Goal: Transaction & Acquisition: Purchase product/service

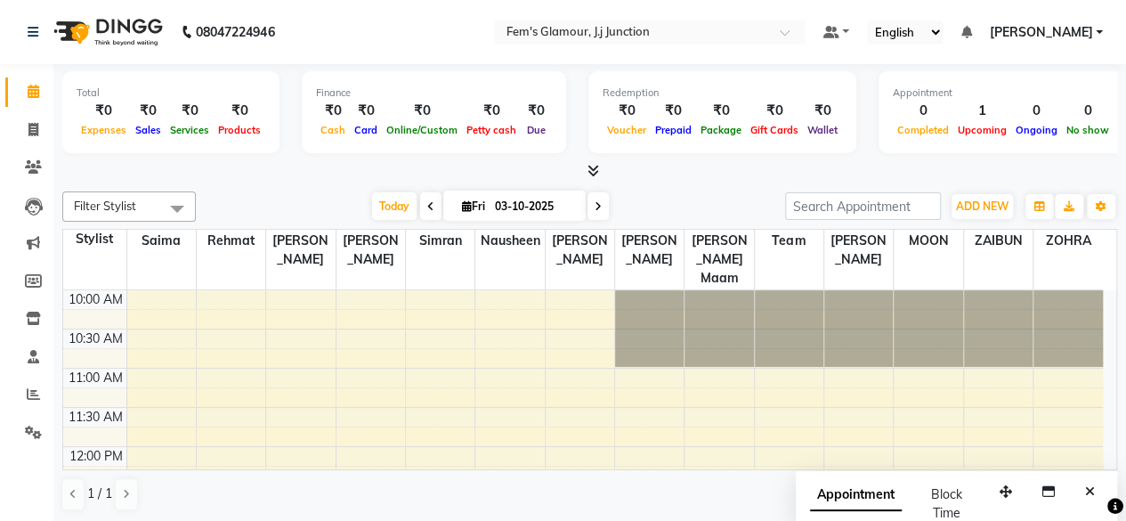
scroll to position [156, 0]
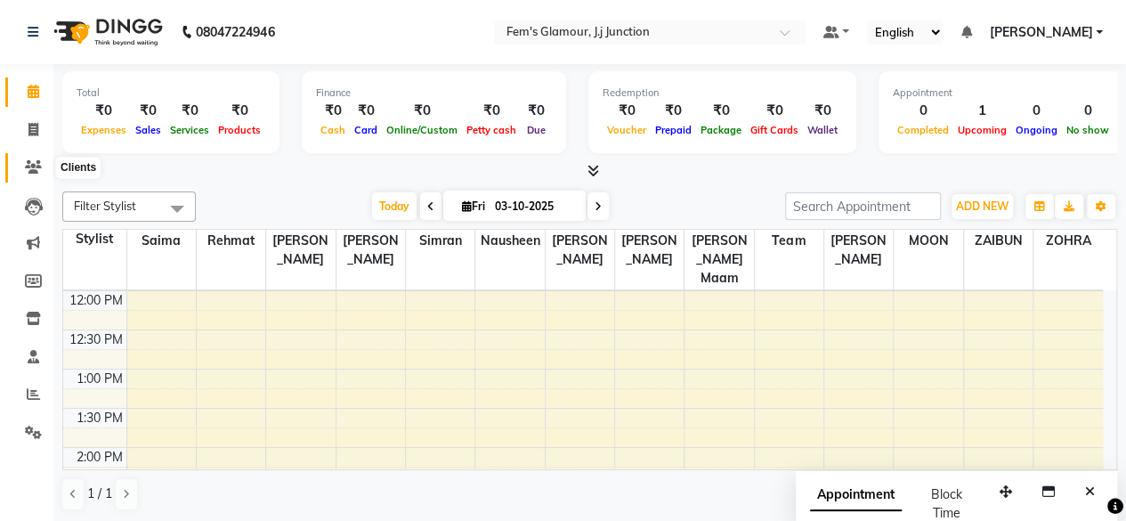
click at [38, 166] on icon at bounding box center [33, 166] width 17 height 13
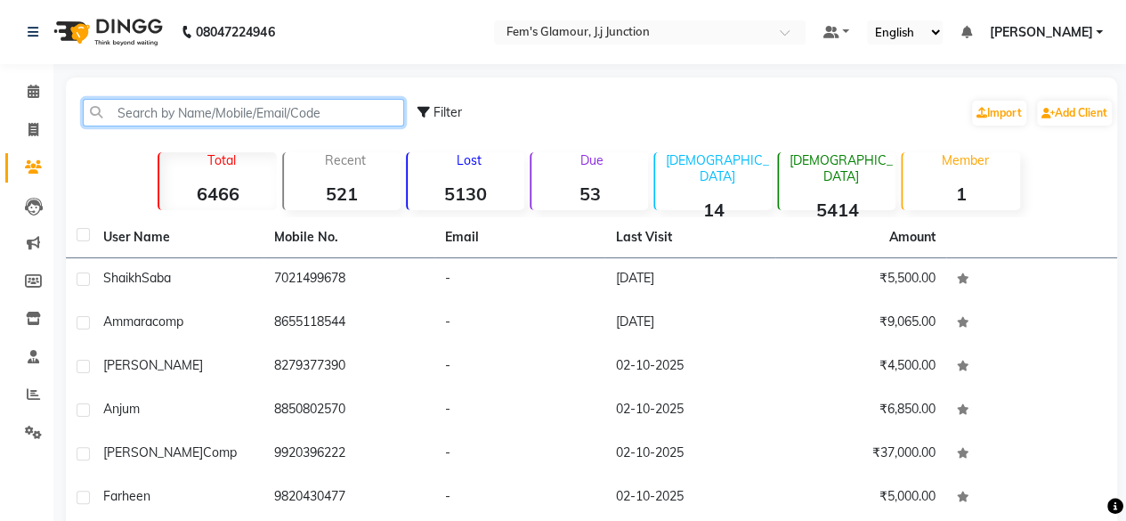
click at [344, 110] on input "text" at bounding box center [243, 113] width 321 height 28
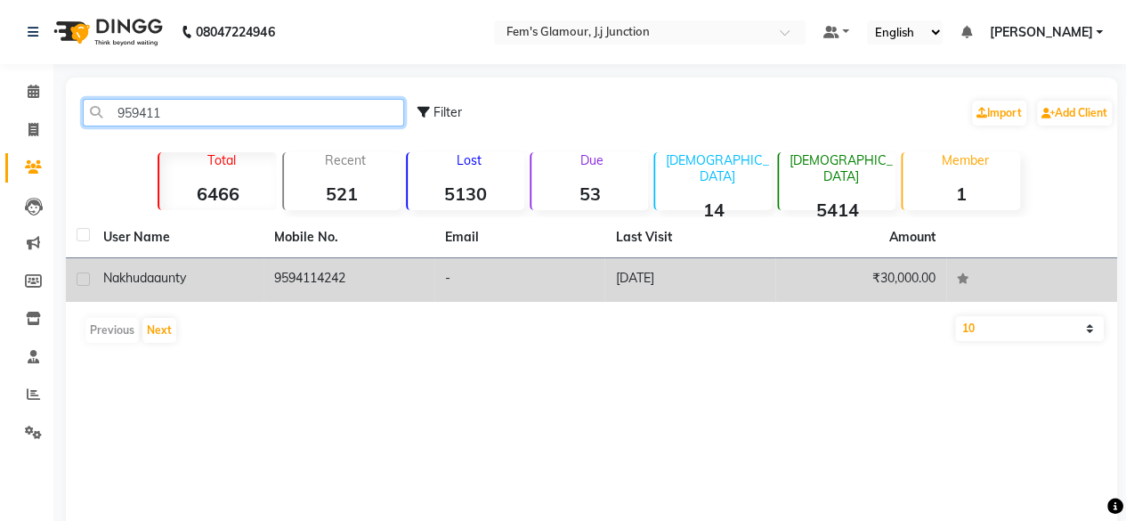
type input "959411"
click at [388, 277] on td "9594114242" at bounding box center [349, 280] width 171 height 44
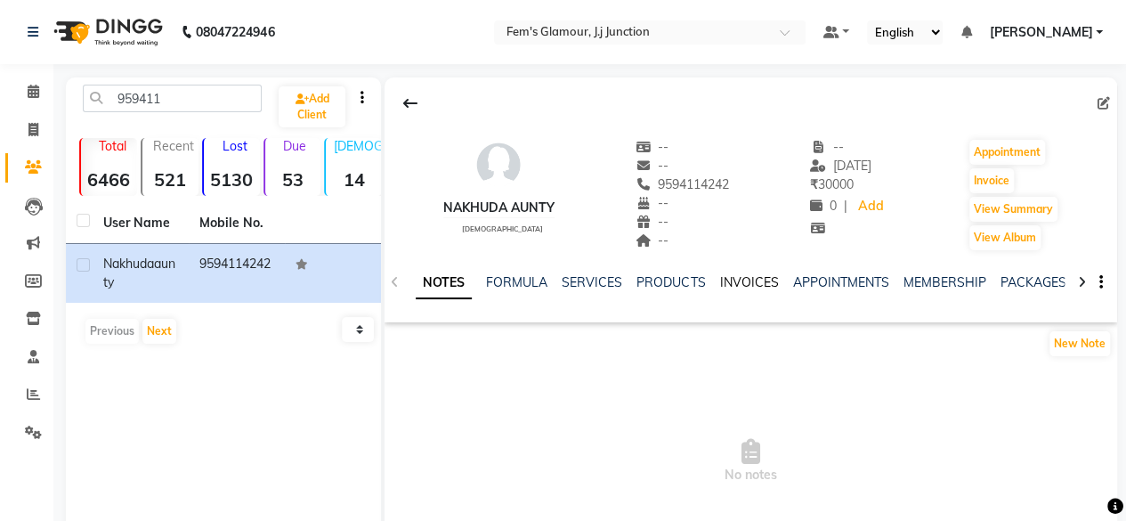
click at [753, 280] on link "INVOICES" at bounding box center [748, 282] width 59 height 16
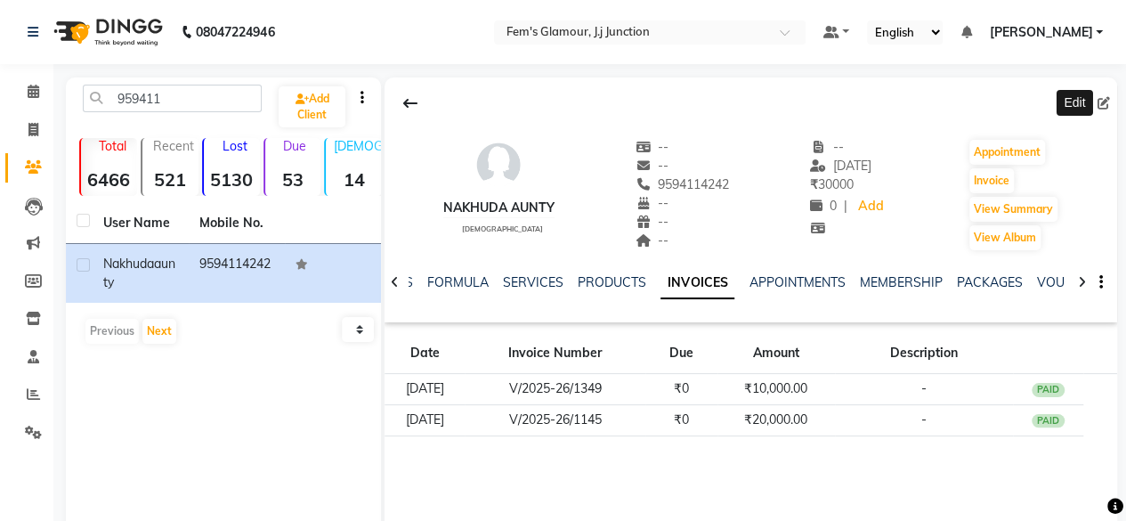
click at [1099, 101] on icon at bounding box center [1104, 103] width 12 height 12
select select "[DEMOGRAPHIC_DATA]"
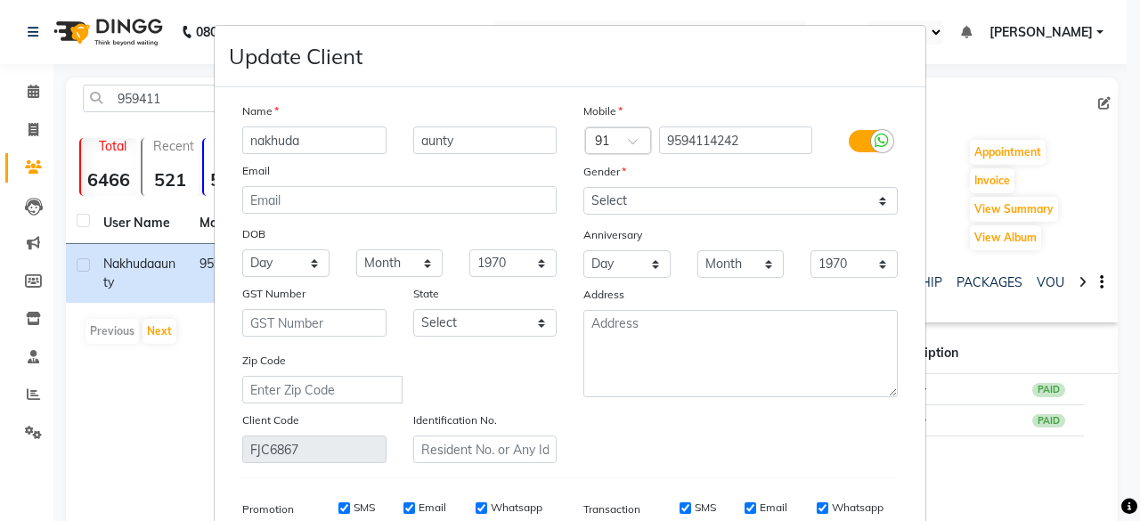
click at [989, 97] on ngb-modal-window "Update Client Name nakhuda aunty Email DOB Day 01 02 03 04 05 06 07 08 09 10 11…" at bounding box center [570, 260] width 1140 height 521
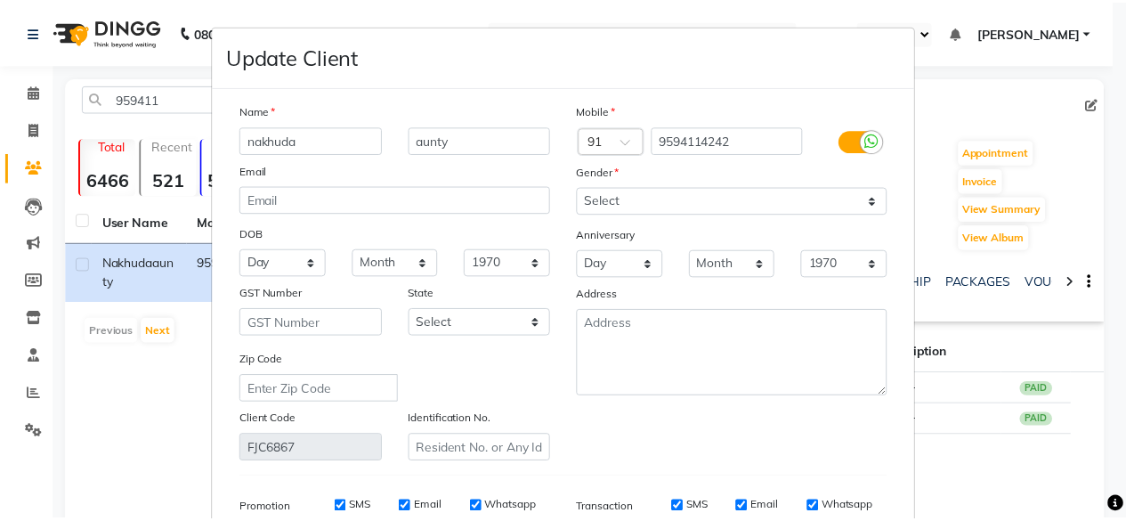
scroll to position [266, 0]
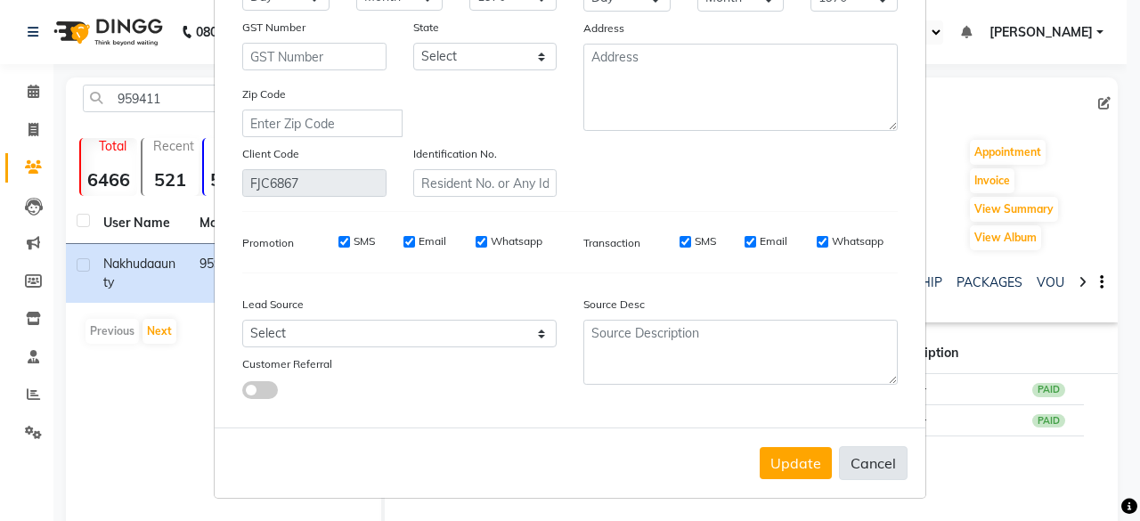
click at [870, 476] on button "Cancel" at bounding box center [873, 463] width 69 height 34
select select
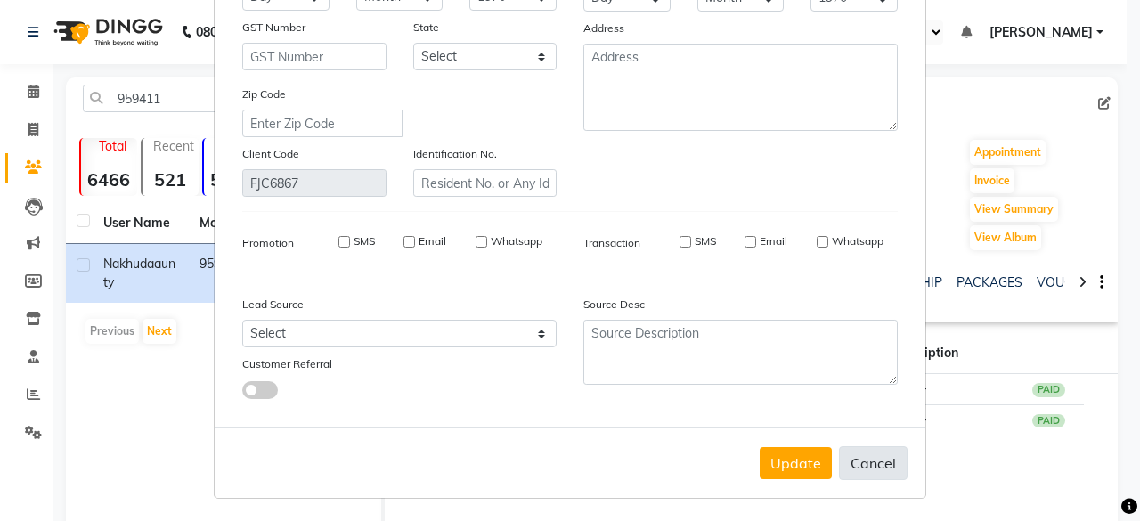
select select
checkbox input "false"
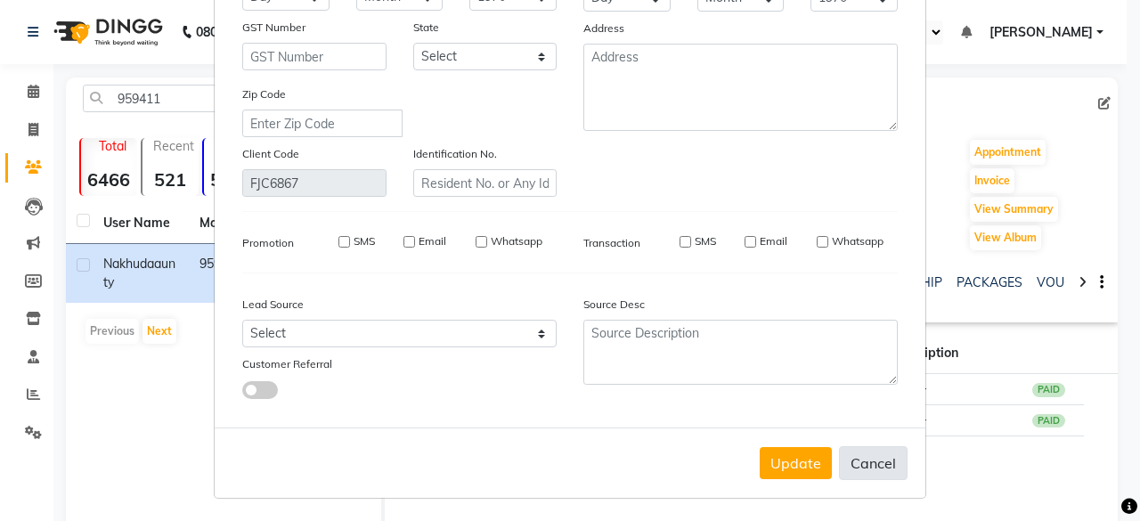
checkbox input "false"
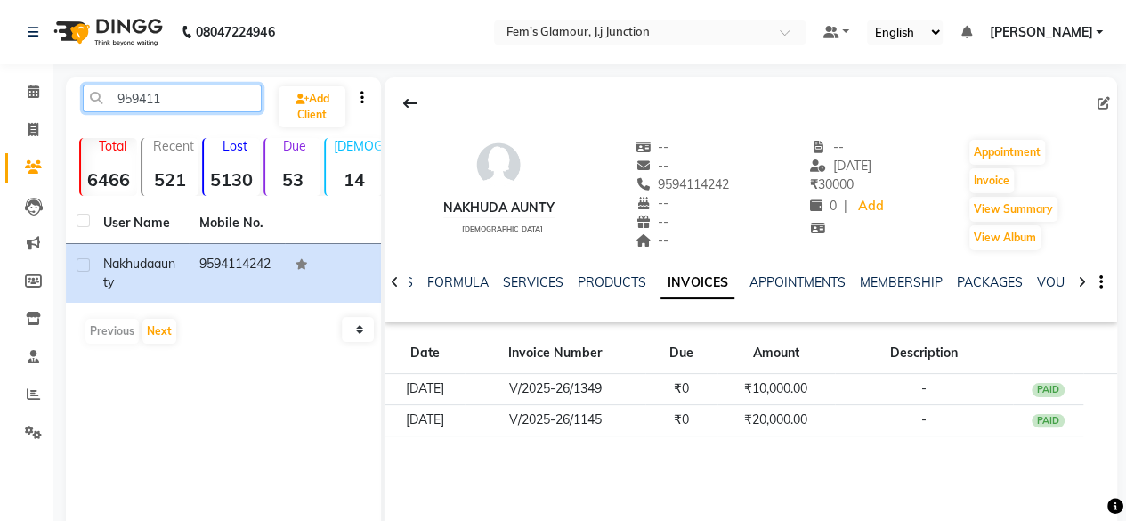
click at [203, 88] on input "959411" at bounding box center [172, 99] width 179 height 28
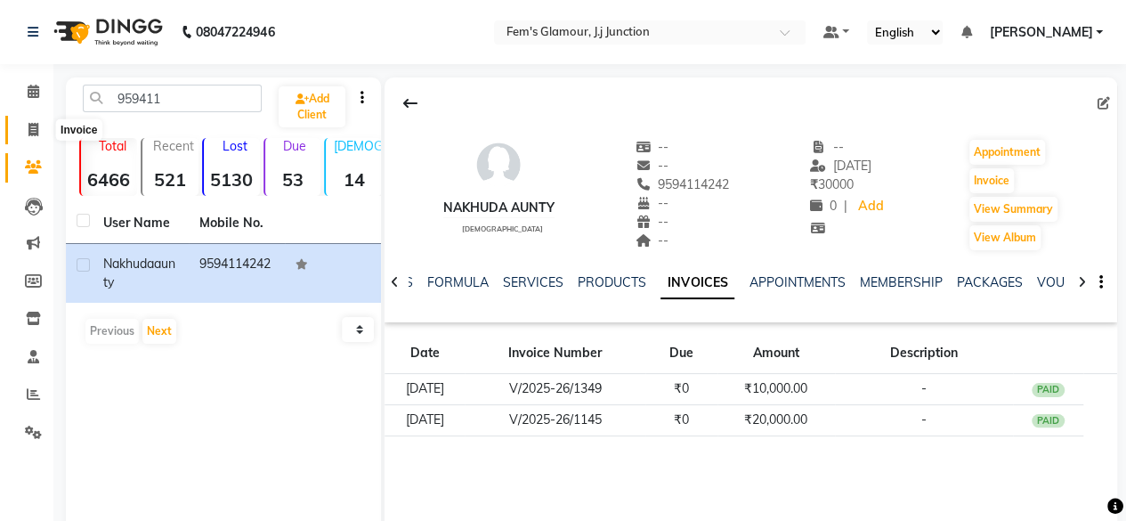
click at [37, 123] on icon at bounding box center [33, 129] width 10 height 13
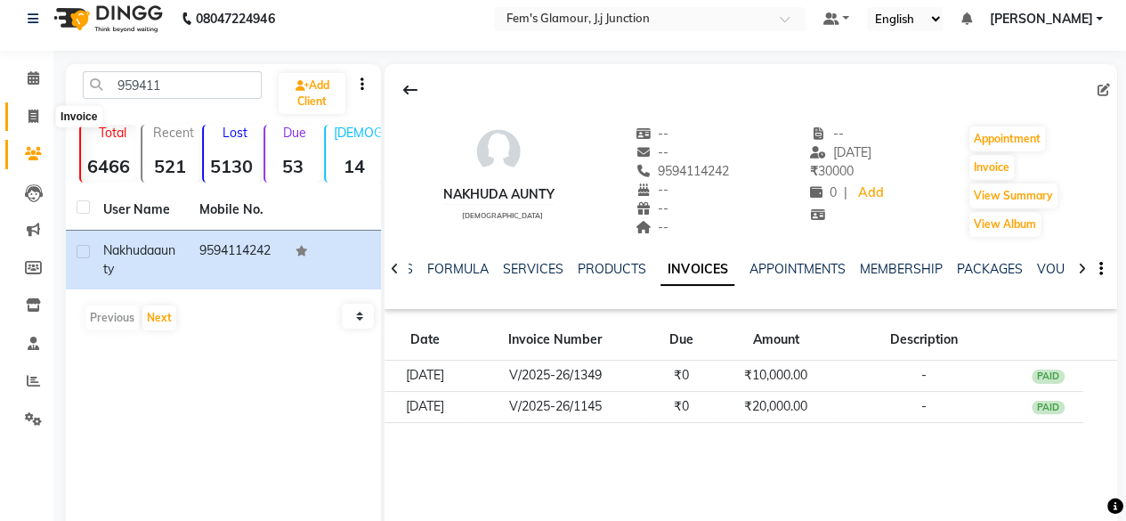
select select "4132"
select select "service"
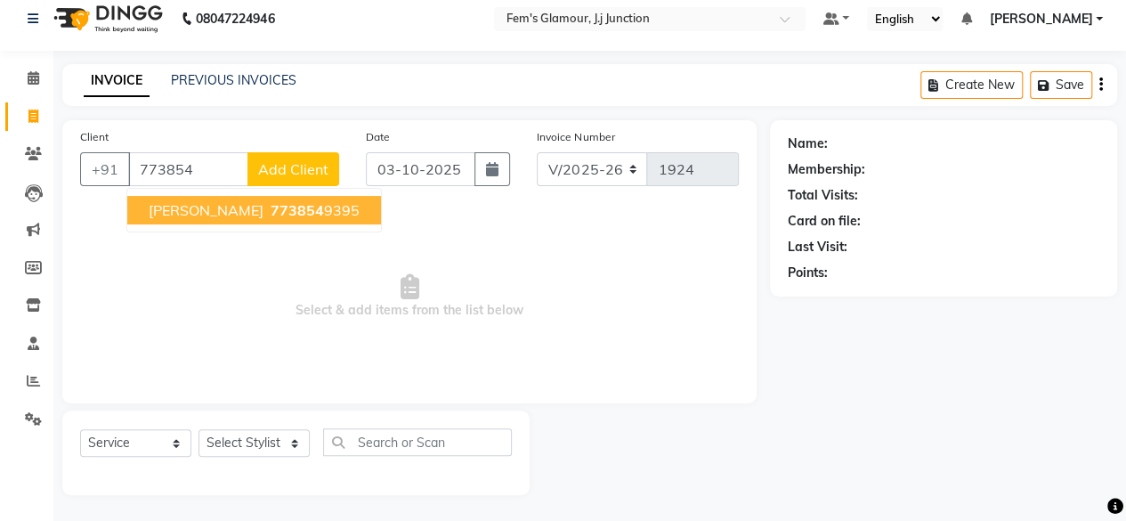
click at [361, 210] on button "[PERSON_NAME] 773854 9395" at bounding box center [254, 210] width 254 height 28
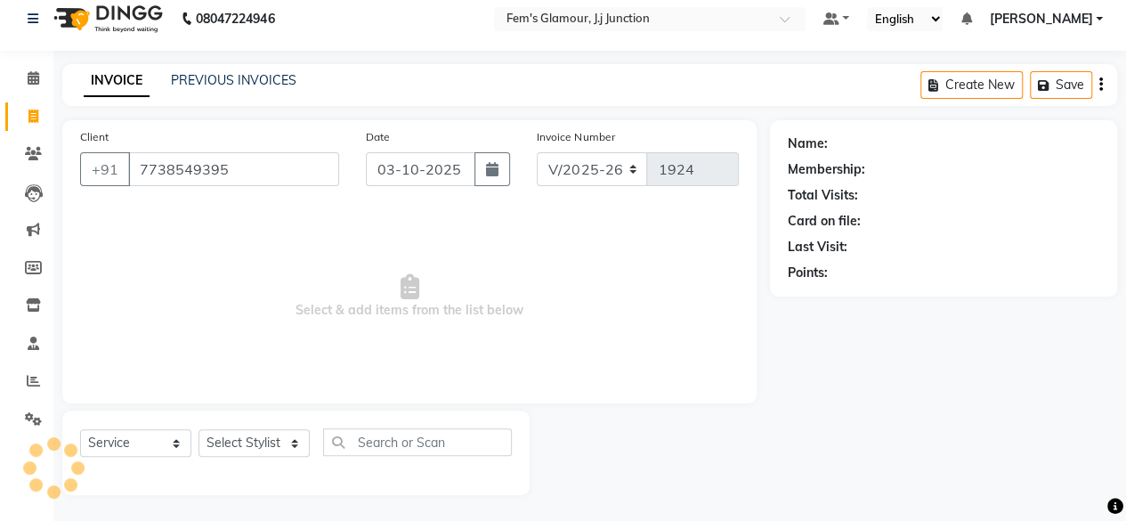
type input "7738549395"
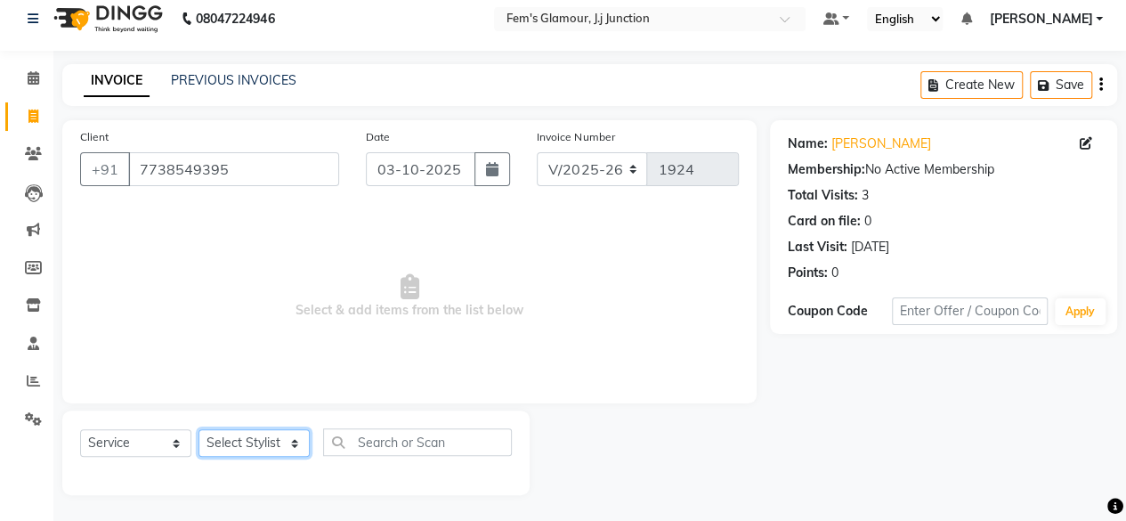
click at [244, 434] on select "Select Stylist fatima maam [PERSON_NAME] [PERSON_NAME] maam MOON Nagma Nasreen …" at bounding box center [254, 443] width 111 height 28
select select "34081"
click at [199, 429] on select "Select Stylist fatima maam [PERSON_NAME] [PERSON_NAME] maam MOON Nagma Nasreen …" at bounding box center [254, 443] width 111 height 28
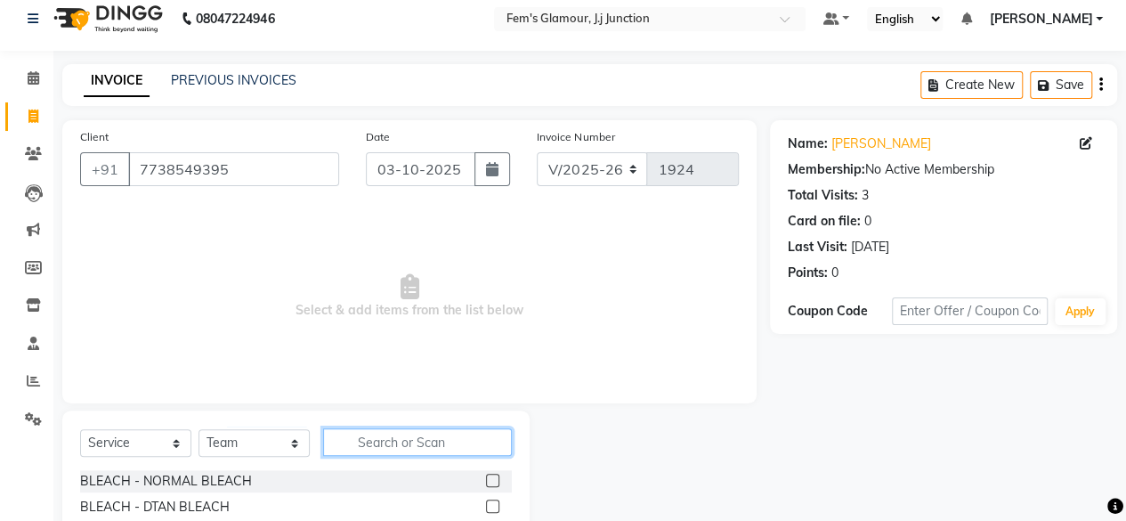
click at [361, 444] on input "text" at bounding box center [417, 442] width 189 height 28
type input "a"
type input "c"
type input "adv"
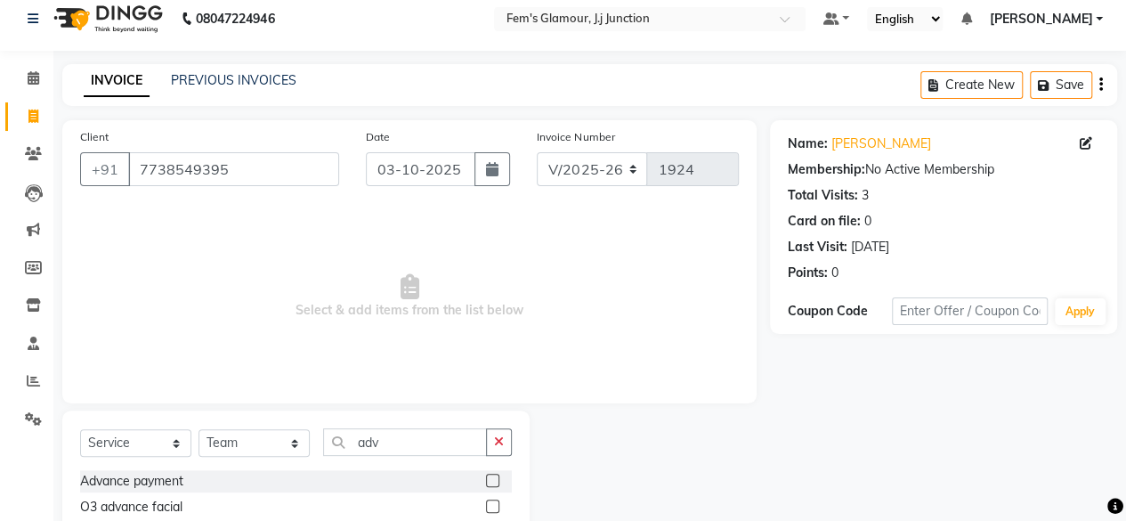
click at [495, 478] on label at bounding box center [492, 480] width 13 height 13
click at [495, 478] on input "checkbox" at bounding box center [492, 481] width 12 height 12
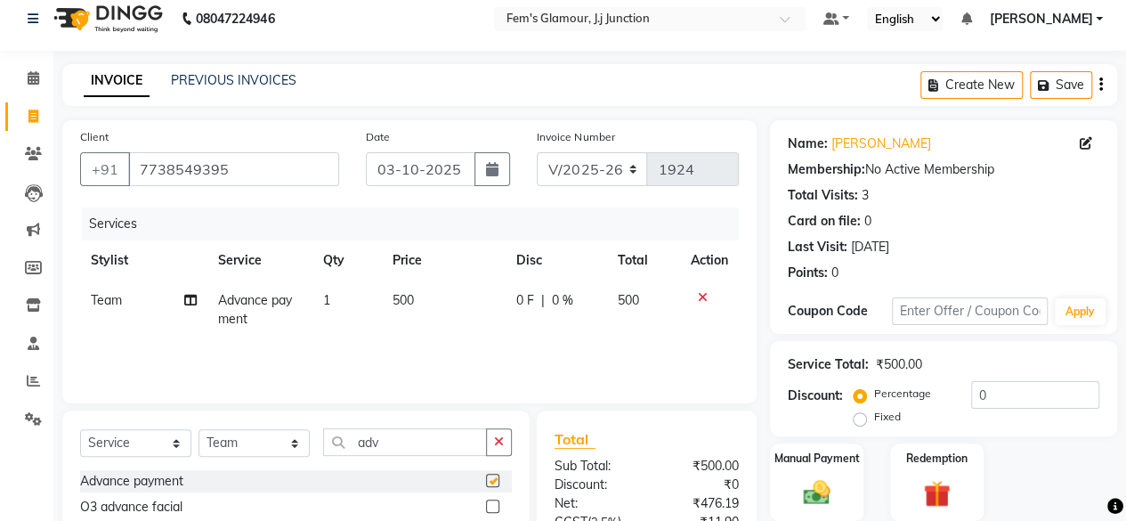
checkbox input "false"
click at [386, 291] on td "500" at bounding box center [444, 309] width 124 height 59
select select "34081"
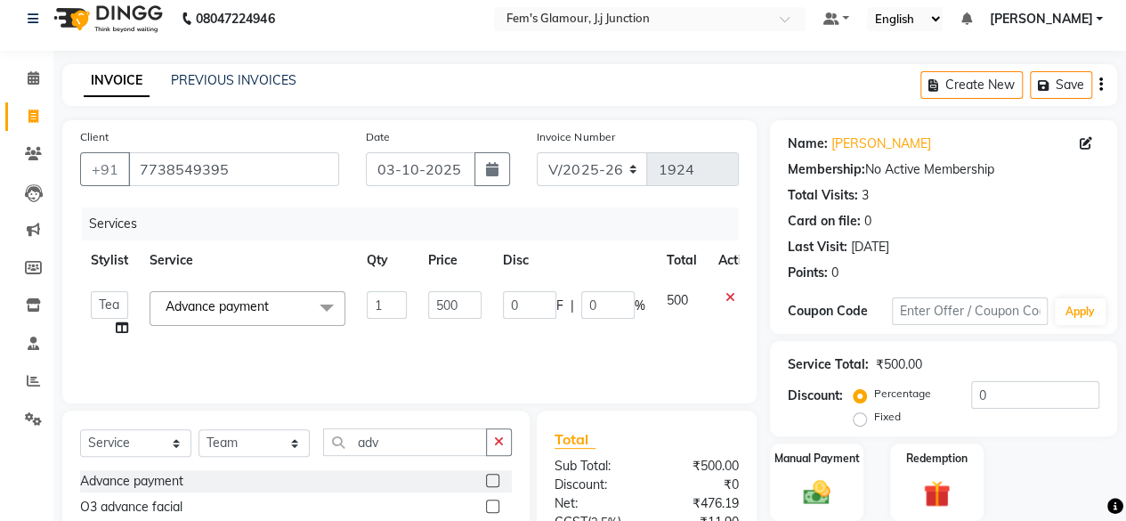
click at [426, 298] on td "500" at bounding box center [455, 314] width 75 height 68
drag, startPoint x: 426, startPoint y: 298, endPoint x: 436, endPoint y: 299, distance: 9.8
click at [436, 299] on td "500" at bounding box center [455, 314] width 75 height 68
click at [436, 299] on input "500" at bounding box center [454, 305] width 53 height 28
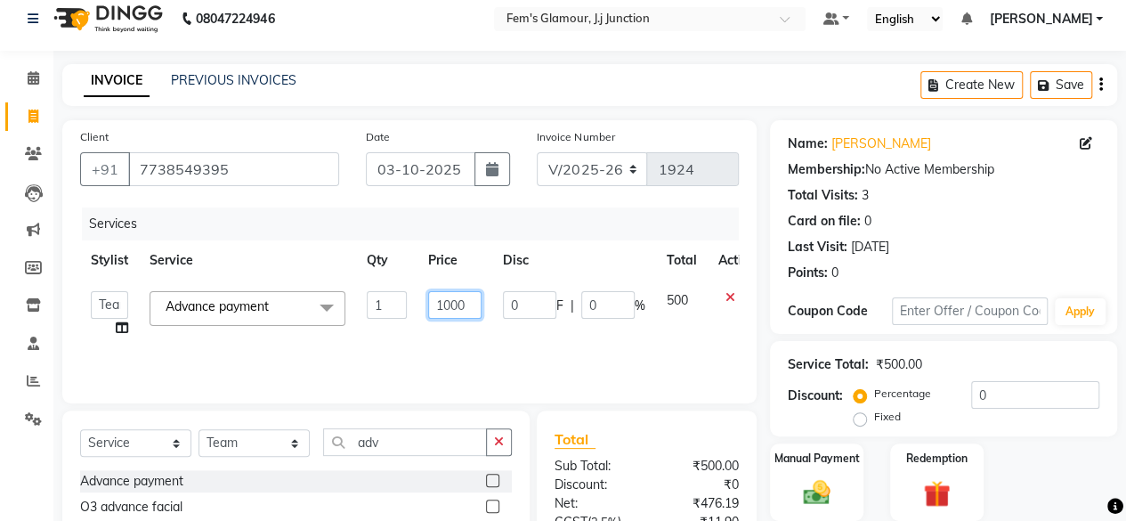
type input "10000"
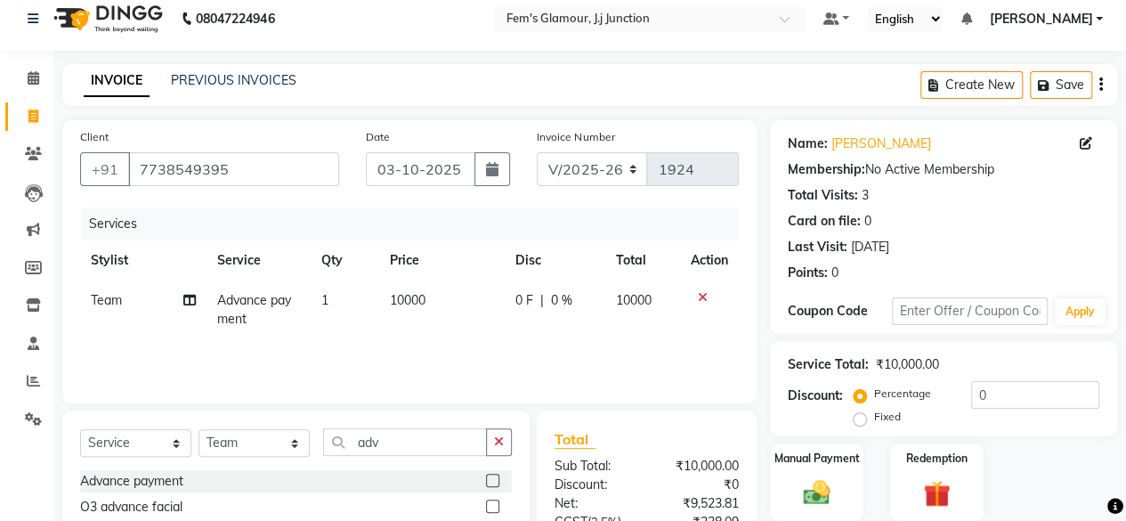
click at [491, 255] on tr "Stylist Service Qty Price Disc Total Action" at bounding box center [409, 260] width 659 height 40
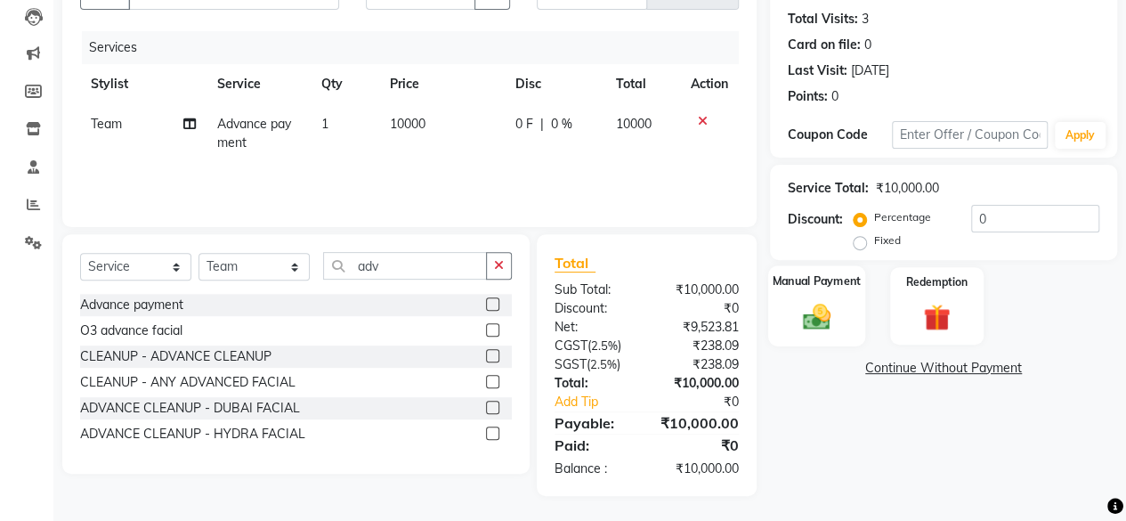
click at [814, 283] on label "Manual Payment" at bounding box center [817, 280] width 89 height 17
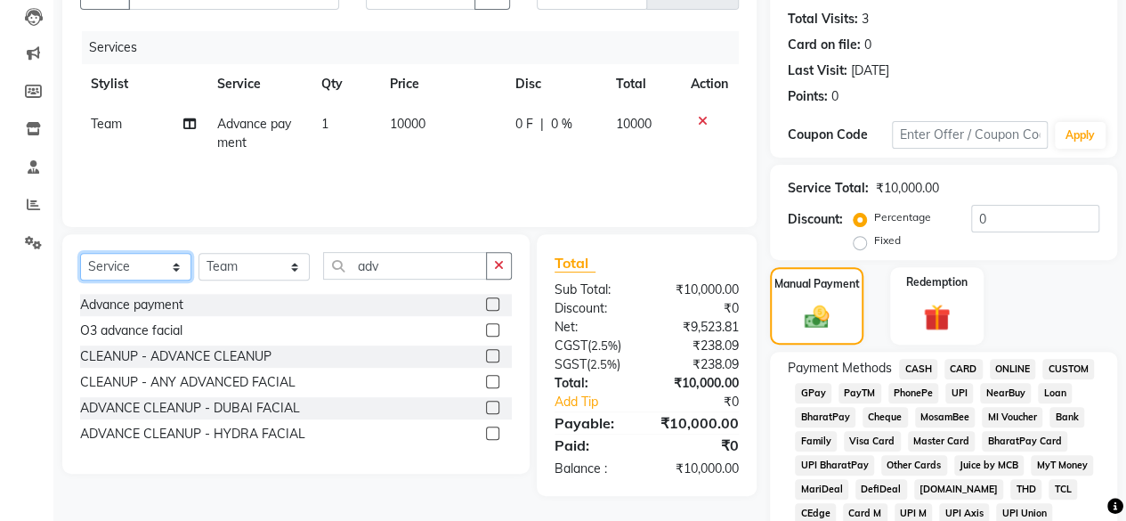
drag, startPoint x: 117, startPoint y: 256, endPoint x: 110, endPoint y: 341, distance: 84.9
click at [110, 341] on div "Select Service Product Membership Package Voucher Prepaid Gift Card Select Styl…" at bounding box center [295, 354] width 467 height 240
select select "product"
click at [80, 253] on select "Select Service Product Membership Package Voucher Prepaid Gift Card" at bounding box center [135, 267] width 111 height 28
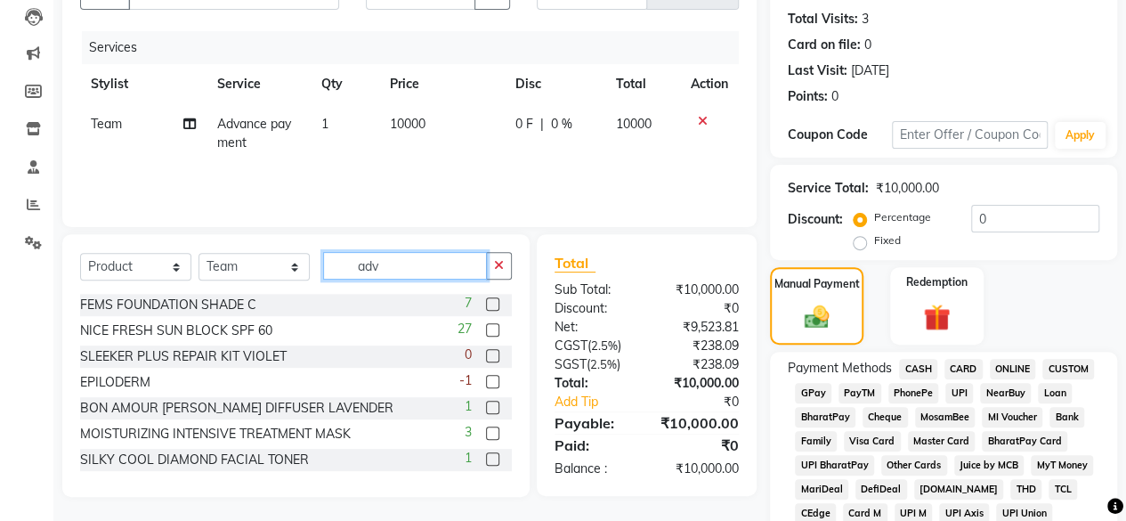
click at [417, 268] on input "adv" at bounding box center [405, 266] width 164 height 28
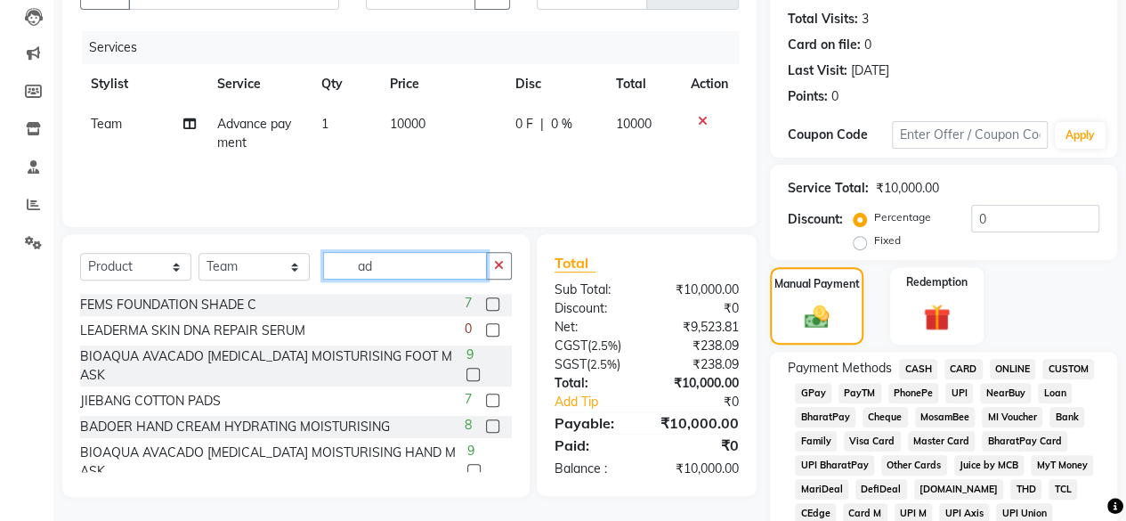
type input "a"
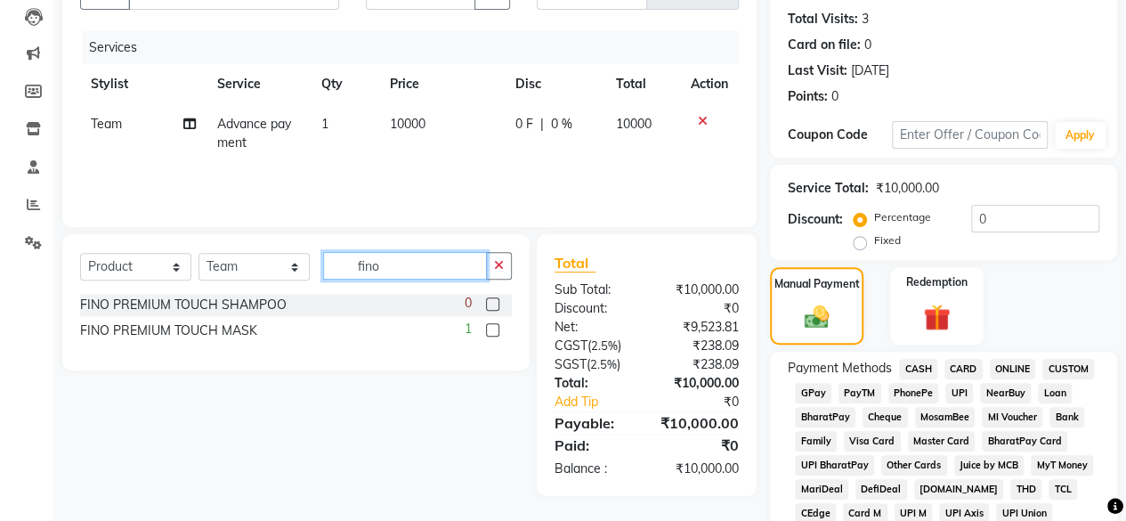
type input "fino"
click at [494, 328] on label at bounding box center [492, 329] width 13 height 13
click at [494, 328] on input "checkbox" at bounding box center [492, 331] width 12 height 12
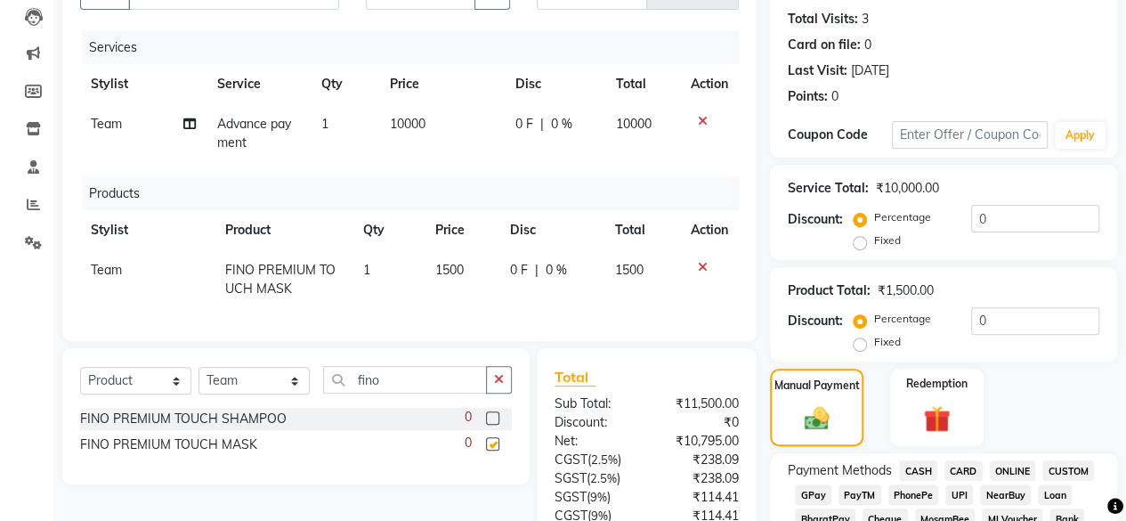
checkbox input "false"
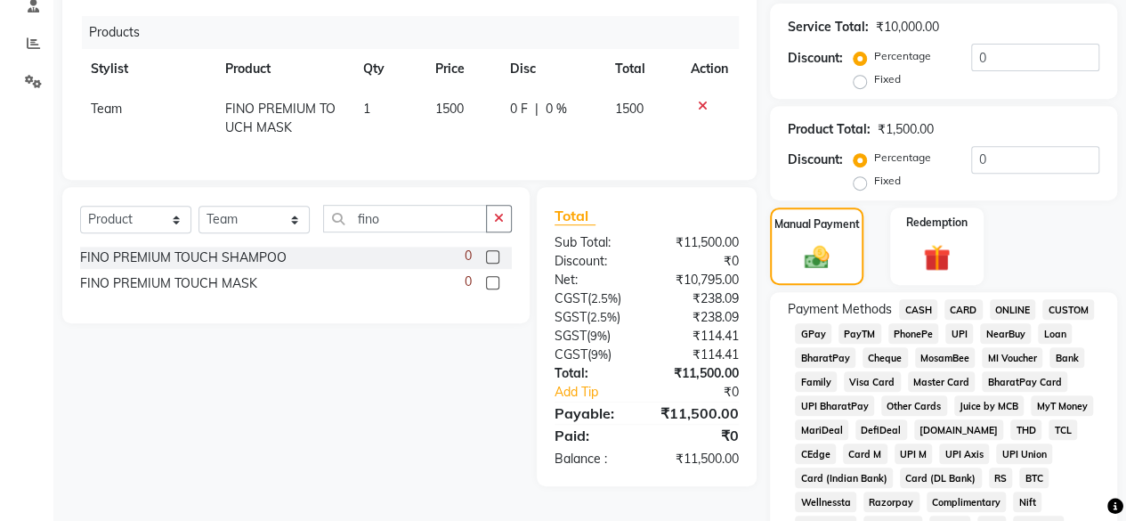
scroll to position [352, 0]
click at [909, 299] on span "CASH" at bounding box center [918, 308] width 38 height 20
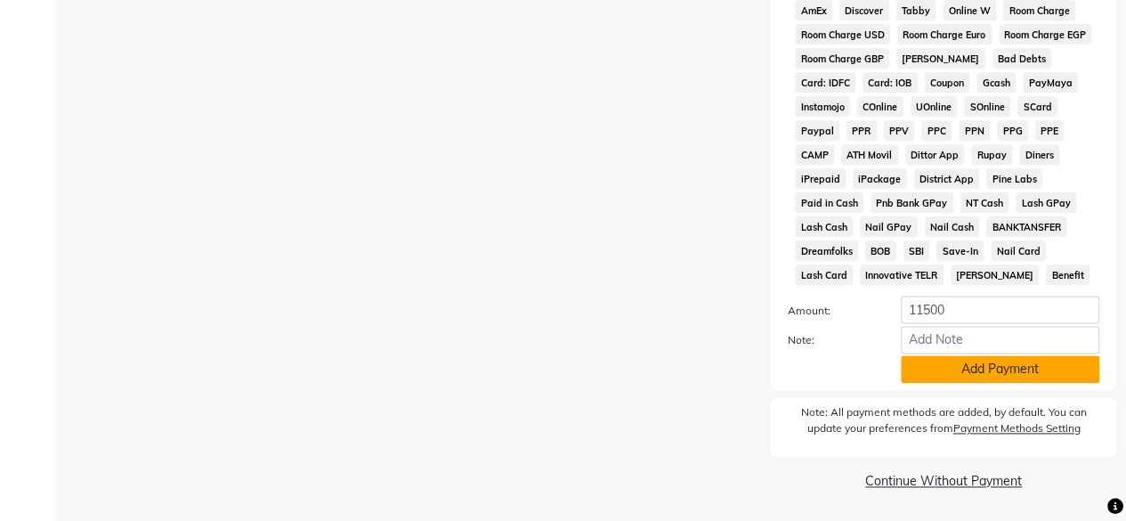
click at [954, 364] on button "Add Payment" at bounding box center [1000, 369] width 199 height 28
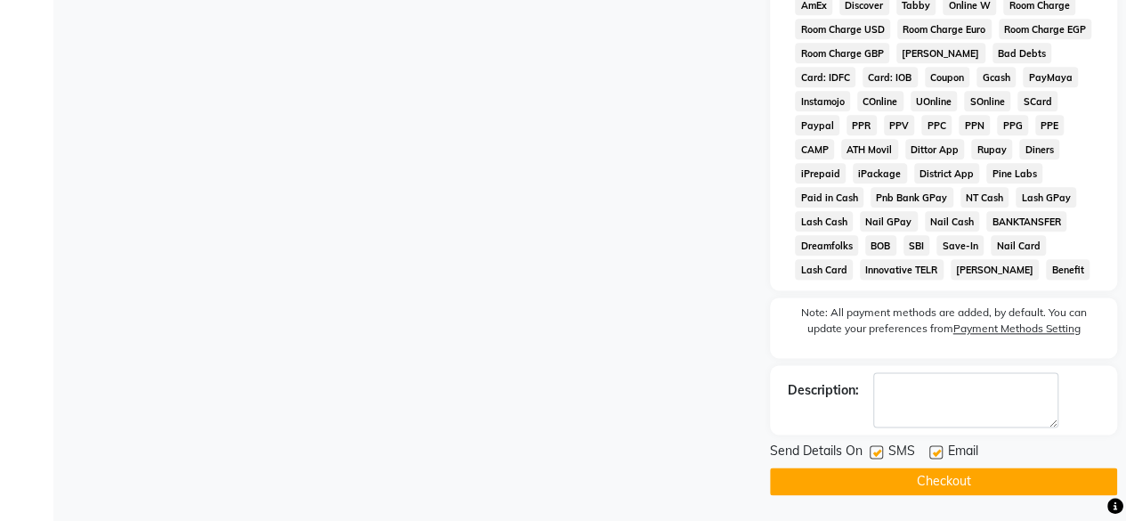
click at [910, 480] on button "Checkout" at bounding box center [943, 481] width 347 height 28
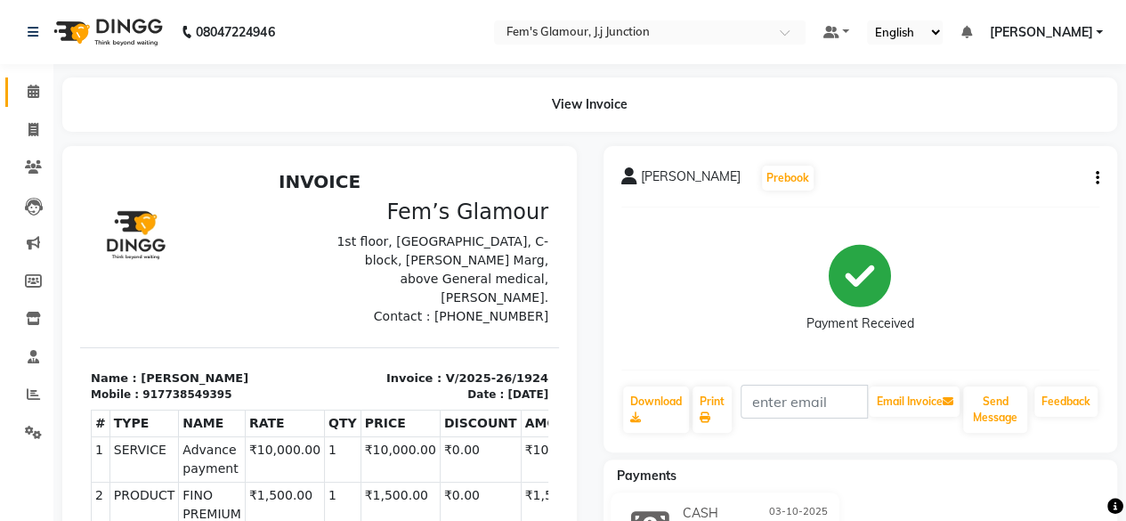
click at [42, 79] on link "Calendar" at bounding box center [26, 91] width 43 height 29
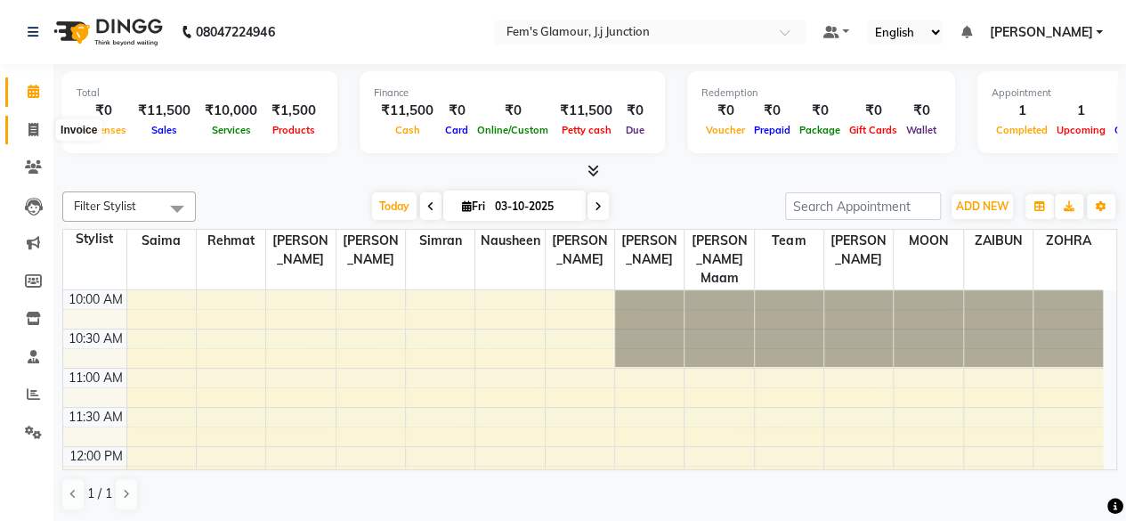
click at [32, 124] on icon at bounding box center [33, 129] width 10 height 13
select select "4132"
select select "service"
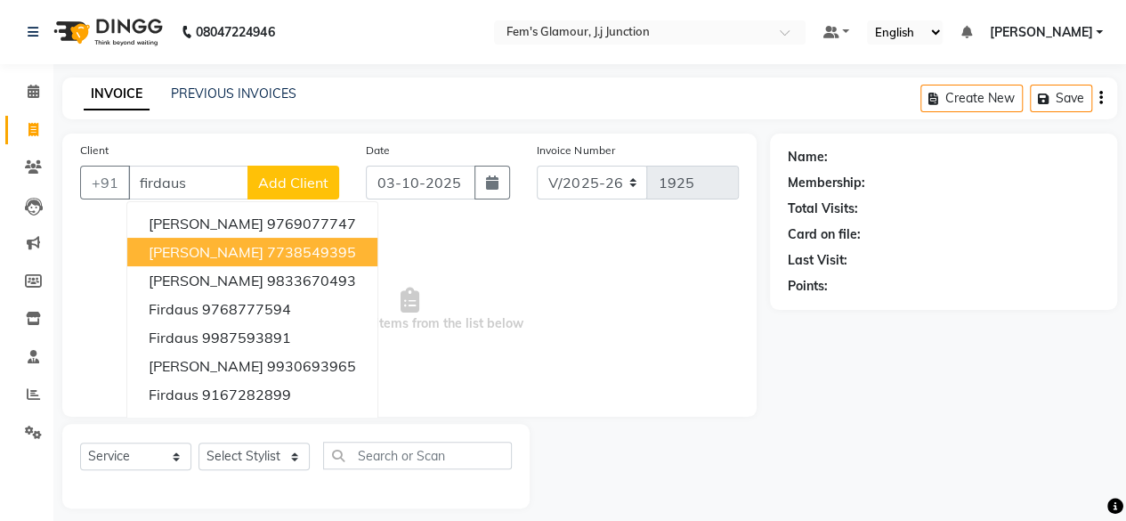
click at [270, 260] on button "[PERSON_NAME] 7738549395" at bounding box center [252, 252] width 250 height 28
type input "7738549395"
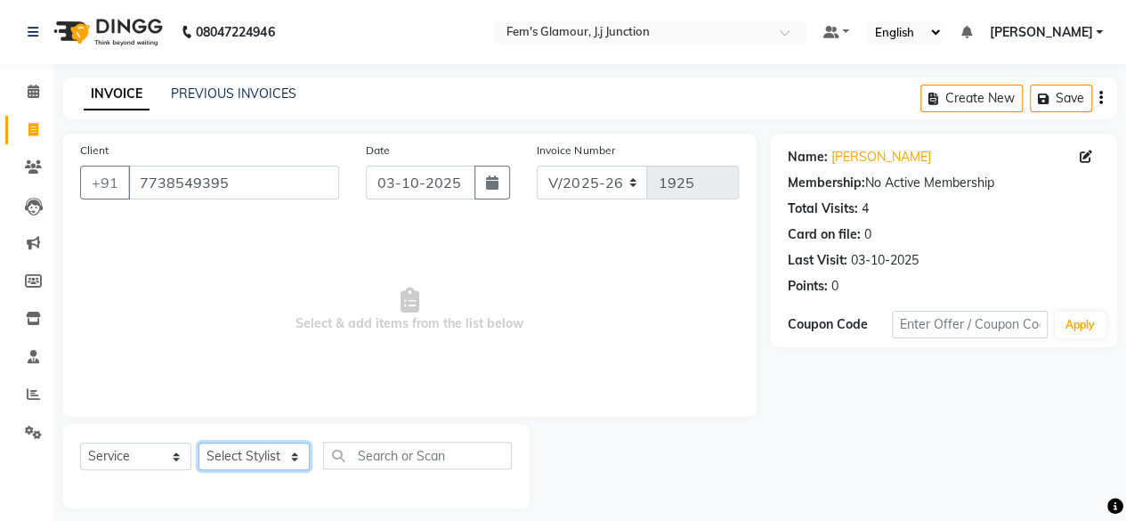
click at [264, 464] on select "Select Stylist fatima maam [PERSON_NAME] [PERSON_NAME] maam MOON Nagma Nasreen …" at bounding box center [254, 456] width 111 height 28
select select "34081"
click at [199, 442] on select "Select Stylist fatima maam [PERSON_NAME] [PERSON_NAME] maam MOON Nagma Nasreen …" at bounding box center [254, 456] width 111 height 28
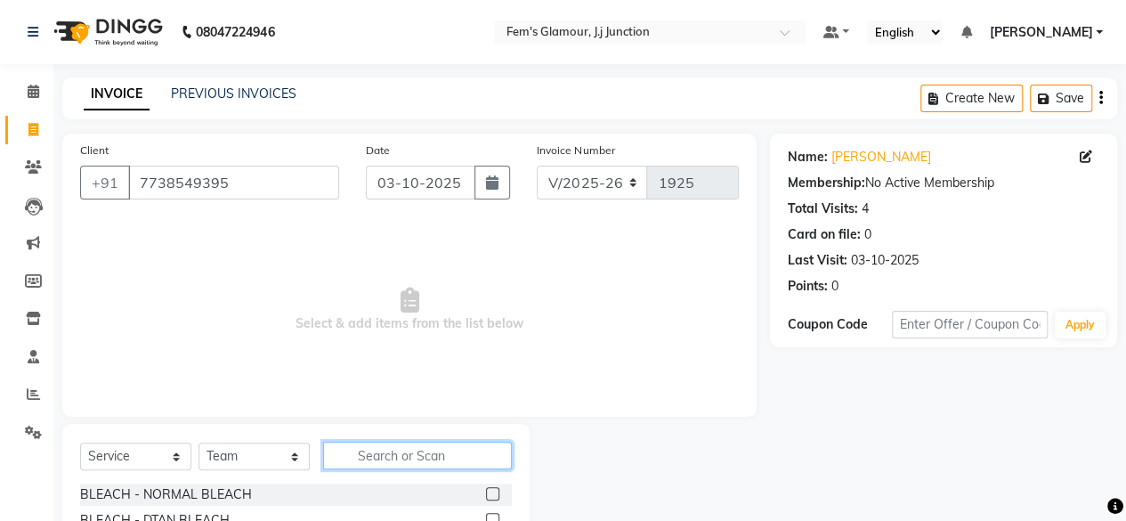
click at [383, 458] on input "text" at bounding box center [417, 456] width 189 height 28
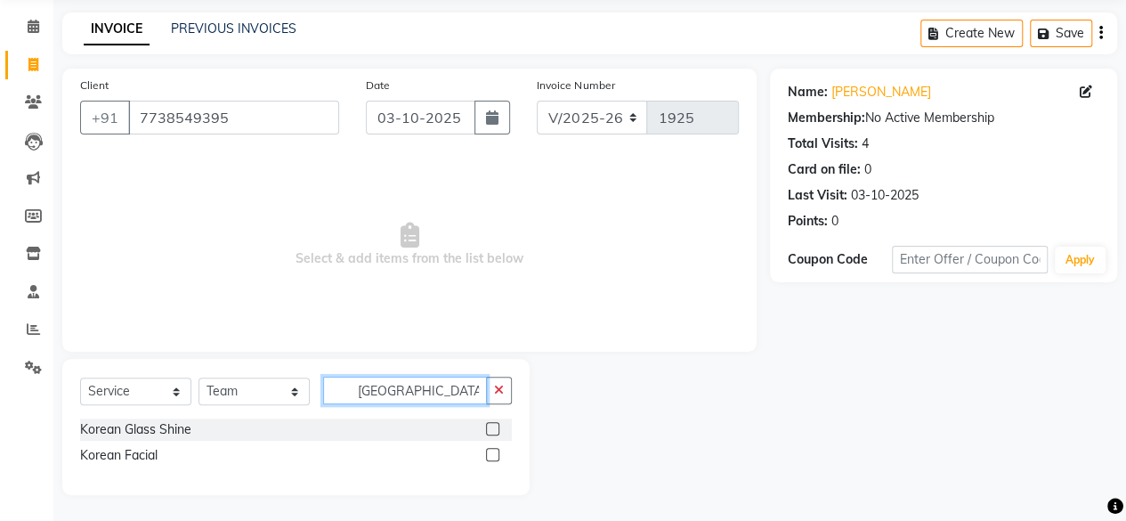
type input "[GEOGRAPHIC_DATA]"
click at [496, 426] on label at bounding box center [492, 428] width 13 height 13
click at [496, 426] on input "checkbox" at bounding box center [492, 430] width 12 height 12
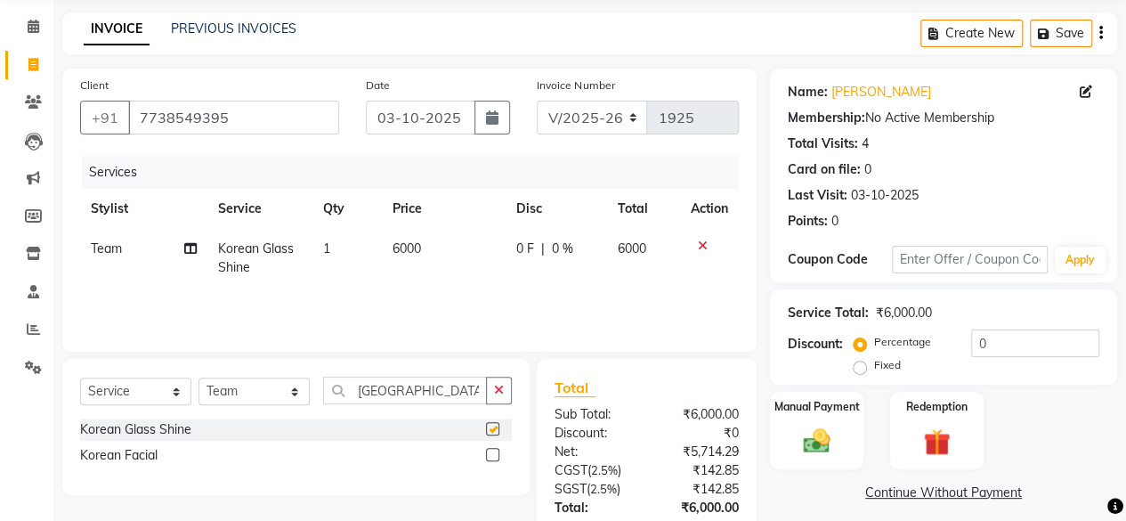
checkbox input "false"
click at [415, 256] on td "6000" at bounding box center [444, 258] width 124 height 59
select select "34081"
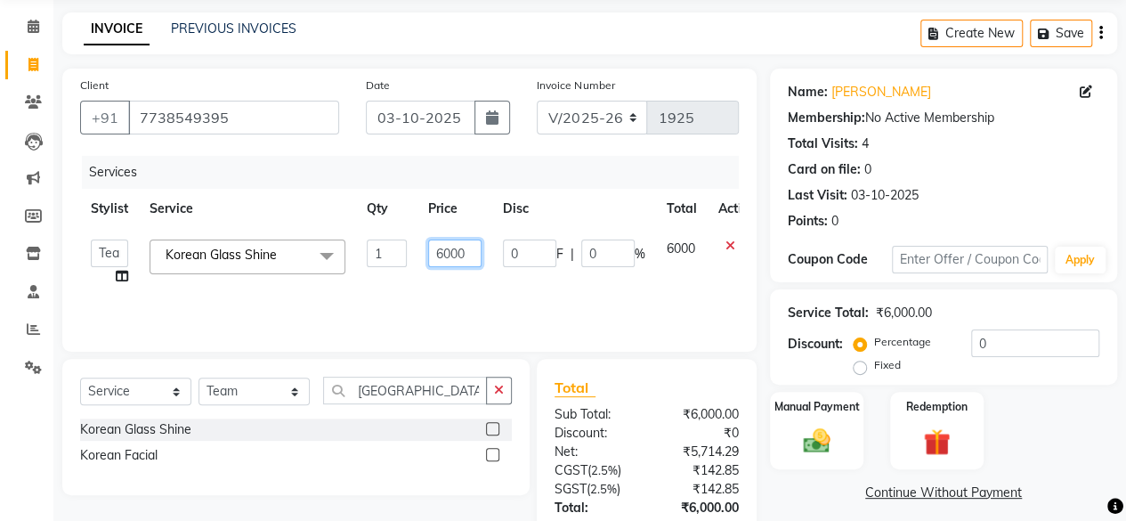
click at [446, 248] on input "6000" at bounding box center [454, 254] width 53 height 28
type input "6500"
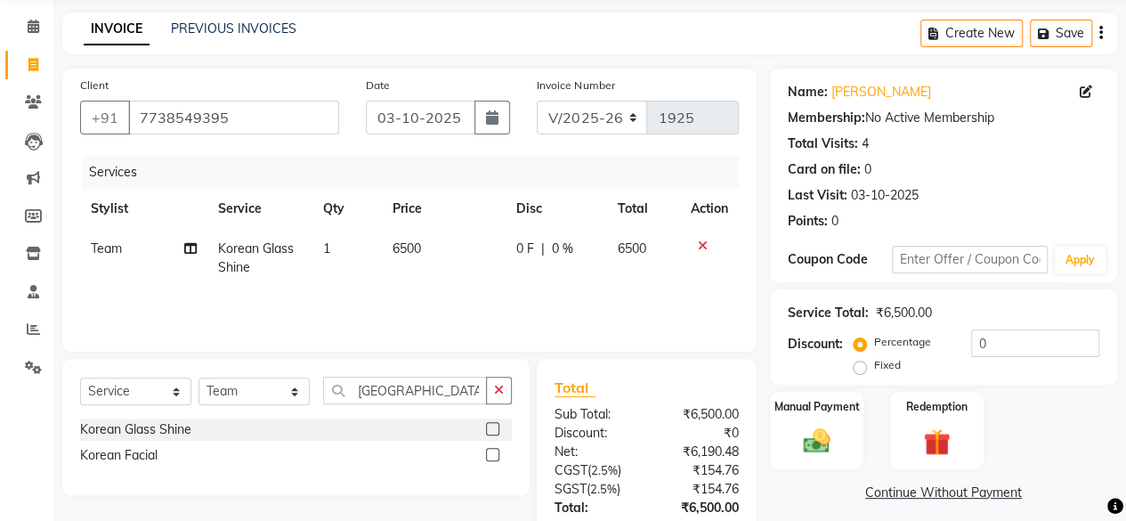
click at [506, 189] on th "Disc" at bounding box center [556, 209] width 101 height 40
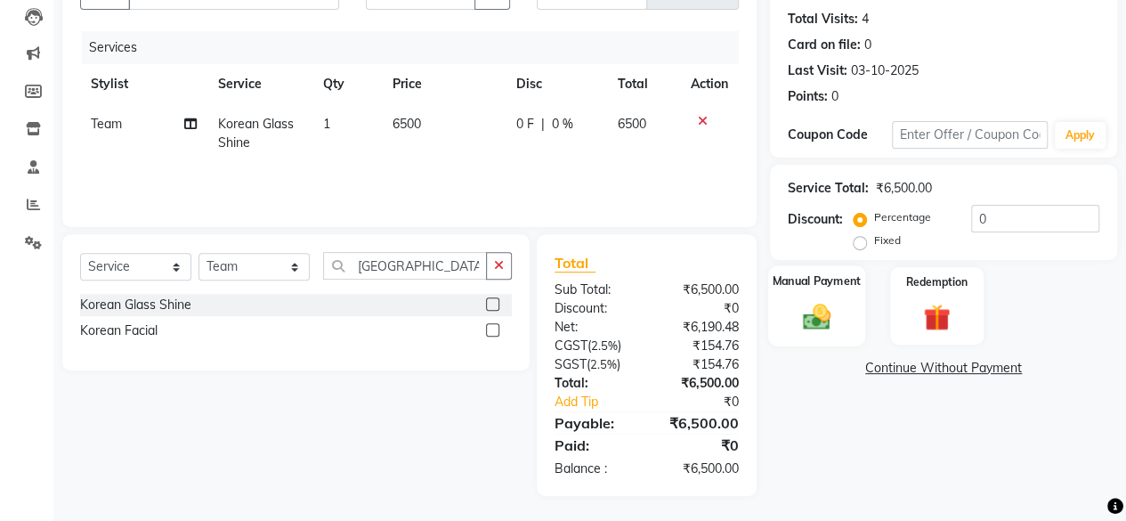
click at [844, 324] on div "Manual Payment" at bounding box center [816, 305] width 97 height 81
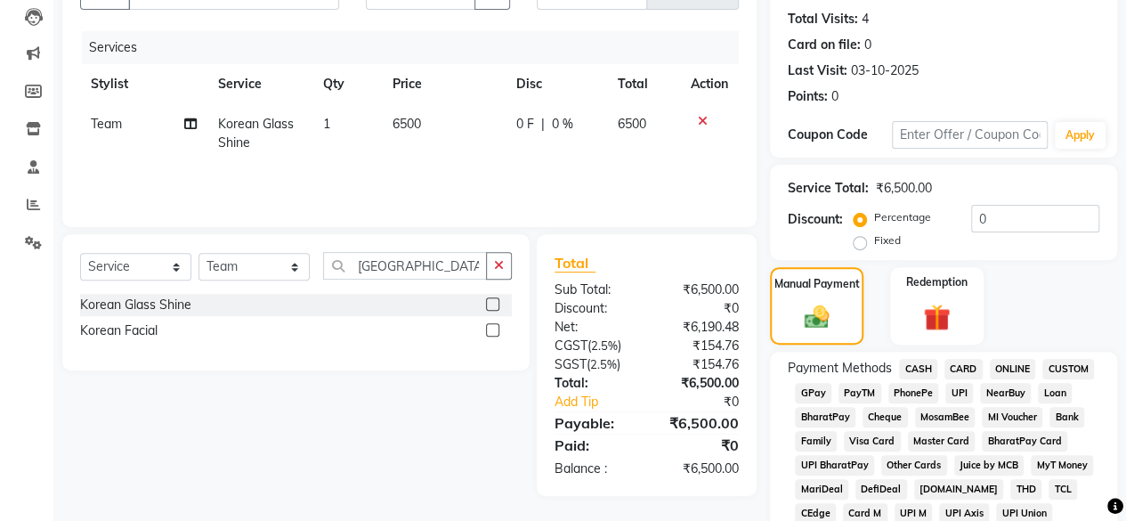
click at [913, 368] on span "CASH" at bounding box center [918, 369] width 38 height 20
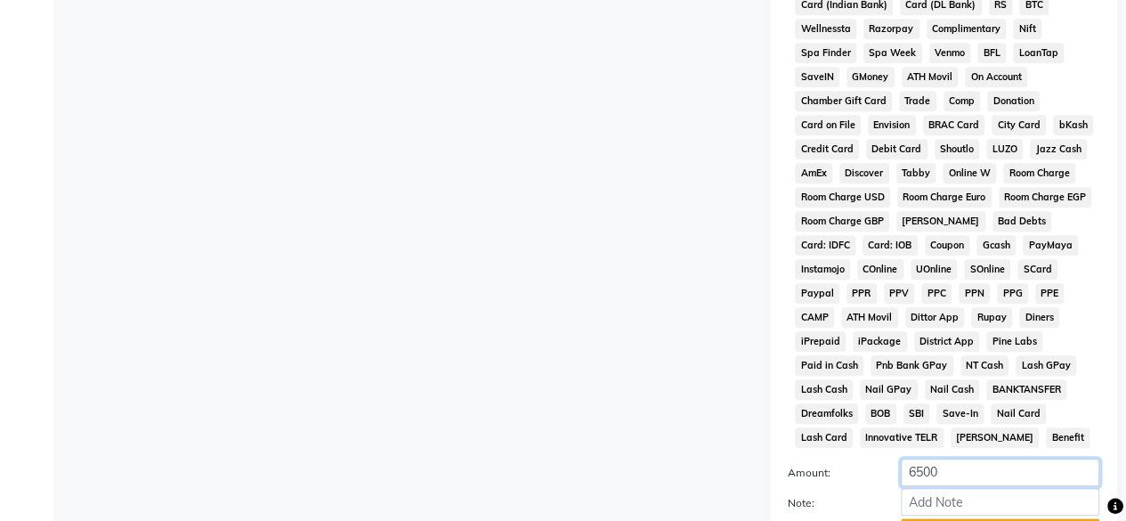
click at [916, 478] on input "6500" at bounding box center [1000, 473] width 199 height 28
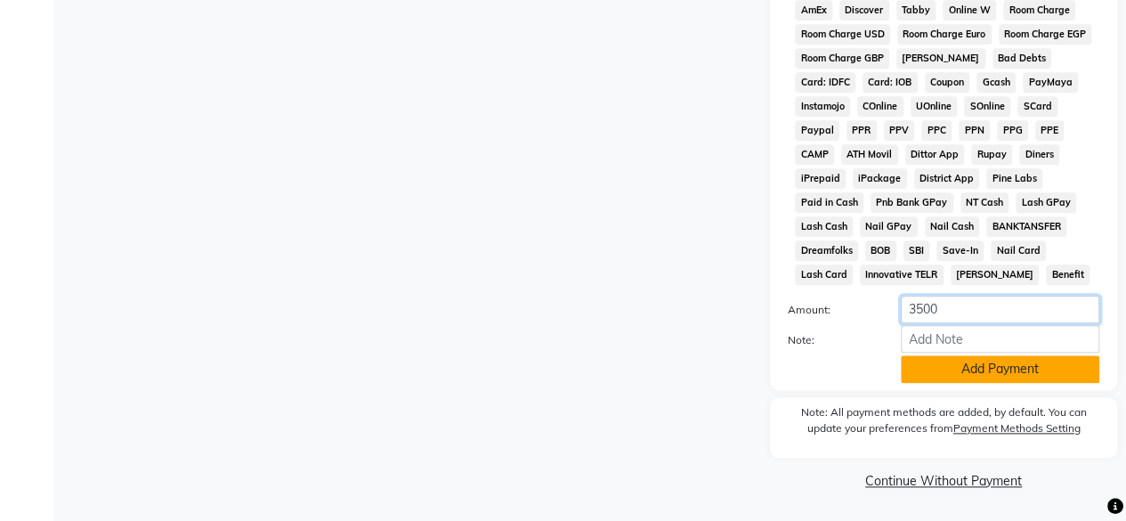
type input "3500"
click at [970, 371] on button "Add Payment" at bounding box center [1000, 369] width 199 height 28
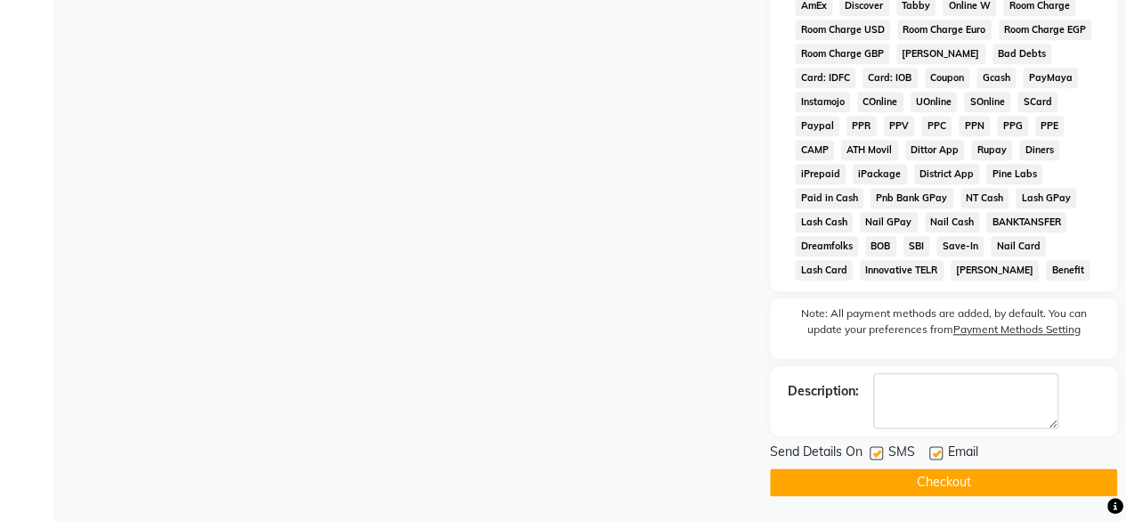
click at [862, 483] on button "Checkout" at bounding box center [943, 482] width 347 height 28
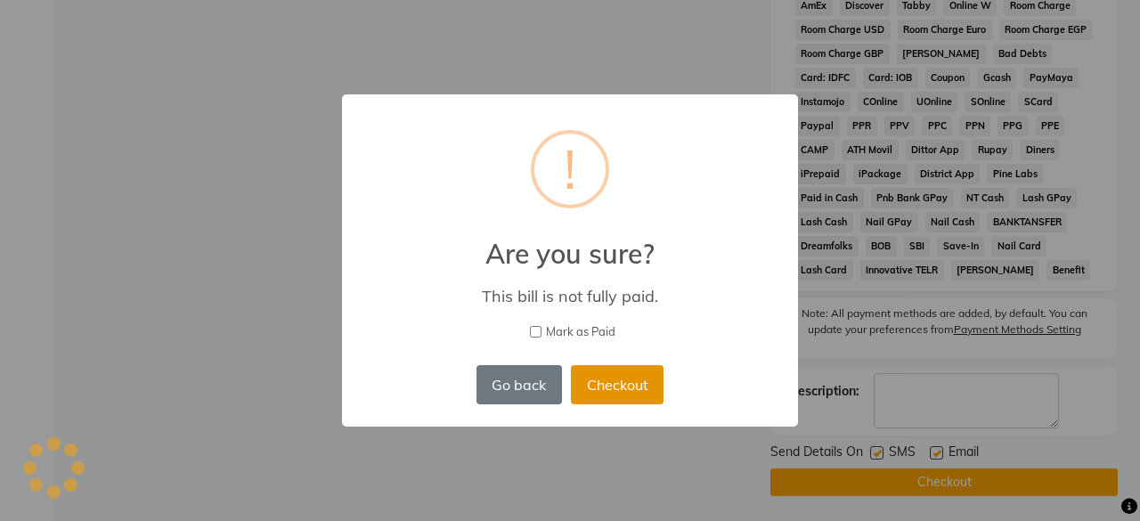
click at [597, 391] on button "Checkout" at bounding box center [617, 384] width 93 height 39
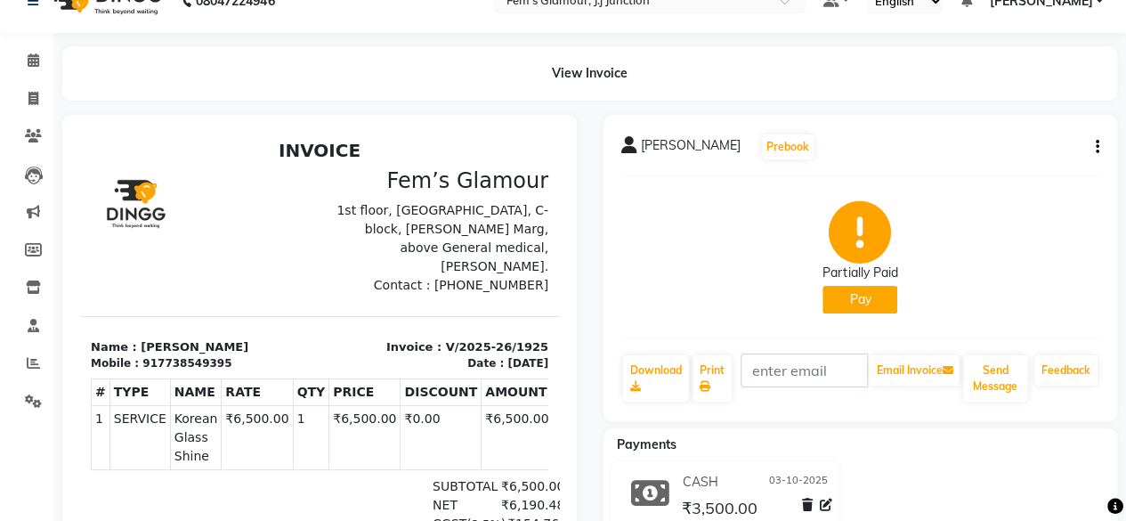
scroll to position [30, 0]
click at [24, 51] on link "Calendar" at bounding box center [26, 61] width 43 height 29
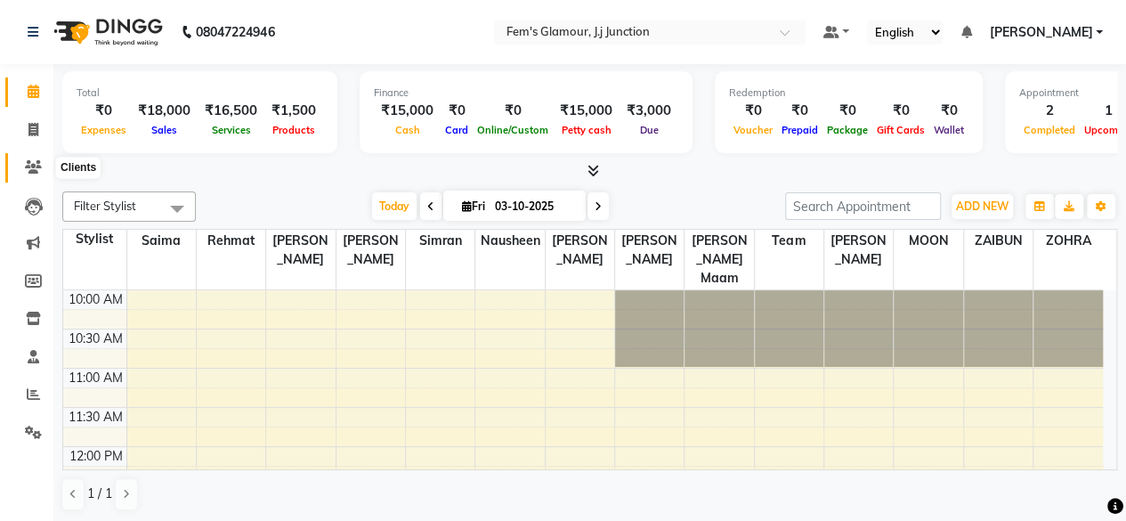
click at [32, 167] on icon at bounding box center [33, 166] width 17 height 13
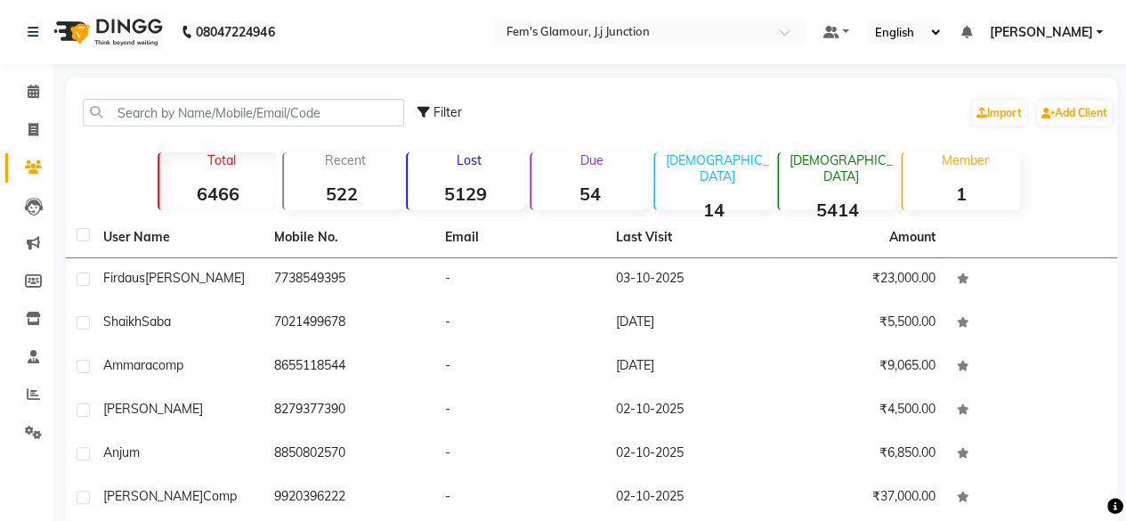
click at [775, 121] on div "Filter Import Add Client" at bounding box center [766, 113] width 696 height 56
click at [28, 129] on icon at bounding box center [33, 129] width 10 height 13
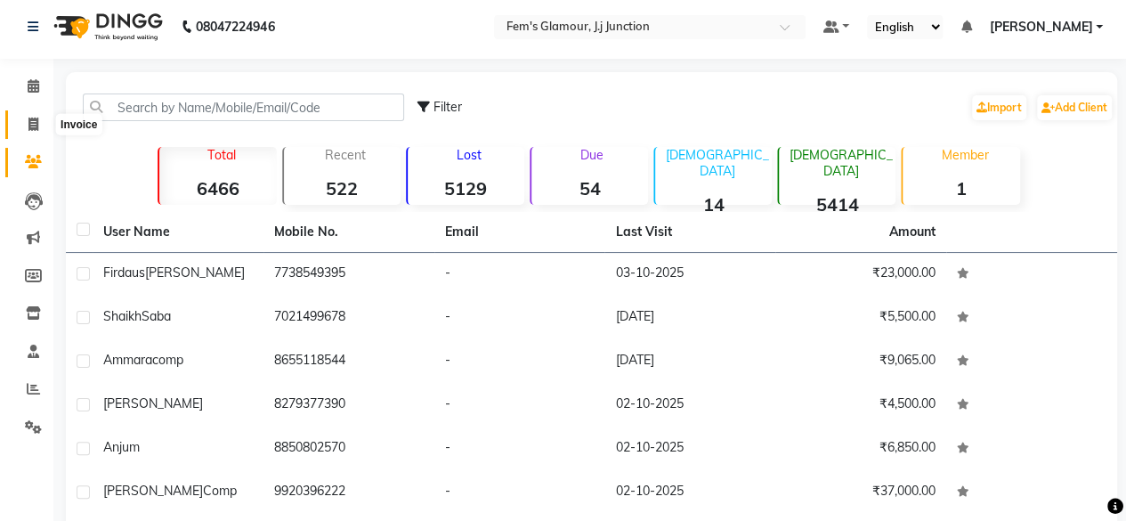
select select "4132"
select select "service"
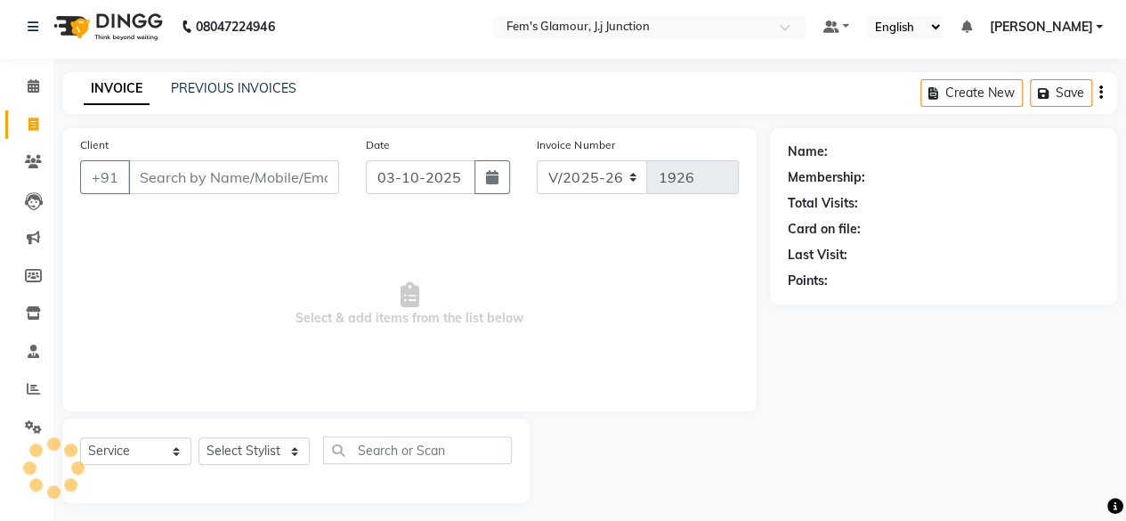
scroll to position [13, 0]
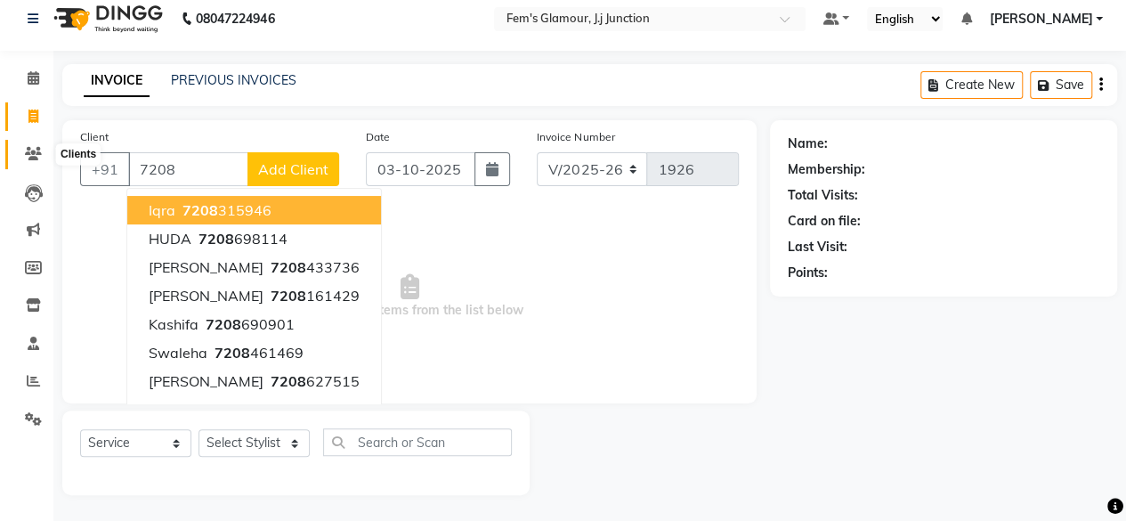
type input "7208"
click at [21, 157] on span at bounding box center [33, 154] width 31 height 20
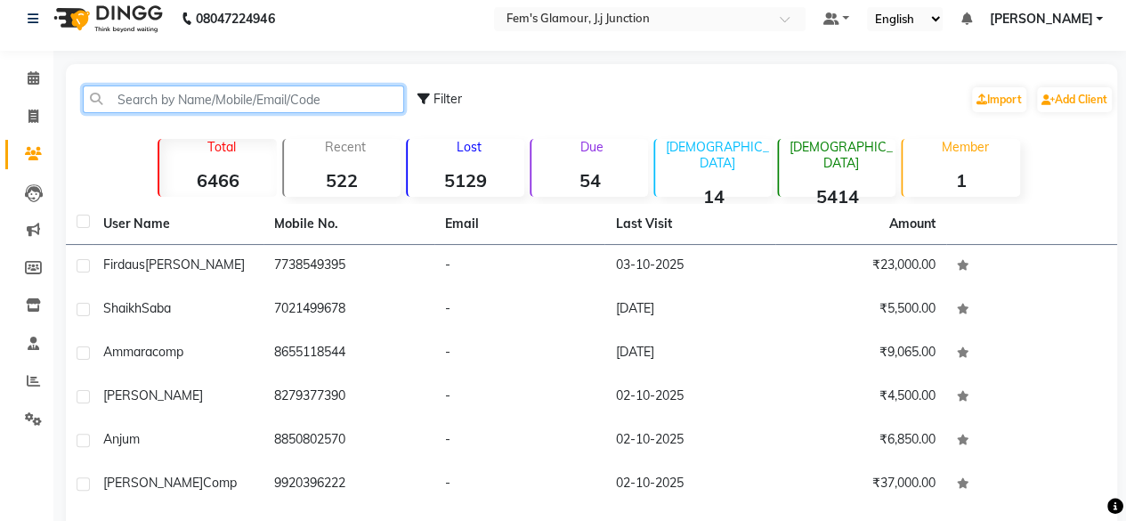
click at [218, 106] on input "text" at bounding box center [243, 99] width 321 height 28
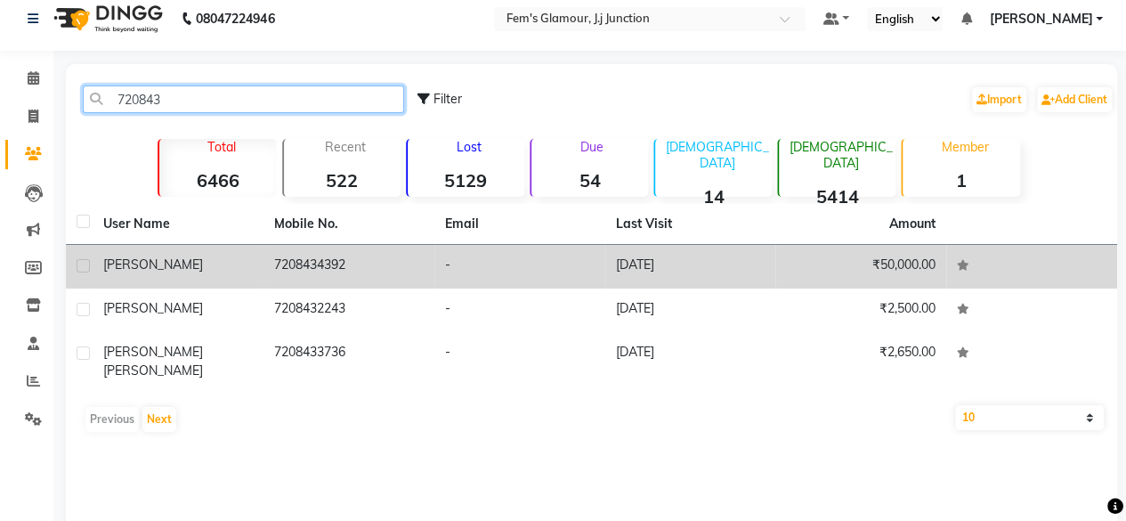
type input "720843"
click at [367, 285] on td "7208434392" at bounding box center [349, 267] width 171 height 44
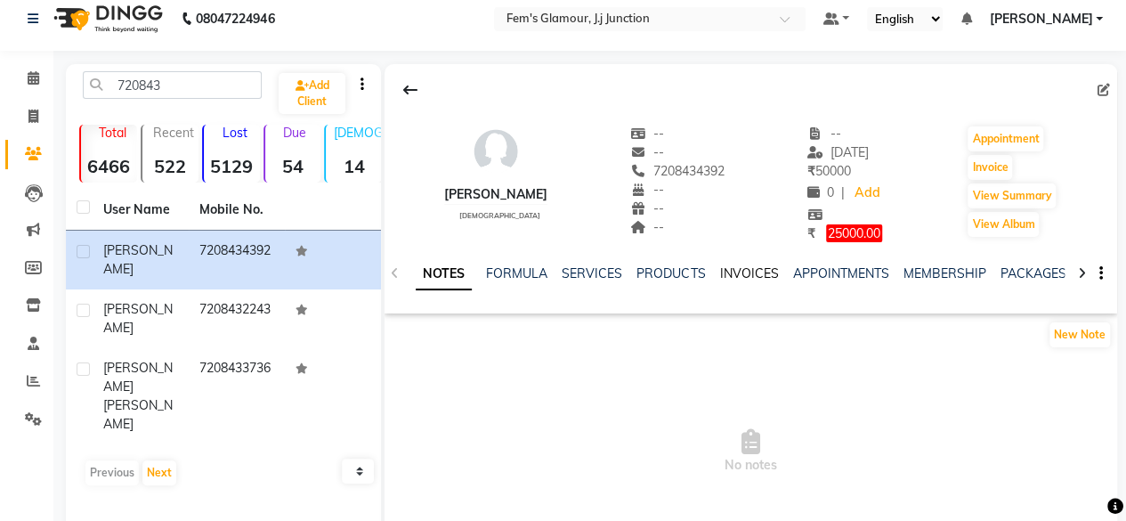
click at [748, 278] on link "INVOICES" at bounding box center [748, 273] width 59 height 16
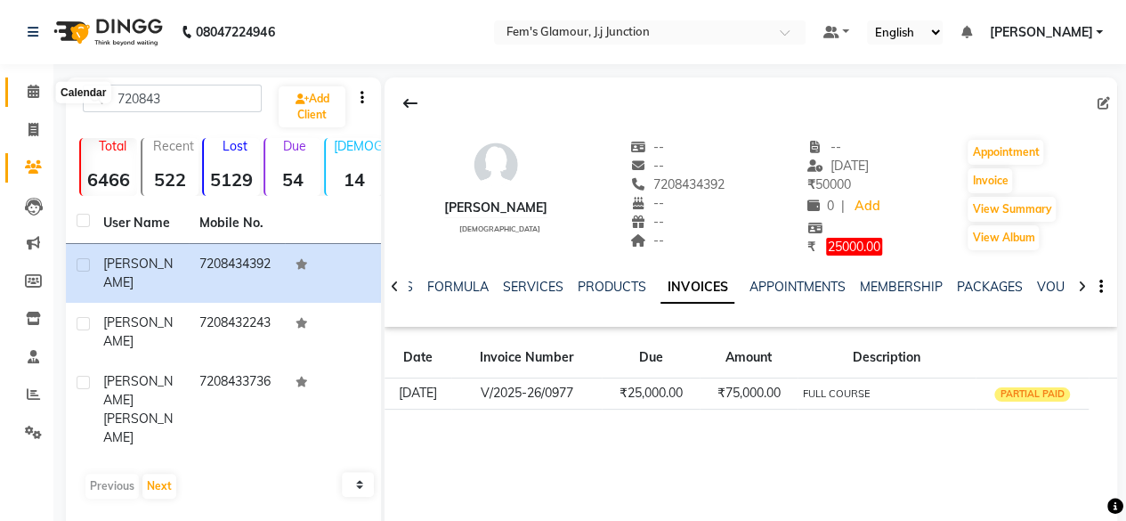
click at [24, 99] on span at bounding box center [33, 92] width 31 height 20
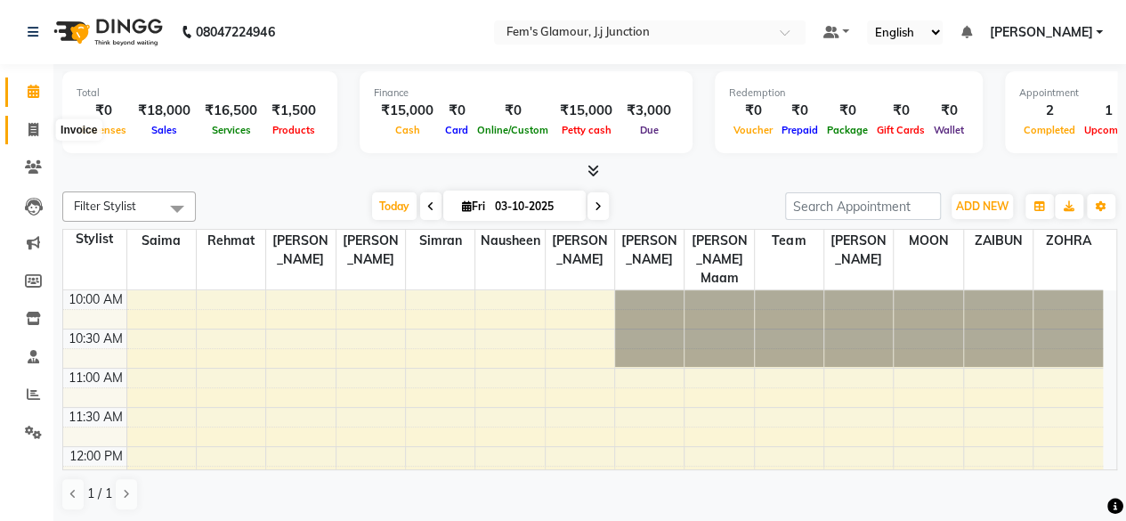
click at [36, 124] on icon at bounding box center [33, 129] width 10 height 13
select select "4132"
select select "service"
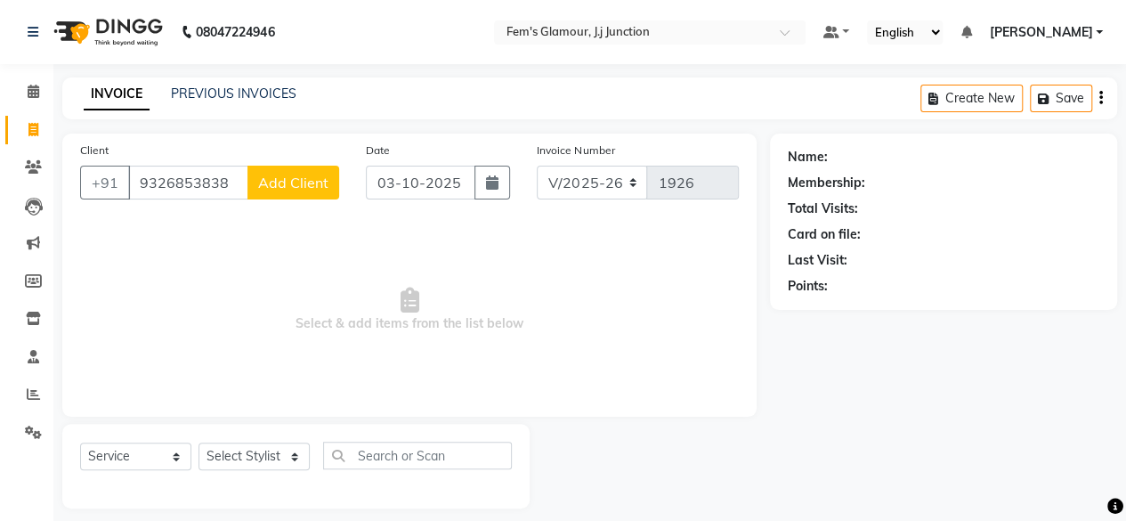
type input "9326853838"
click at [276, 184] on span "Add Client" at bounding box center [293, 183] width 70 height 18
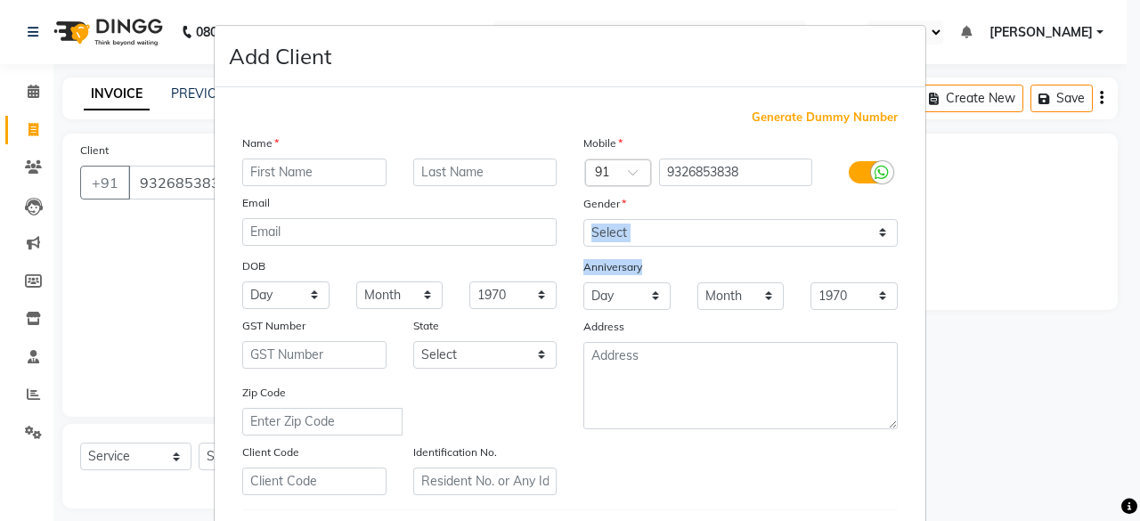
drag, startPoint x: 652, startPoint y: 245, endPoint x: 629, endPoint y: 236, distance: 24.8
click at [629, 236] on div "Mobile Country Code × 91 9326853838 Gender Select Male Female Other Prefer Not …" at bounding box center [740, 314] width 341 height 361
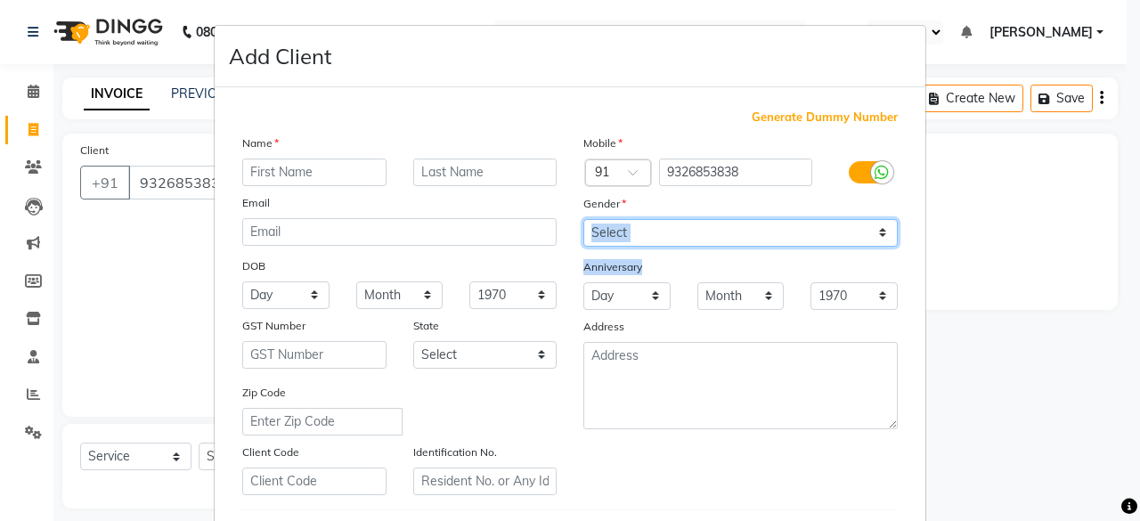
click at [629, 236] on select "Select Male Female Other Prefer Not To Say" at bounding box center [740, 233] width 314 height 28
select select "[DEMOGRAPHIC_DATA]"
click at [583, 219] on select "Select Male Female Other Prefer Not To Say" at bounding box center [740, 233] width 314 height 28
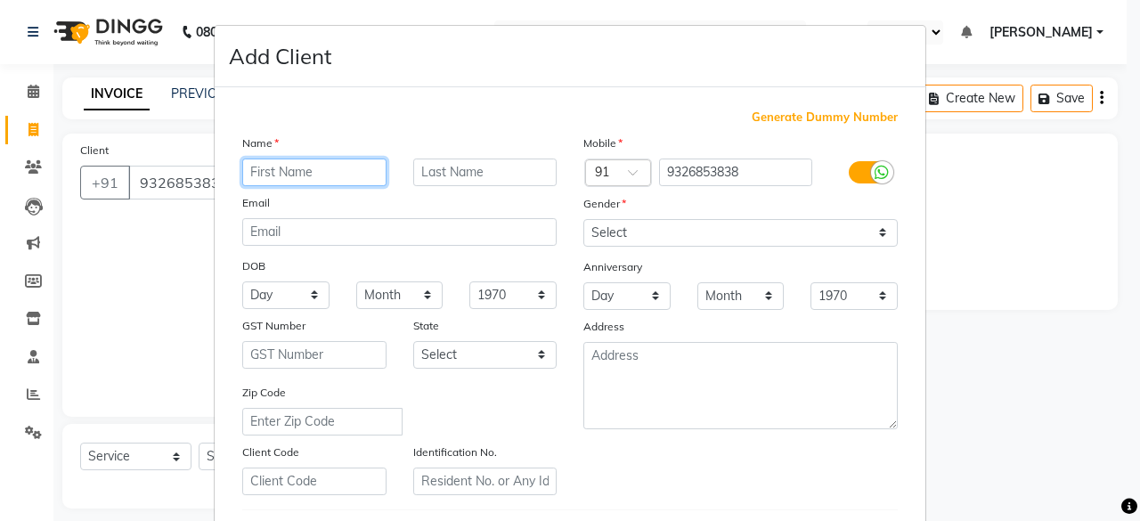
click at [329, 163] on input "text" at bounding box center [314, 172] width 144 height 28
type input "NASHRA"
click at [499, 173] on input "text" at bounding box center [485, 172] width 144 height 28
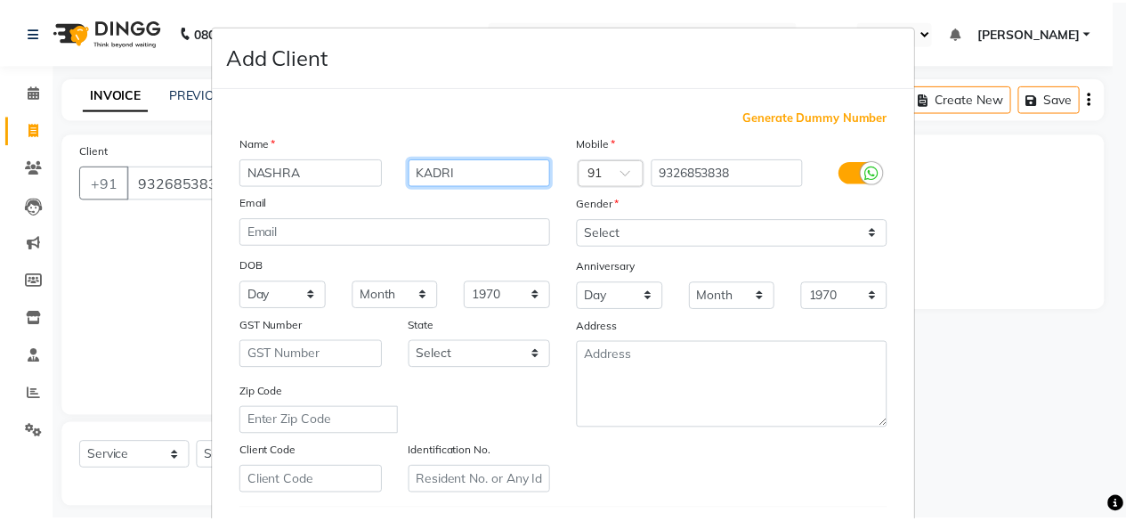
scroll to position [297, 0]
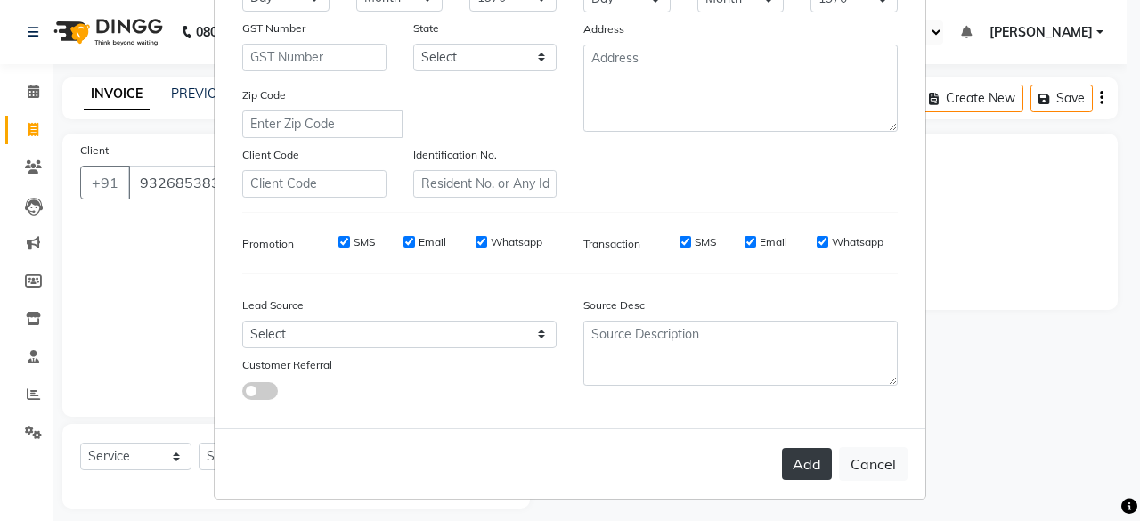
type input "KADRI"
click at [803, 467] on button "Add" at bounding box center [807, 464] width 50 height 32
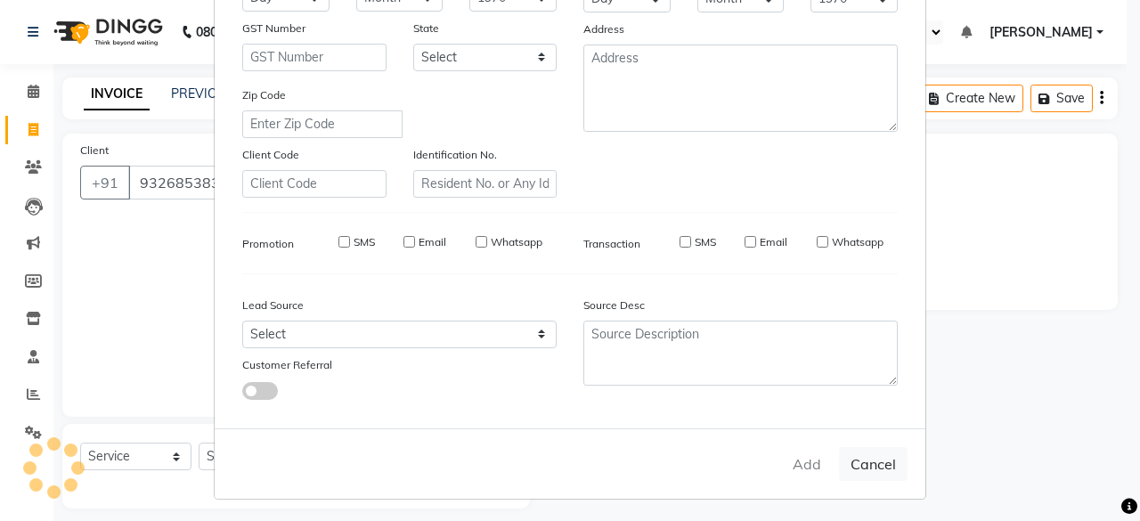
select select
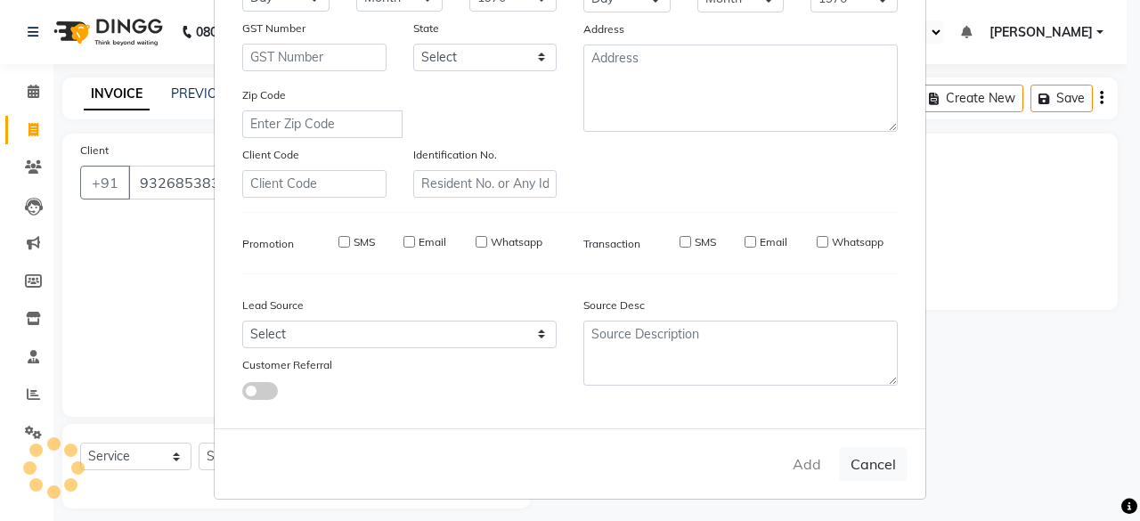
select select
checkbox input "false"
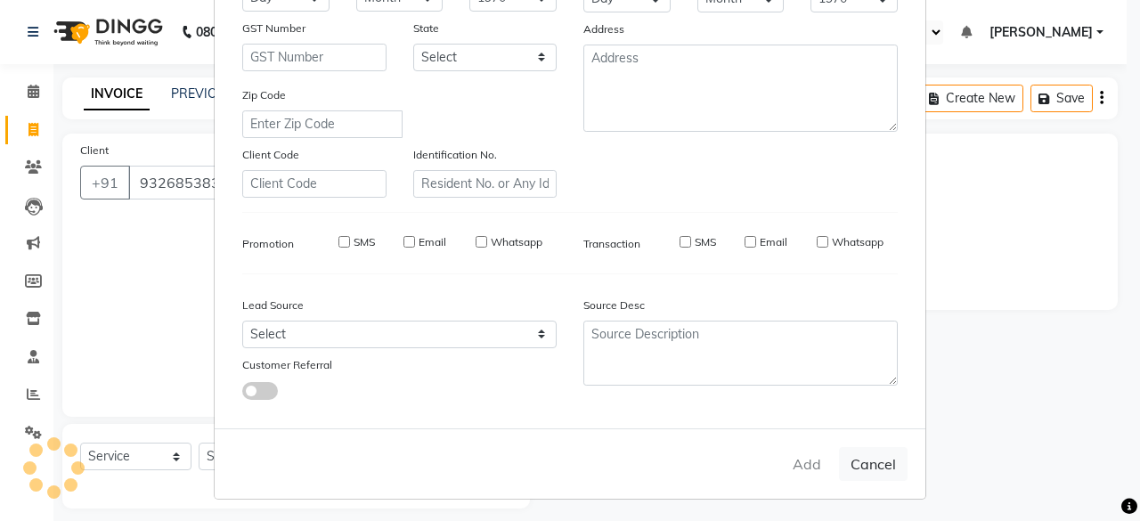
checkbox input "false"
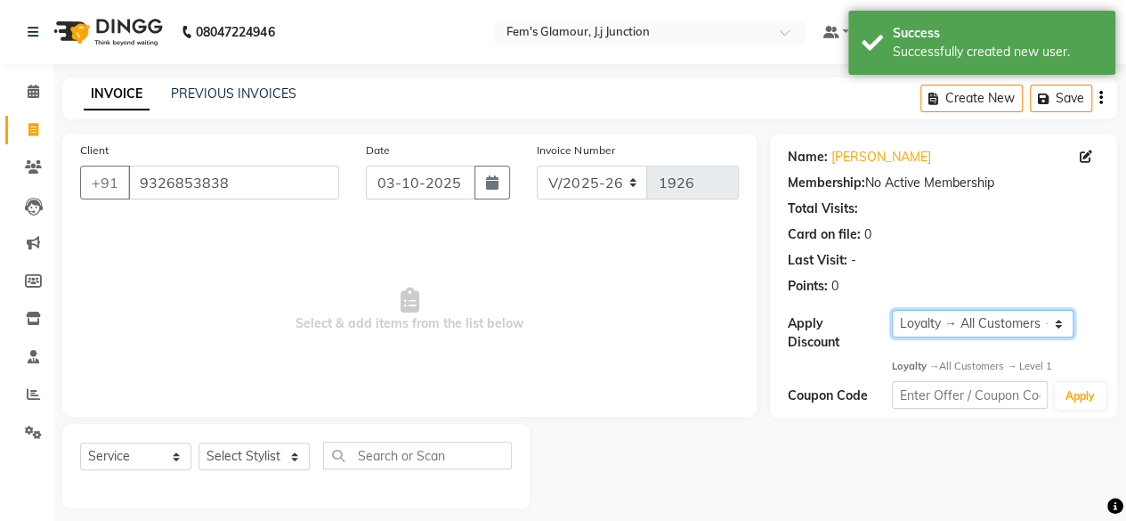
drag, startPoint x: 967, startPoint y: 330, endPoint x: 938, endPoint y: 358, distance: 39.7
click at [938, 358] on div "Name: Nashra Kadri Membership: No Active Membership Total Visits: Card on file:…" at bounding box center [943, 276] width 347 height 285
select select "0:"
click at [892, 310] on select "Select Loyalty → All Customers → Level 1" at bounding box center [983, 324] width 182 height 28
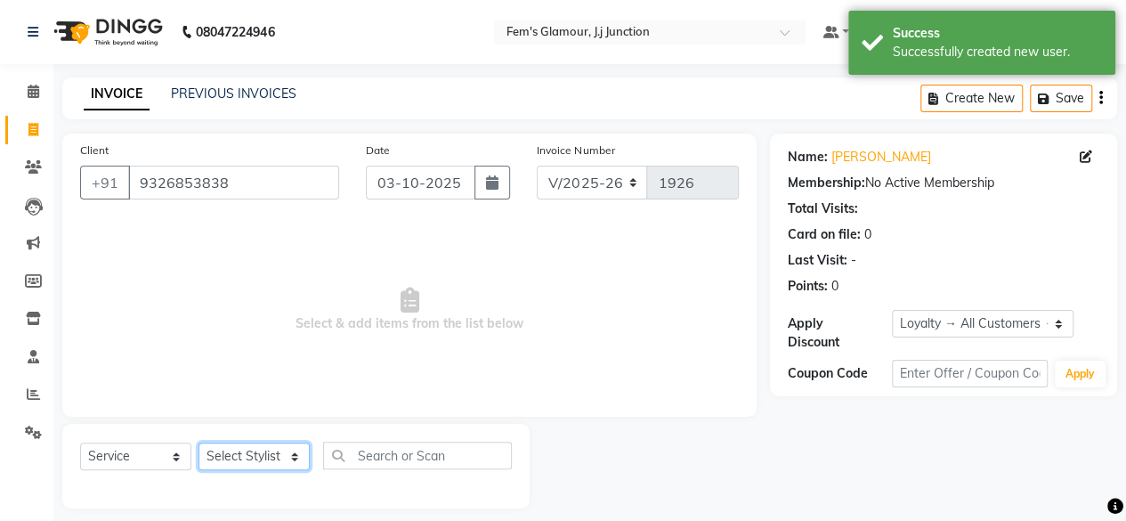
click at [269, 454] on select "Select Stylist fatima maam [PERSON_NAME] [PERSON_NAME] maam MOON Nagma Nasreen …" at bounding box center [254, 456] width 111 height 28
select select "21530"
click at [199, 442] on select "Select Stylist fatima maam [PERSON_NAME] [PERSON_NAME] maam MOON Nagma Nasreen …" at bounding box center [254, 456] width 111 height 28
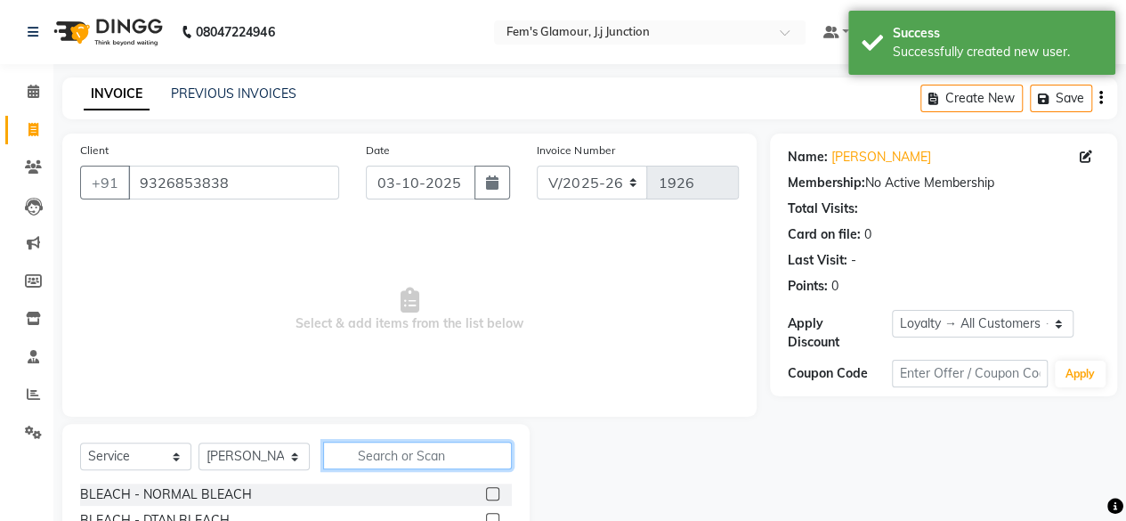
click at [395, 462] on input "text" at bounding box center [417, 456] width 189 height 28
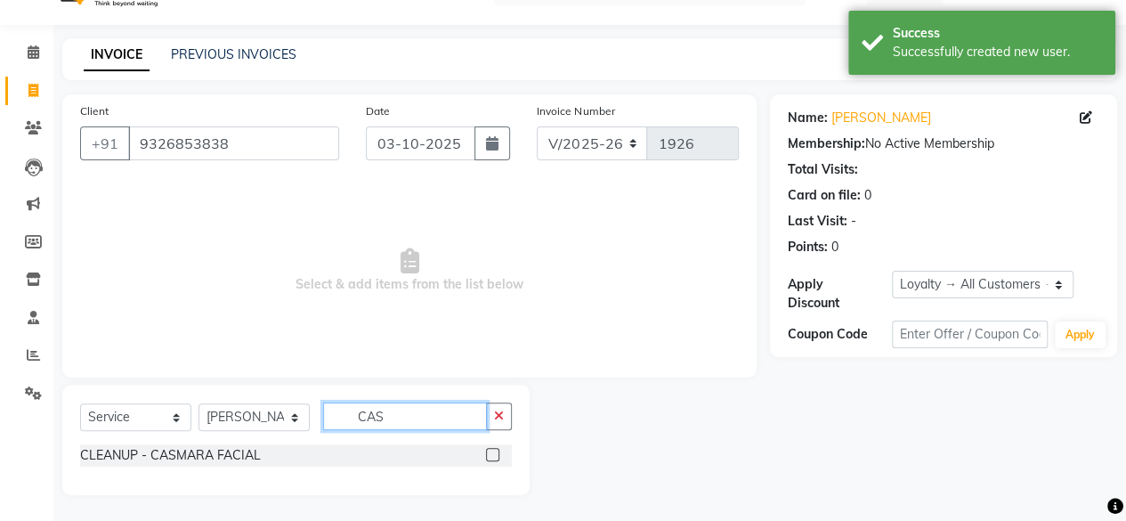
type input "CAS"
click at [493, 452] on label at bounding box center [492, 454] width 13 height 13
click at [493, 452] on input "checkbox" at bounding box center [492, 456] width 12 height 12
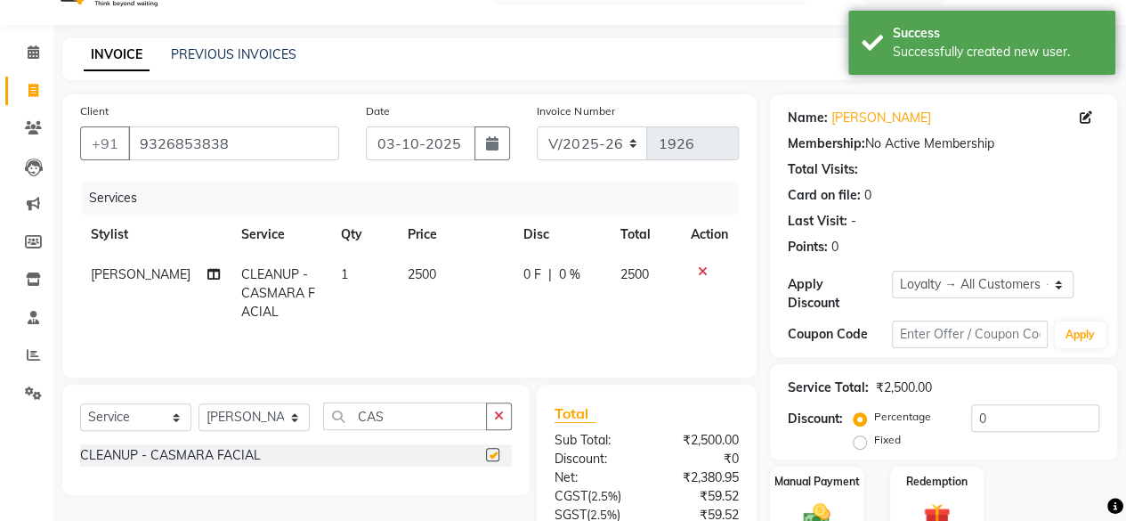
checkbox input "false"
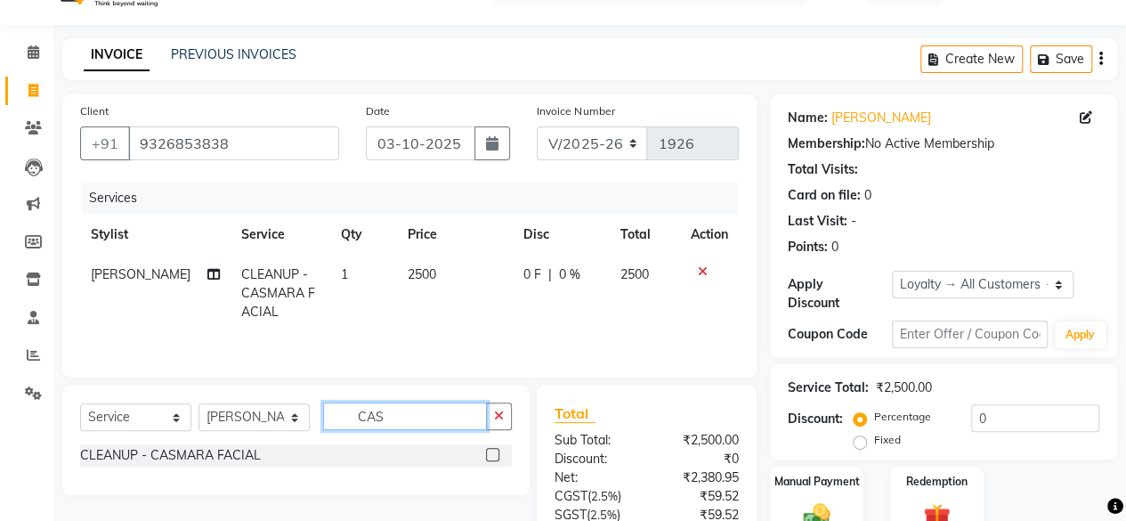
drag, startPoint x: 418, startPoint y: 395, endPoint x: 403, endPoint y: 414, distance: 24.1
click at [403, 414] on div "Select Service Product Membership Package Voucher Prepaid Gift Card Select Styl…" at bounding box center [295, 440] width 467 height 110
click at [403, 414] on input "CAS" at bounding box center [405, 416] width 164 height 28
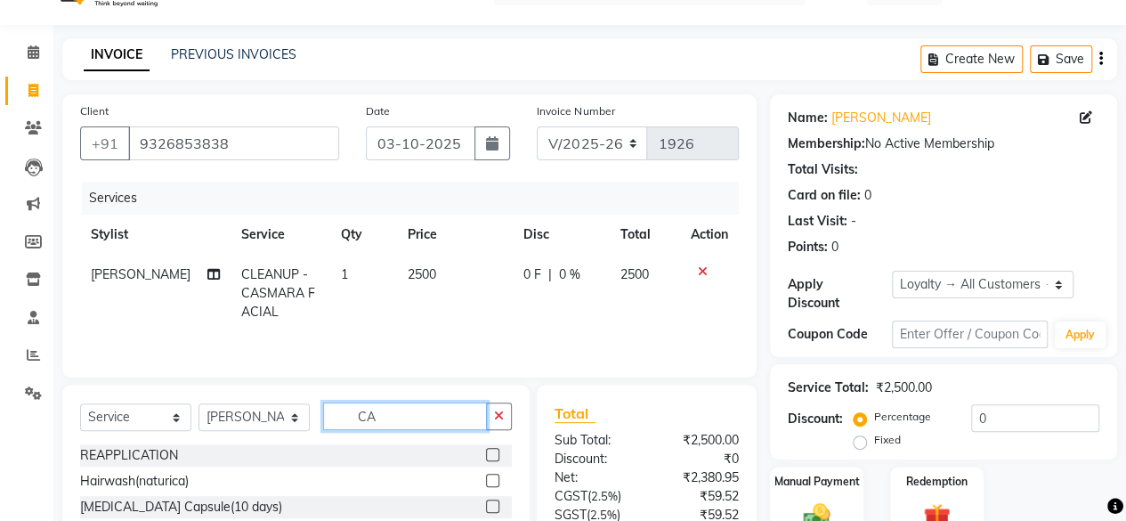
type input "C"
type input "DTA"
click at [497, 448] on label at bounding box center [492, 454] width 13 height 13
click at [497, 450] on input "checkbox" at bounding box center [492, 456] width 12 height 12
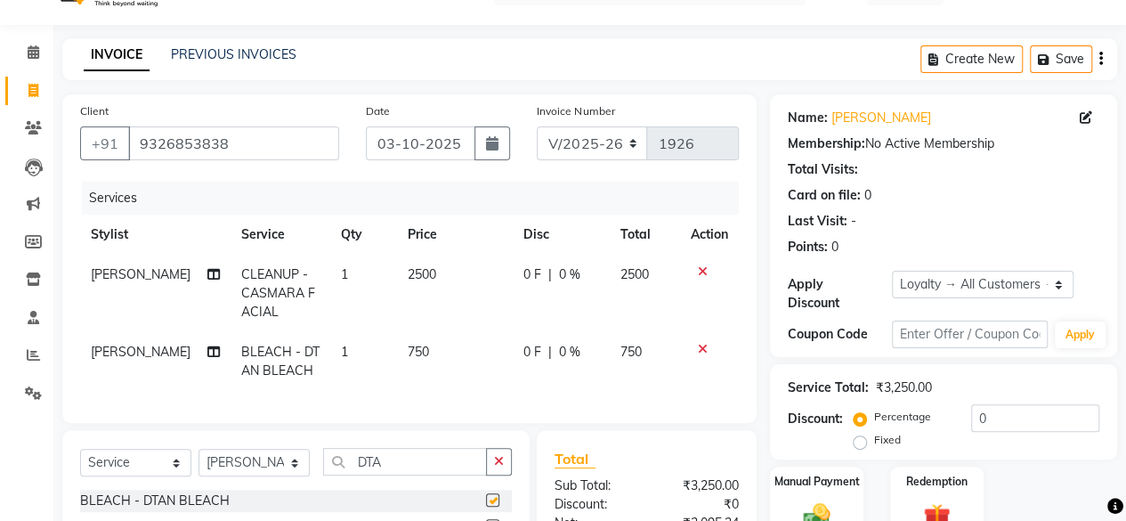
checkbox input "false"
click at [408, 344] on span "750" at bounding box center [418, 352] width 21 height 16
select select "21530"
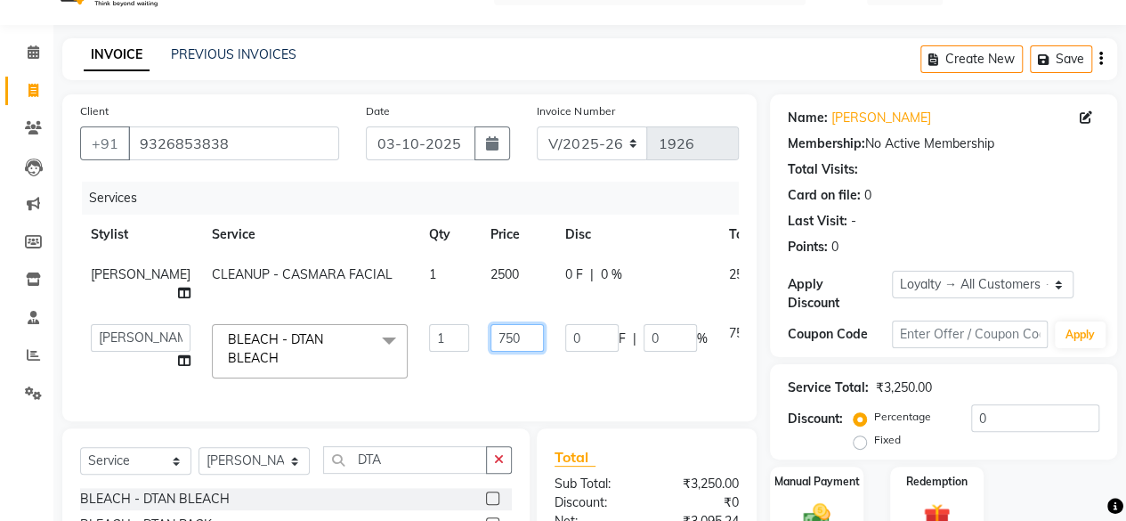
click at [491, 335] on input "750" at bounding box center [517, 338] width 53 height 28
type input "7"
type input "500"
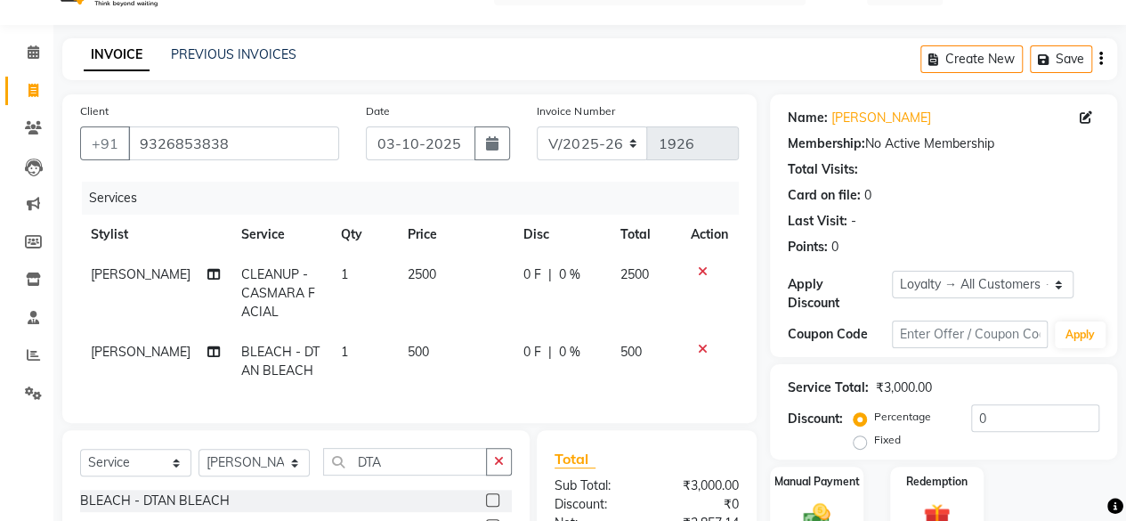
click at [457, 288] on td "2500" at bounding box center [455, 293] width 116 height 77
select select "21530"
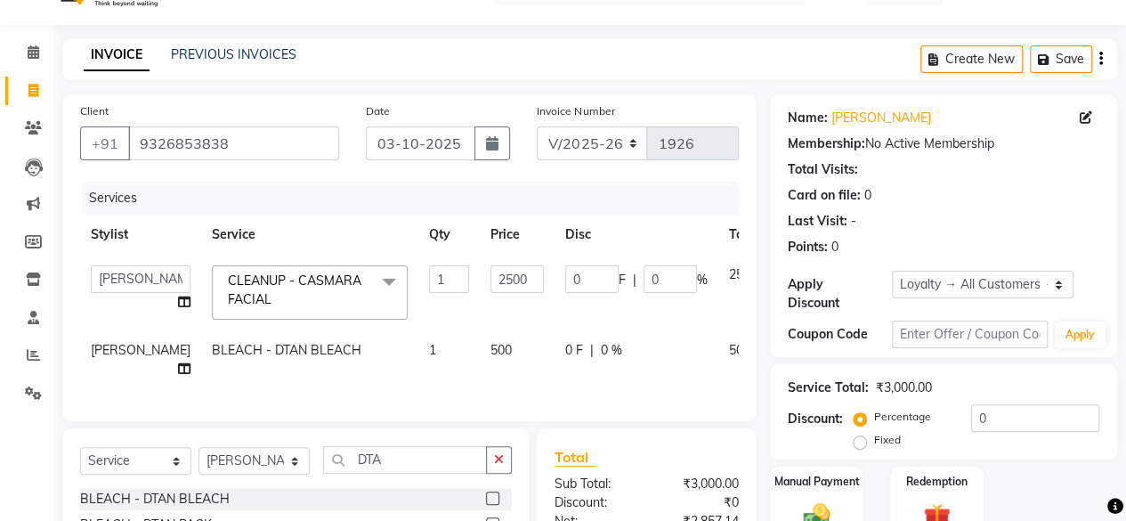
click at [491, 288] on input "2500" at bounding box center [517, 279] width 53 height 28
type input "3000"
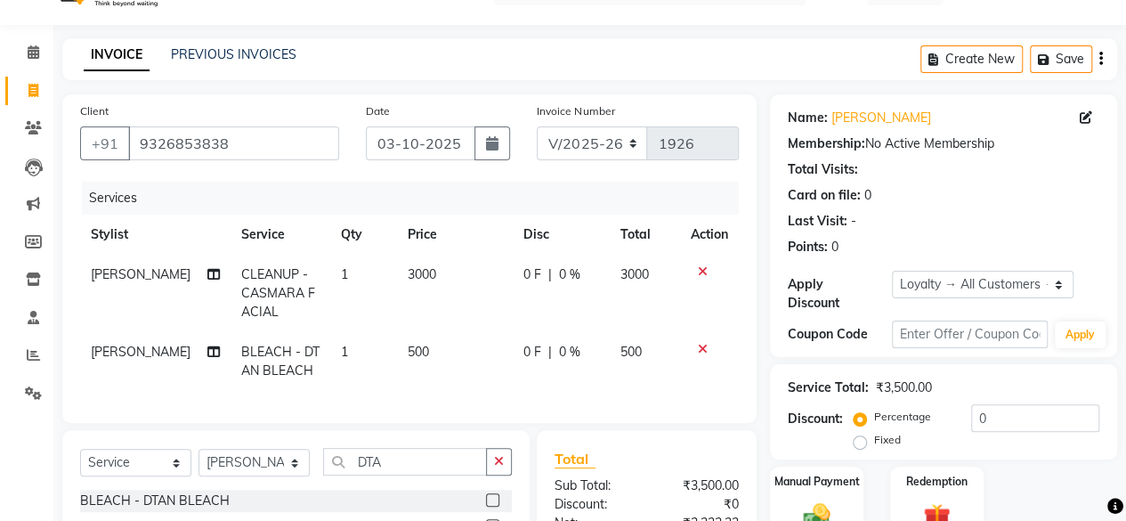
click at [392, 310] on tr "Nasreen CLEANUP - CASMARA FACIAL 1 3000 0 F | 0 % 3000" at bounding box center [409, 293] width 659 height 77
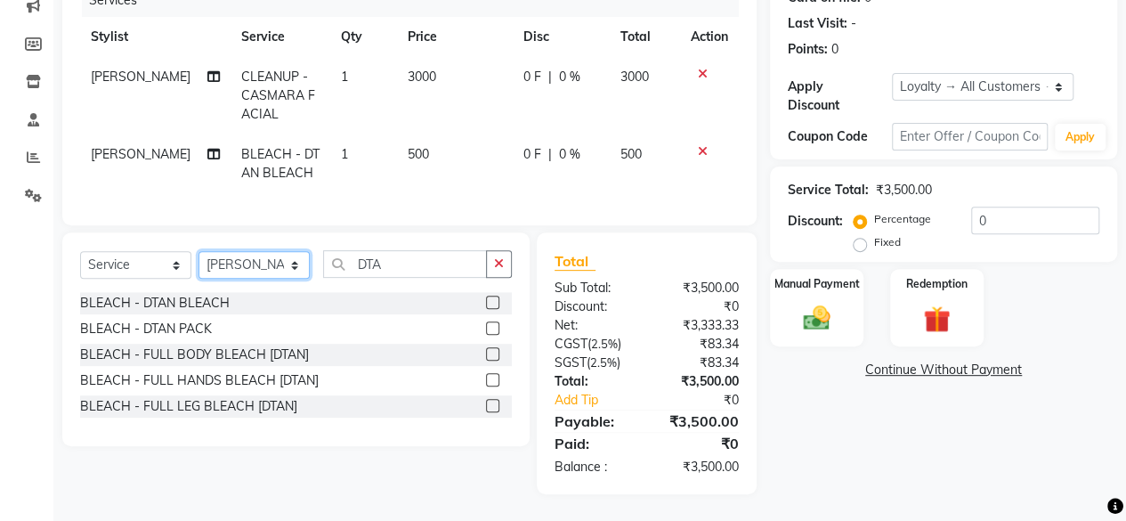
click at [233, 275] on select "Select Stylist fatima maam [PERSON_NAME] [PERSON_NAME] maam MOON Nagma Nasreen …" at bounding box center [254, 265] width 111 height 28
select select "76868"
click at [199, 252] on select "Select Stylist fatima maam [PERSON_NAME] [PERSON_NAME] maam MOON Nagma Nasreen …" at bounding box center [254, 265] width 111 height 28
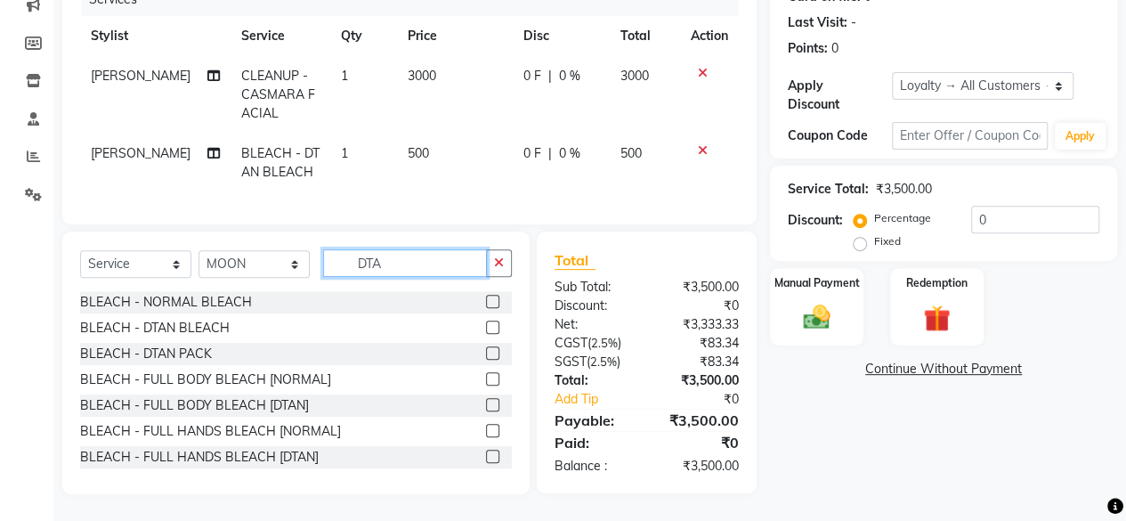
click at [436, 264] on input "DTA" at bounding box center [405, 263] width 164 height 28
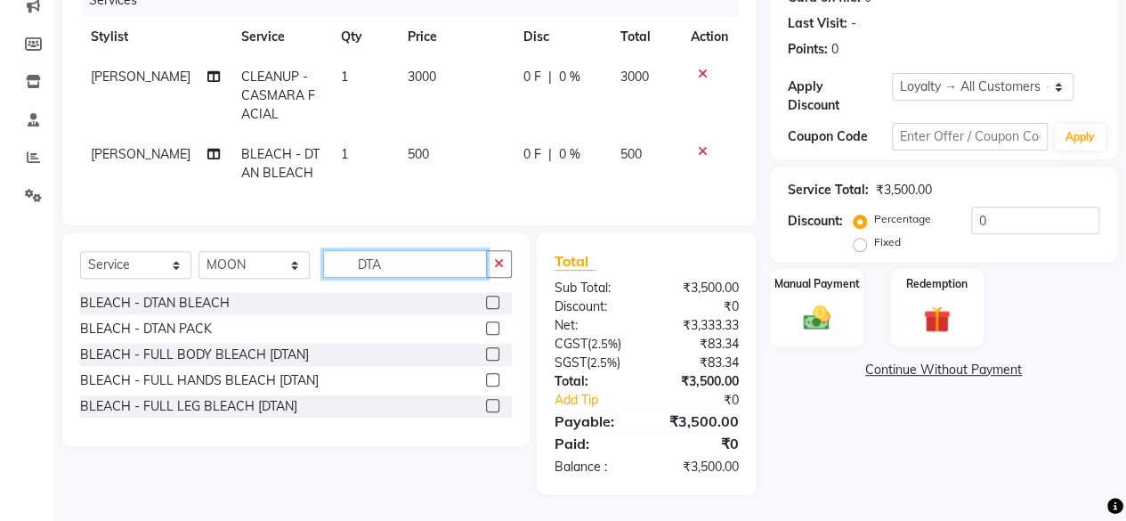
type input "DTA"
click at [497, 305] on label at bounding box center [492, 302] width 13 height 13
click at [497, 305] on input "checkbox" at bounding box center [492, 303] width 12 height 12
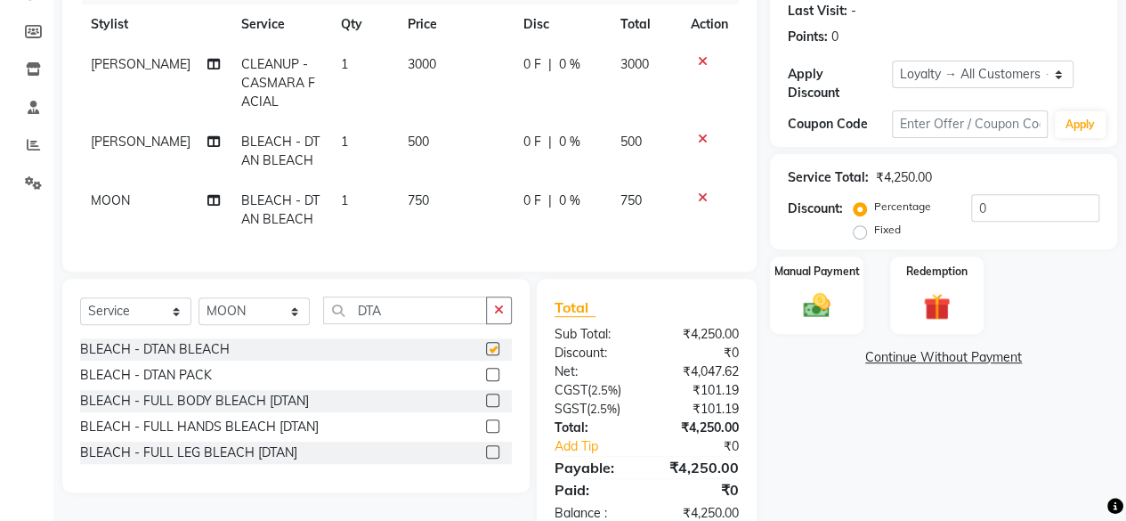
checkbox input "false"
click at [442, 316] on input "DTA" at bounding box center [405, 310] width 164 height 28
type input "D"
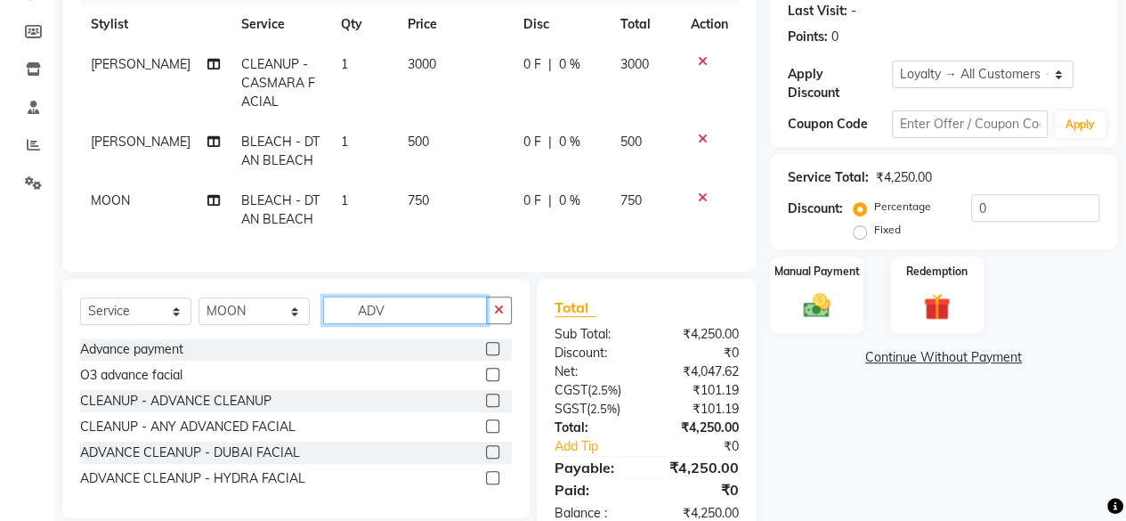
type input "ADV"
click at [490, 407] on label at bounding box center [492, 400] width 13 height 13
click at [490, 407] on input "checkbox" at bounding box center [492, 401] width 12 height 12
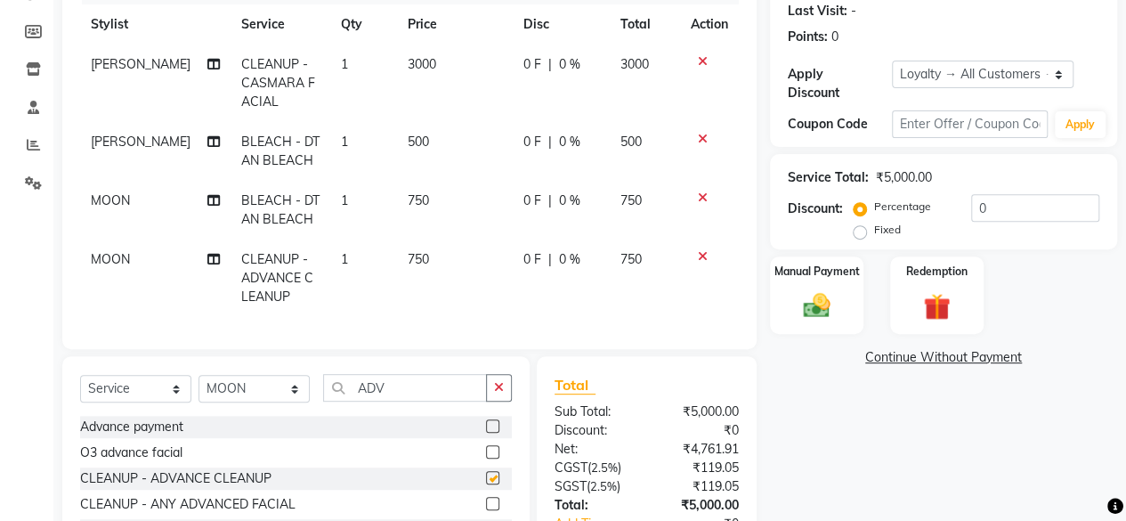
checkbox input "false"
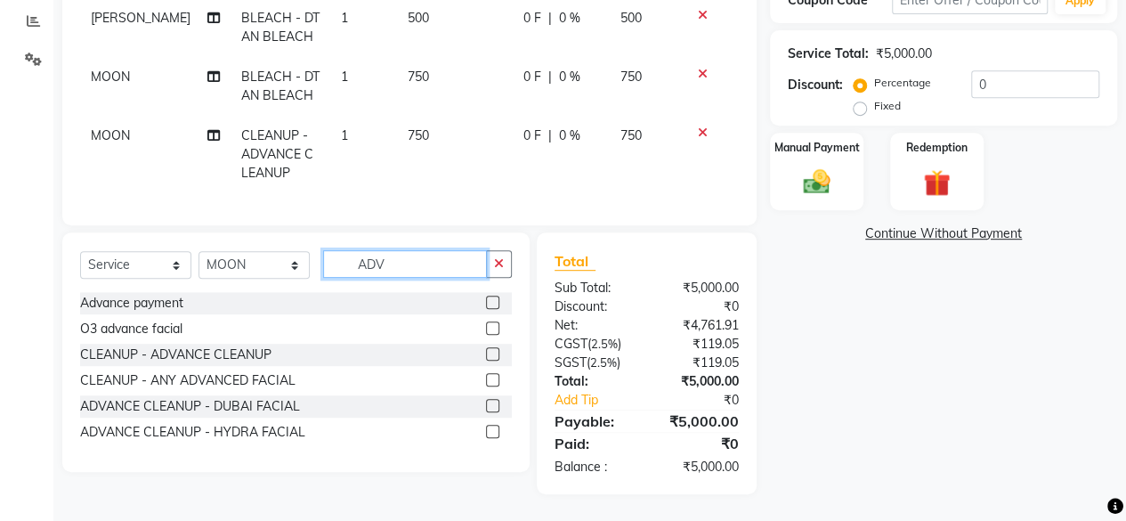
click at [415, 260] on input "ADV" at bounding box center [405, 264] width 164 height 28
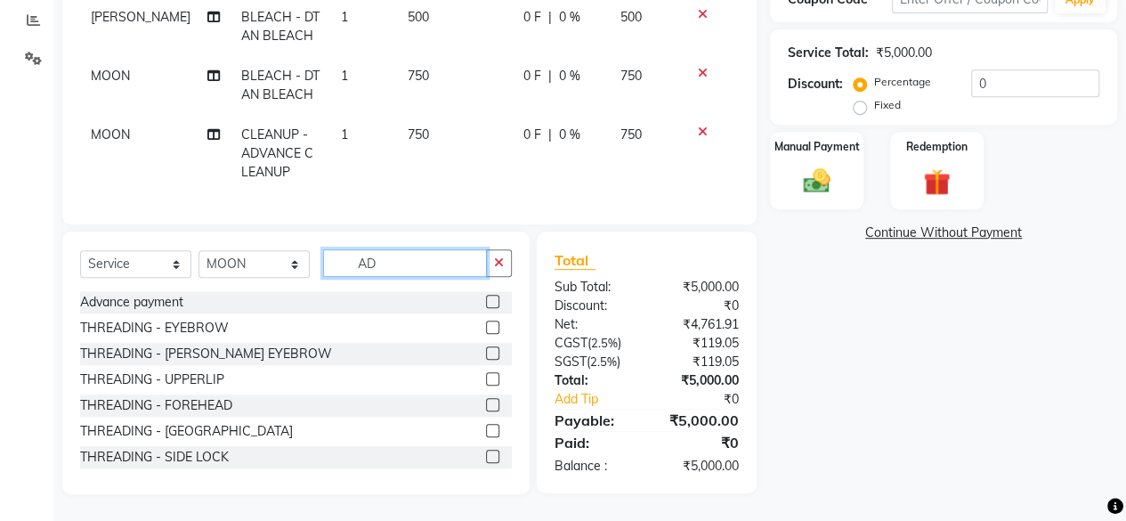
type input "A"
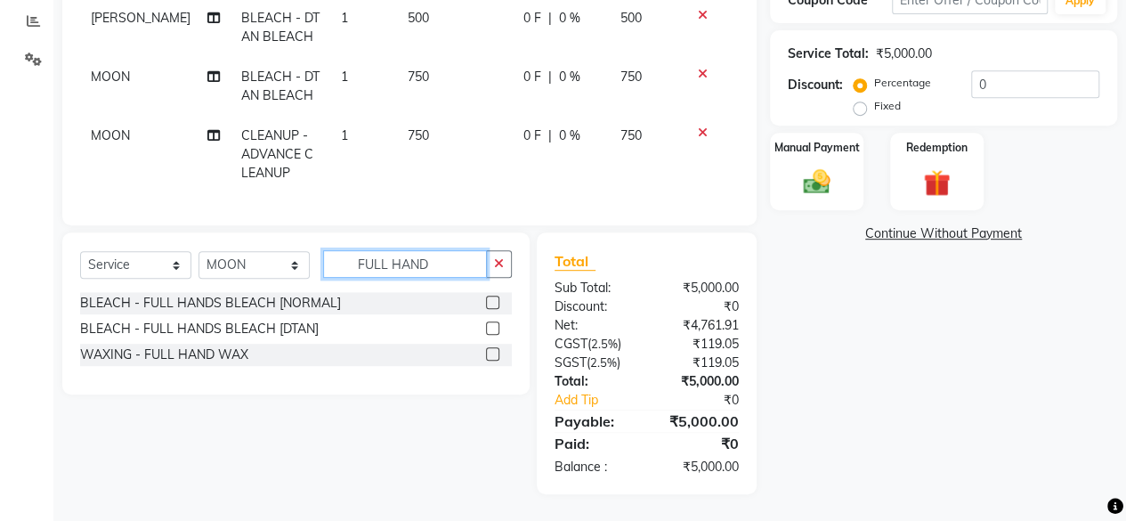
type input "FULL HAND"
click at [490, 357] on label at bounding box center [492, 353] width 13 height 13
click at [490, 357] on input "checkbox" at bounding box center [492, 355] width 12 height 12
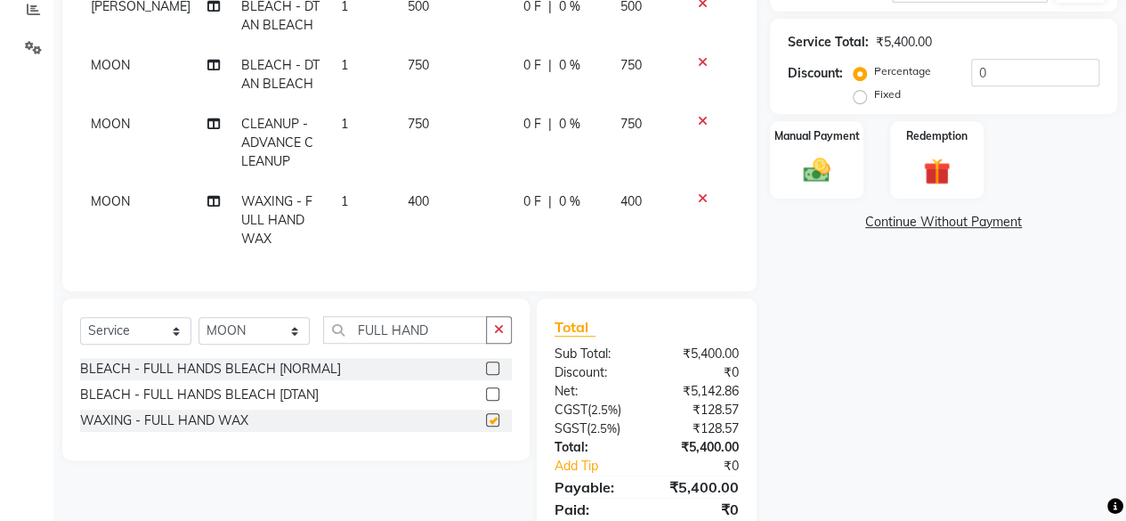
checkbox input "false"
click at [458, 332] on input "FULL HAND" at bounding box center [405, 330] width 164 height 28
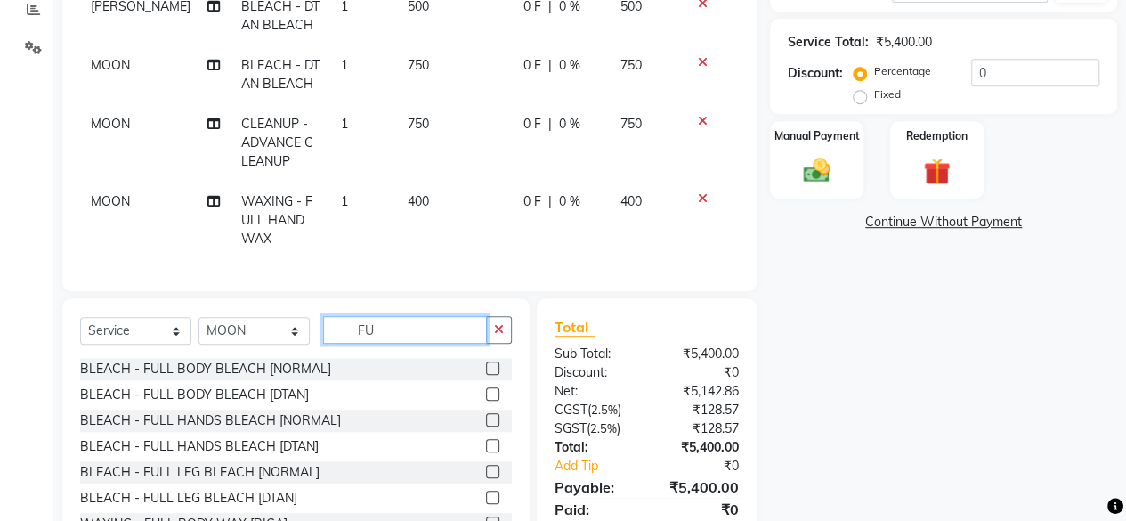
type input "F"
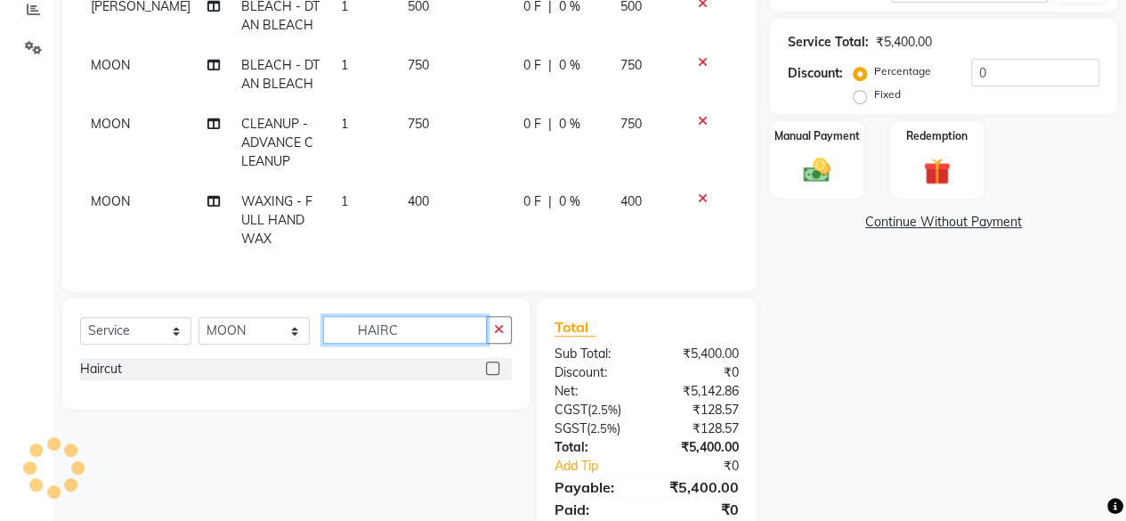
type input "HAIRC"
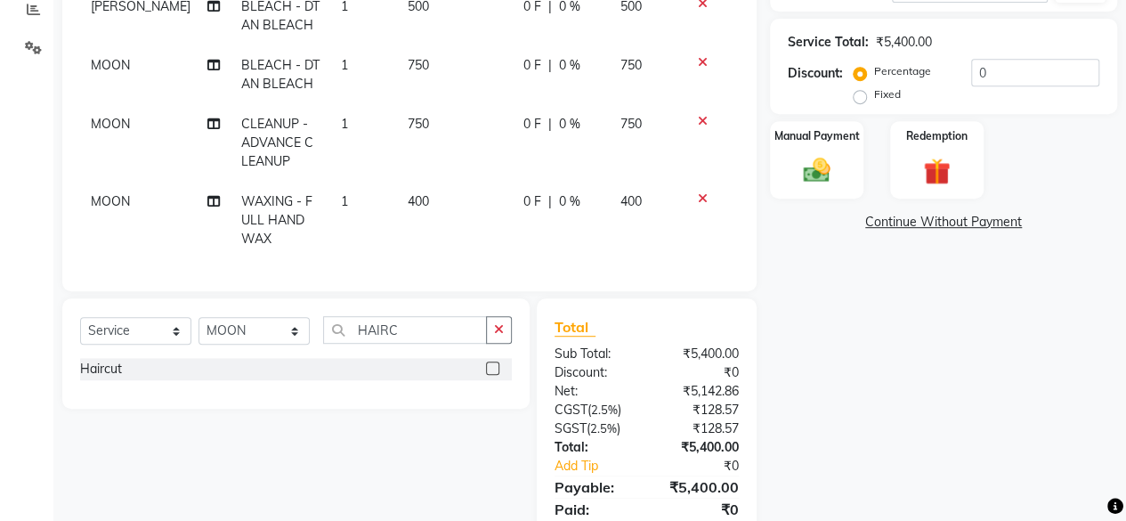
click at [492, 375] on label at bounding box center [492, 367] width 13 height 13
click at [492, 375] on input "checkbox" at bounding box center [492, 369] width 12 height 12
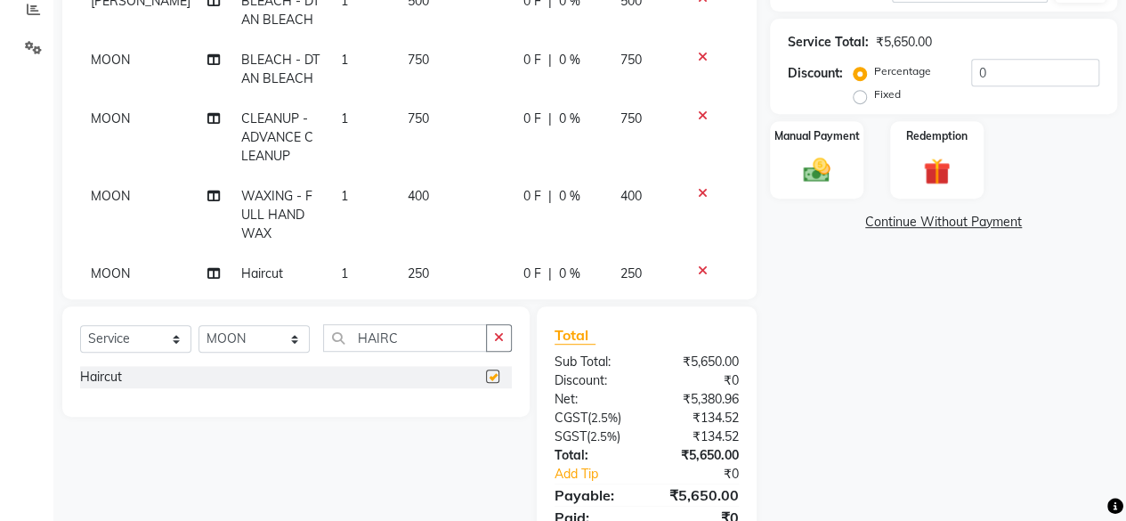
checkbox input "false"
click at [401, 185] on td "400" at bounding box center [455, 214] width 116 height 77
select select "76868"
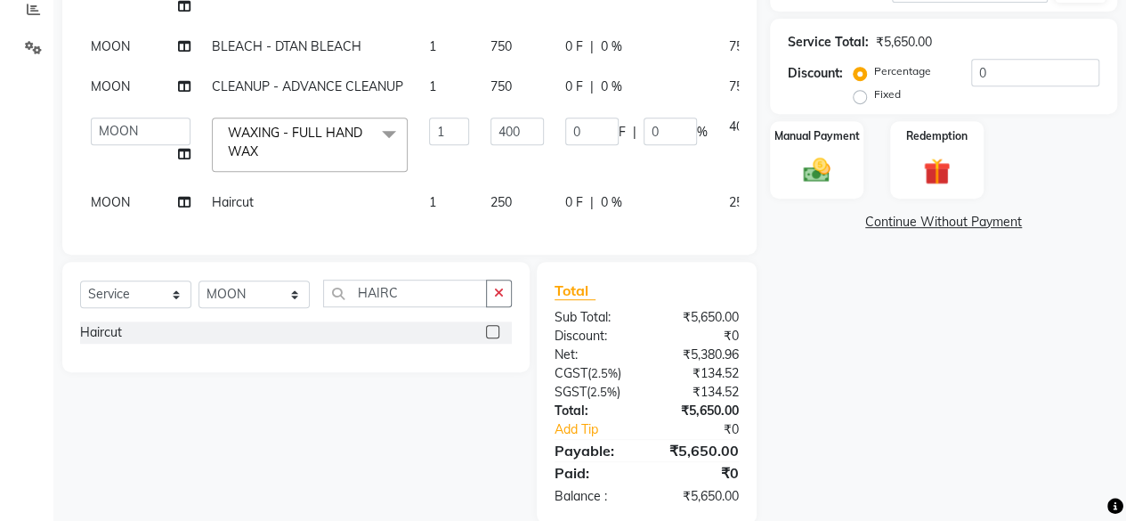
scroll to position [24, 0]
click at [491, 210] on span "250" at bounding box center [501, 202] width 21 height 16
select select "76868"
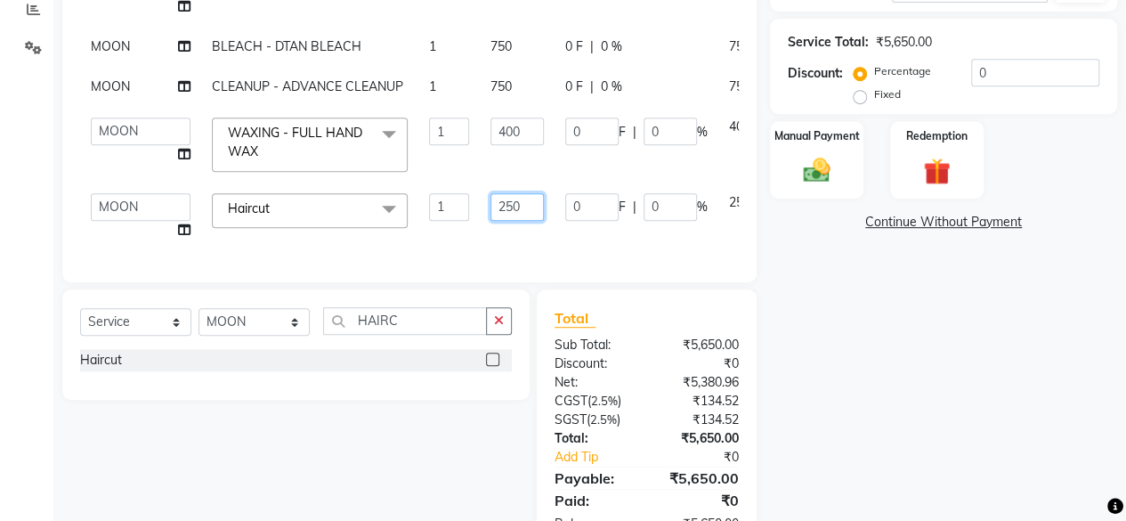
click at [491, 216] on input "250" at bounding box center [517, 207] width 53 height 28
type input "150"
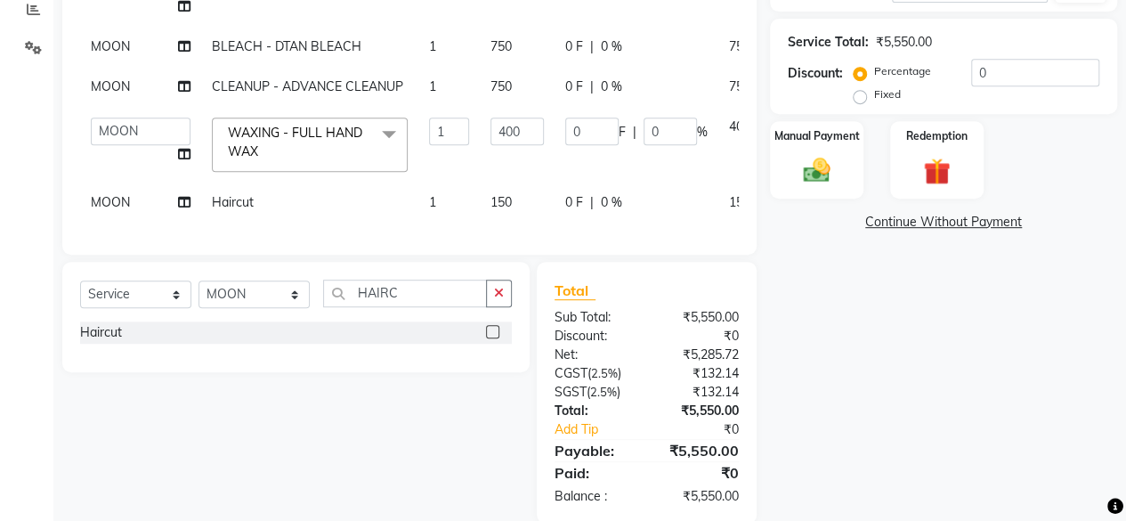
click at [986, 288] on div "Name: Nashra Kadri Membership: No Active Membership Total Visits: Card on file:…" at bounding box center [950, 136] width 361 height 775
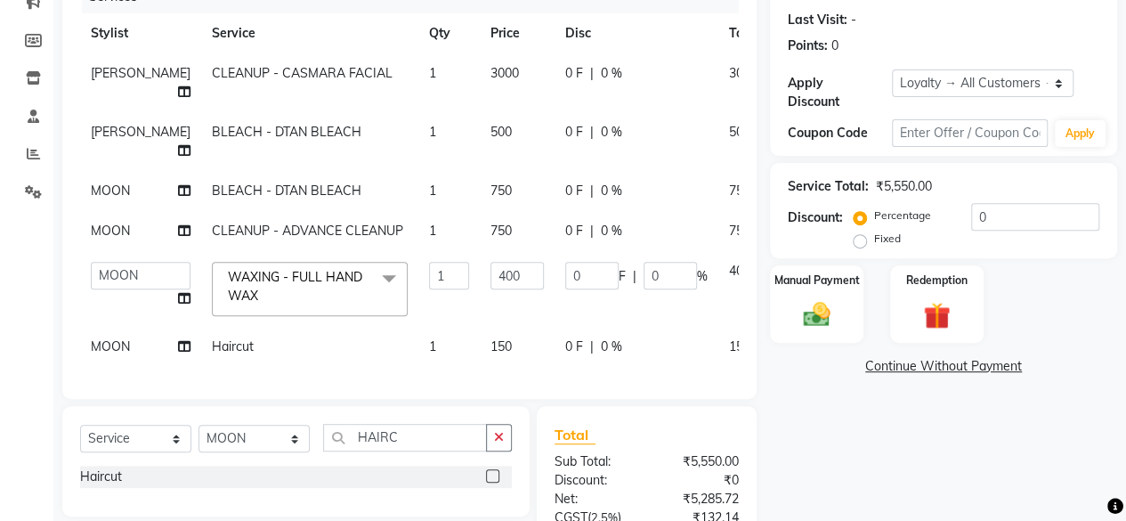
scroll to position [248, 0]
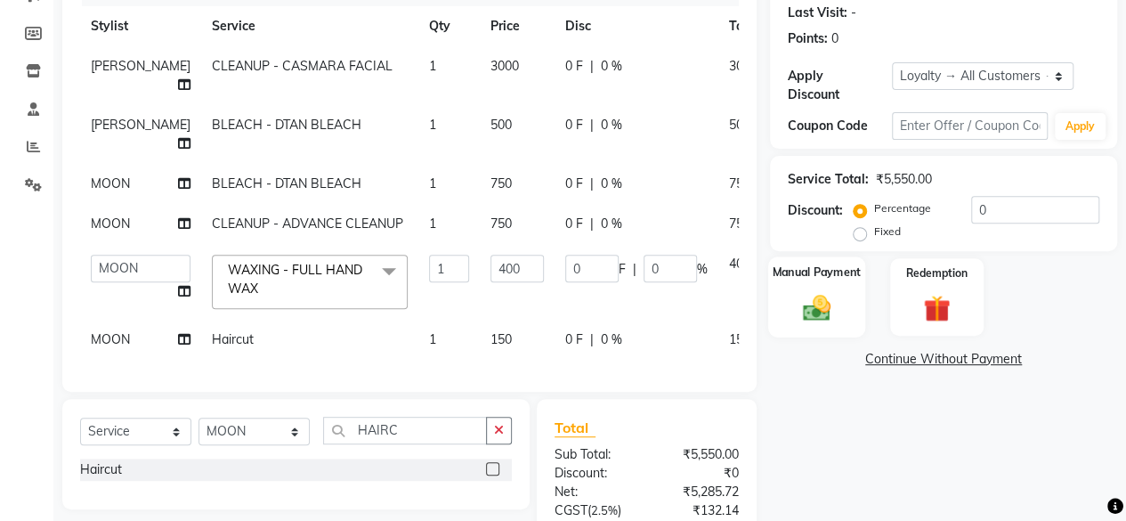
click at [819, 302] on img at bounding box center [816, 307] width 45 height 32
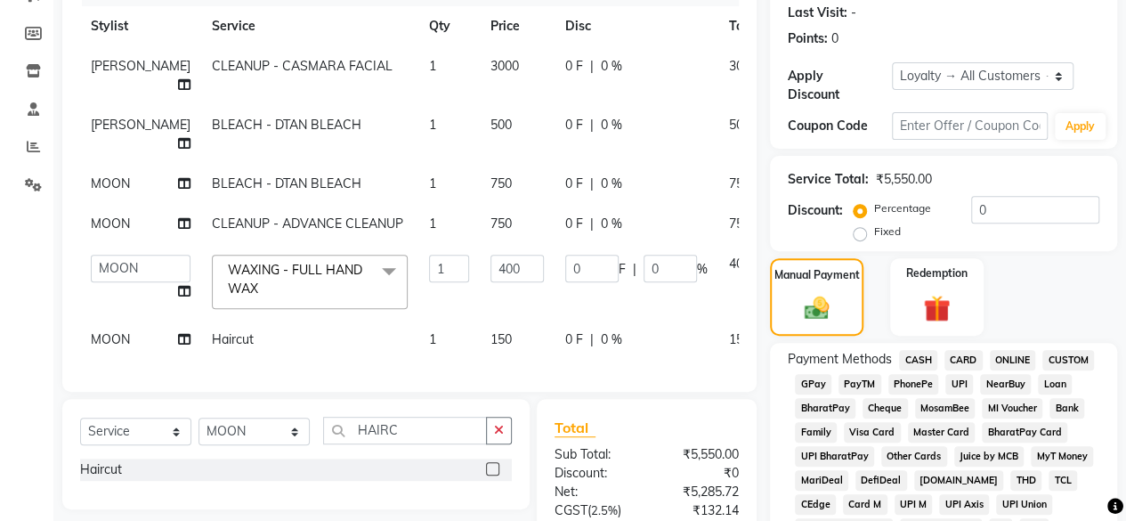
click at [874, 227] on label "Fixed" at bounding box center [887, 231] width 27 height 16
click at [865, 227] on input "Fixed" at bounding box center [863, 231] width 12 height 12
radio input "true"
click at [1000, 213] on input "0" at bounding box center [1035, 210] width 128 height 28
type input "5"
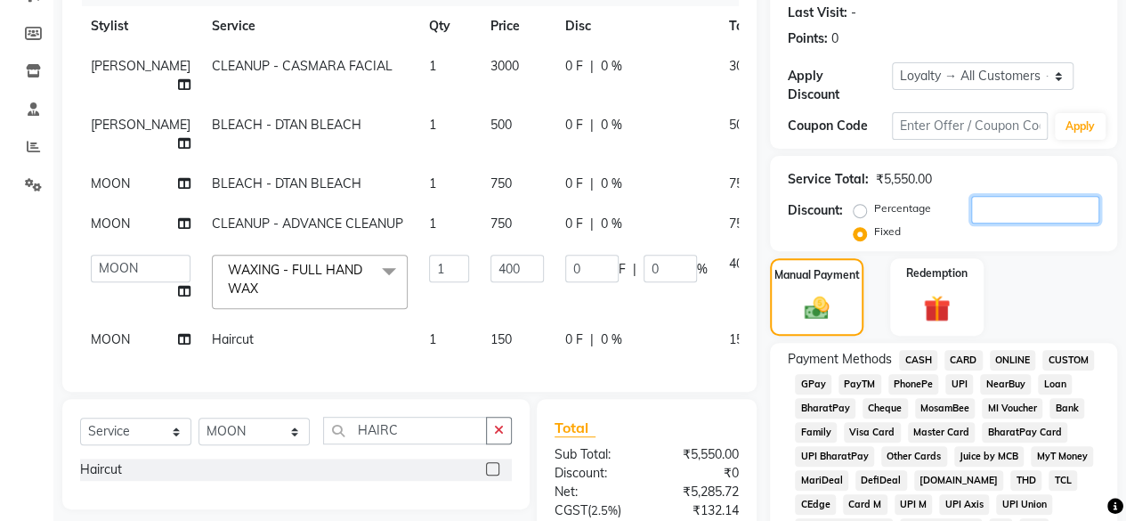
type input "0.36"
type input "0.09"
type input "50"
type input "3.6"
type input "0.9"
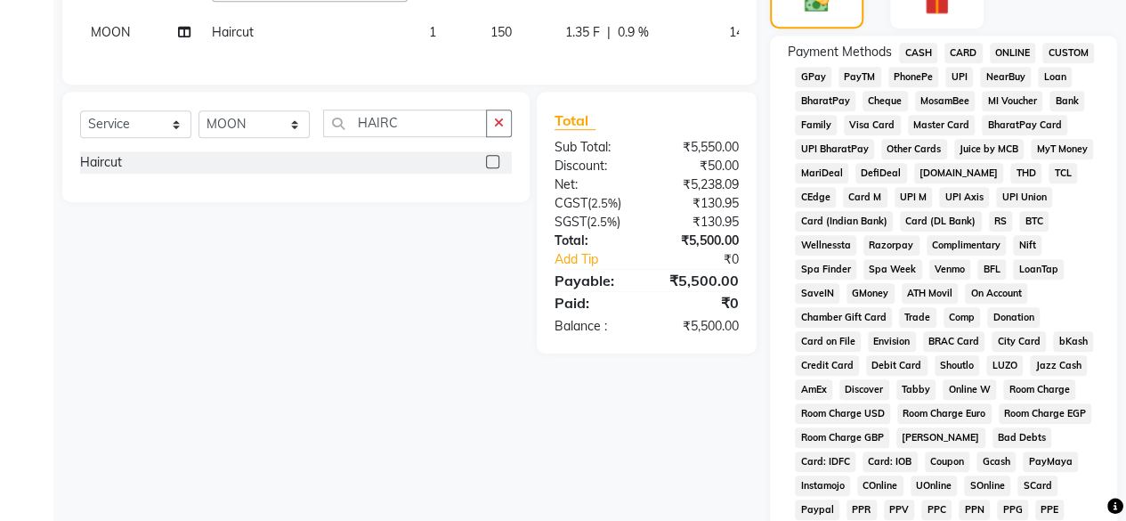
scroll to position [556, 0]
type input "50"
click at [816, 77] on span "GPay" at bounding box center [813, 76] width 37 height 20
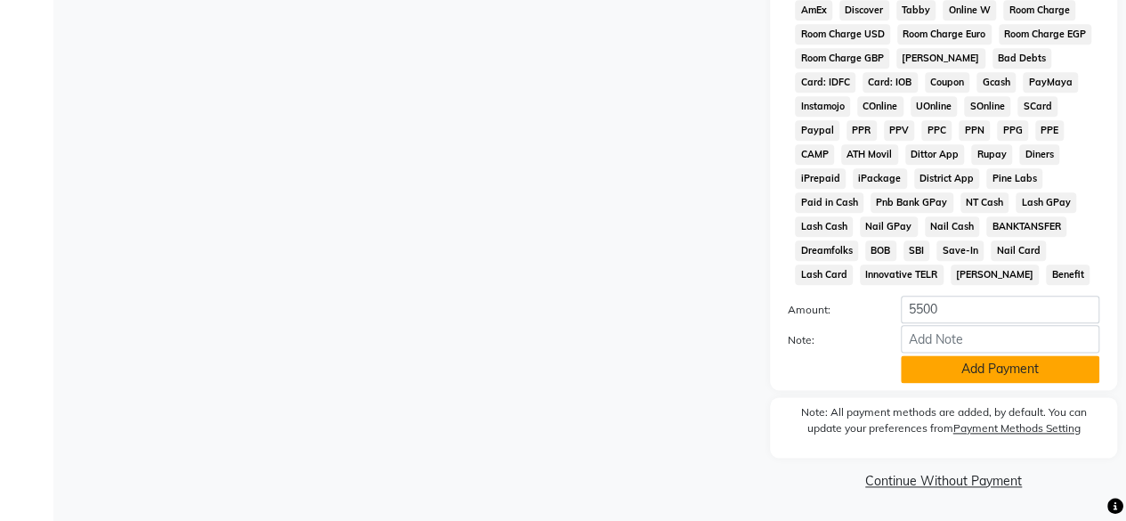
click at [971, 374] on button "Add Payment" at bounding box center [1000, 369] width 199 height 28
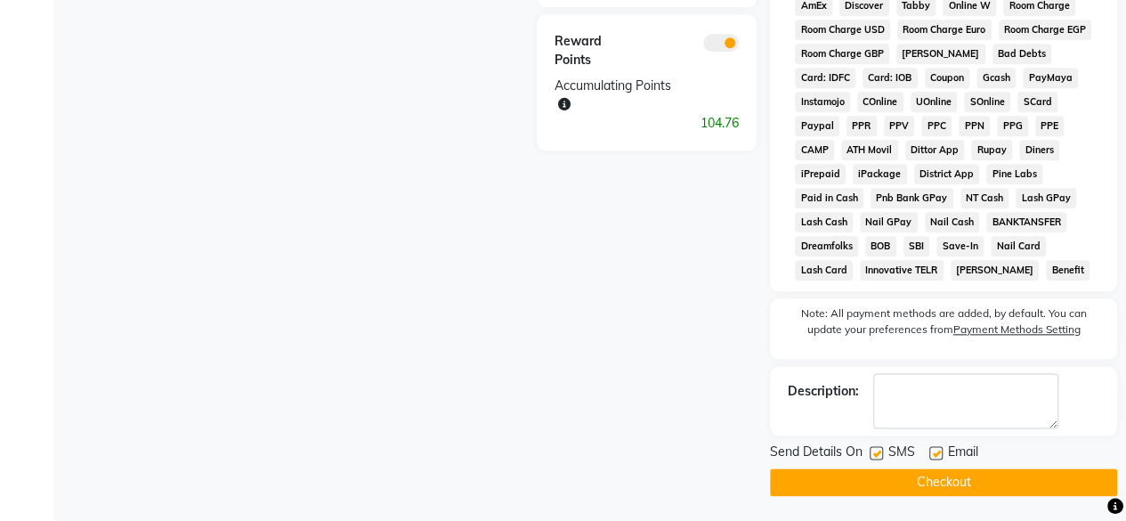
click at [956, 489] on button "Checkout" at bounding box center [943, 482] width 347 height 28
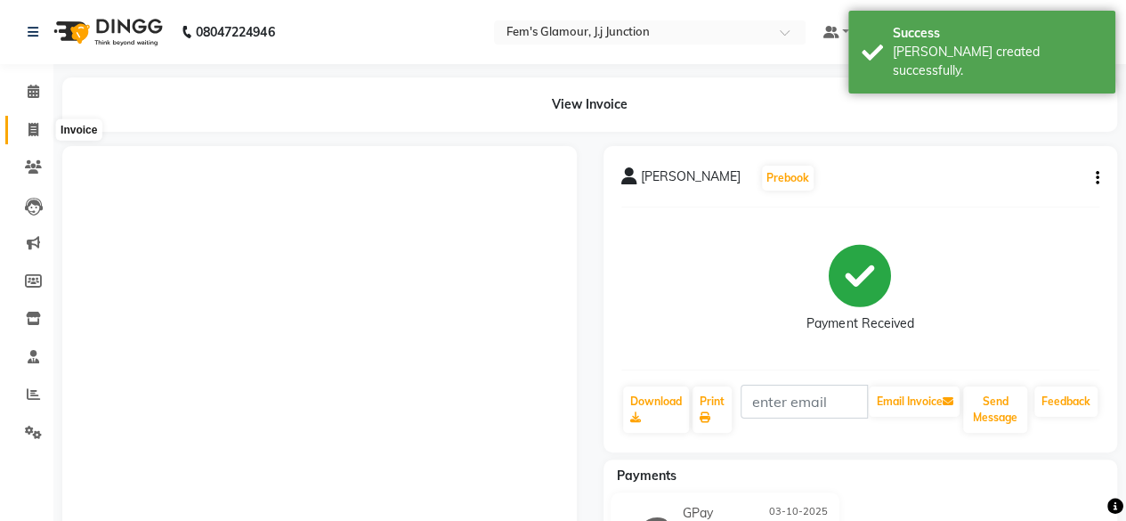
click at [38, 137] on span at bounding box center [33, 130] width 31 height 20
select select "service"
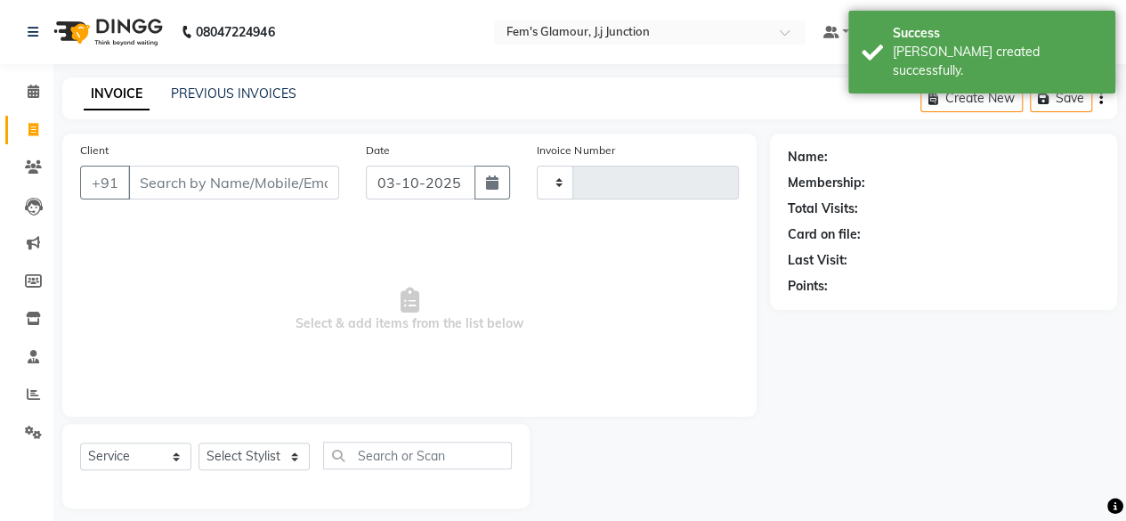
scroll to position [13, 0]
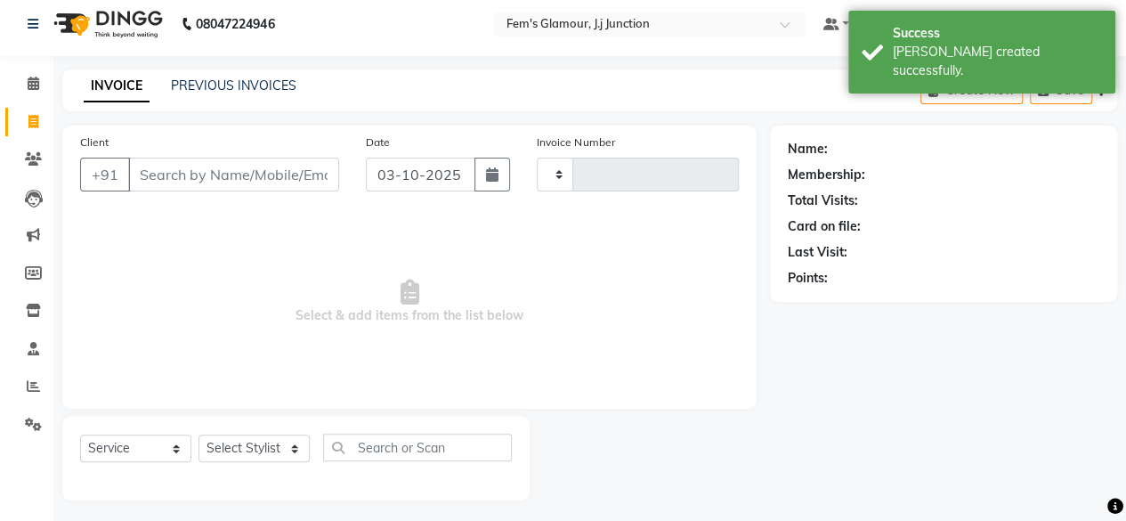
type input "1927"
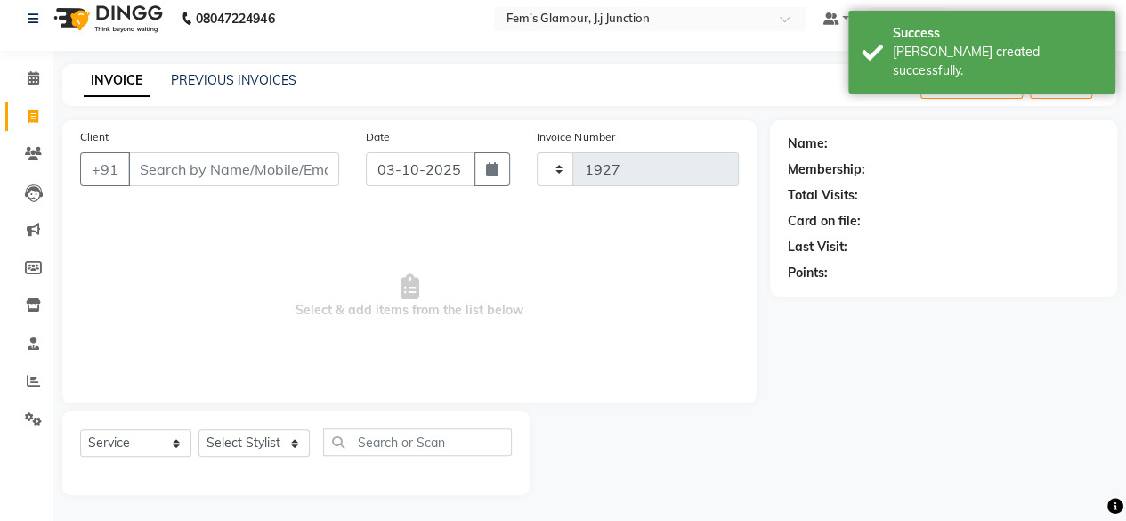
select select "4132"
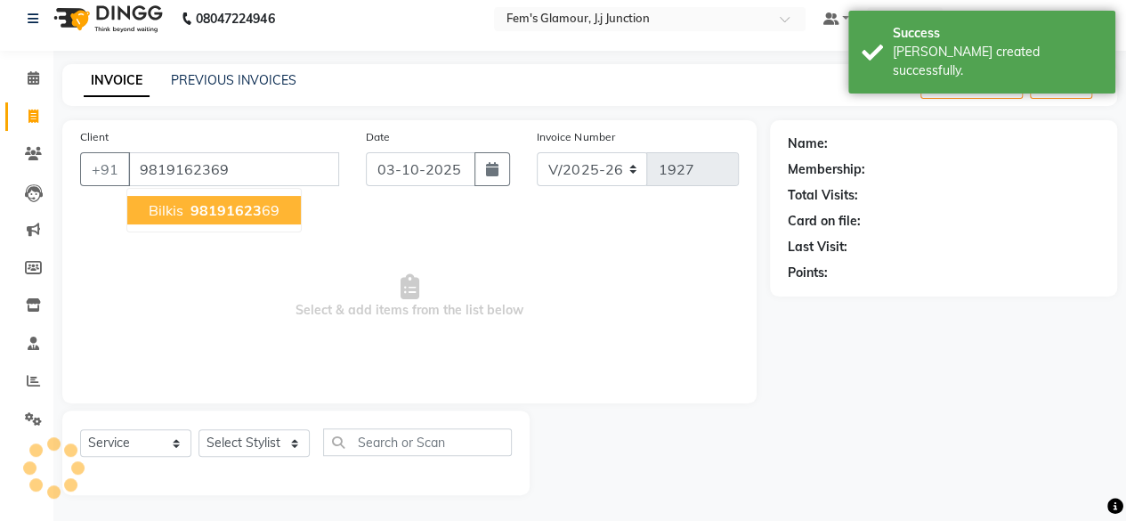
type input "9819162369"
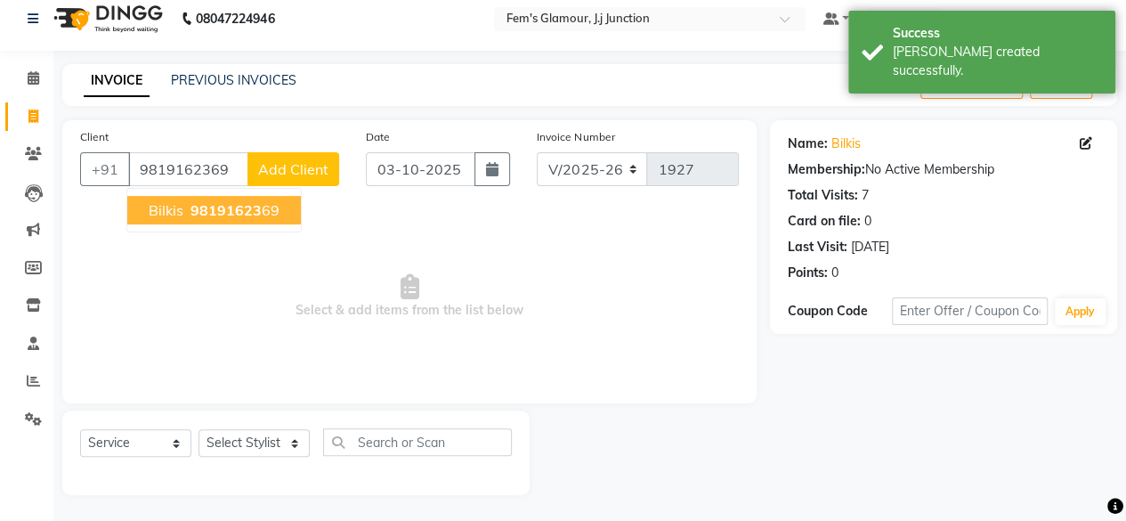
click at [249, 209] on span "98191623" at bounding box center [226, 210] width 71 height 18
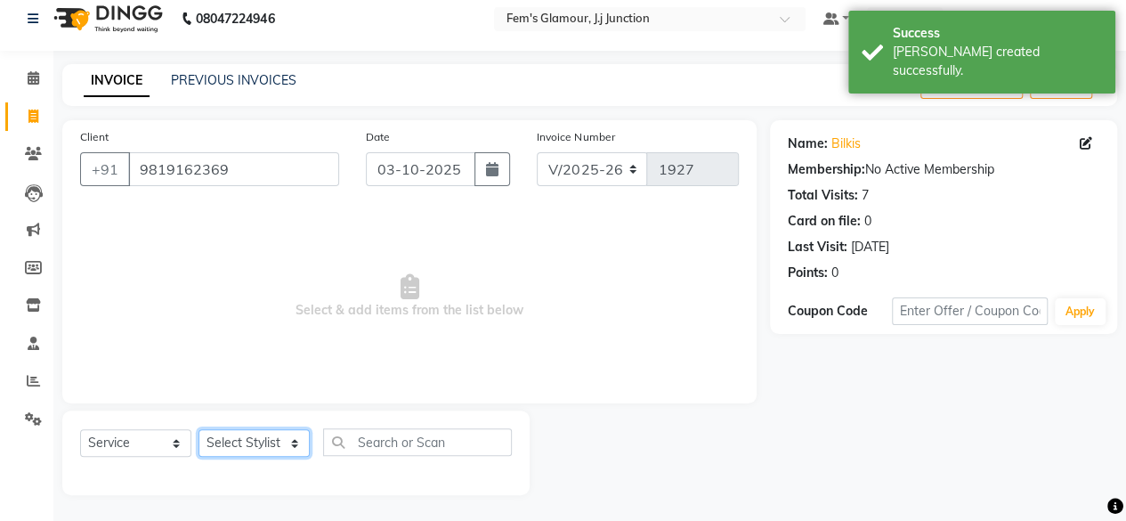
click at [255, 431] on select "Select Stylist fatima maam [PERSON_NAME] [PERSON_NAME] maam MOON Nagma Nasreen …" at bounding box center [254, 443] width 111 height 28
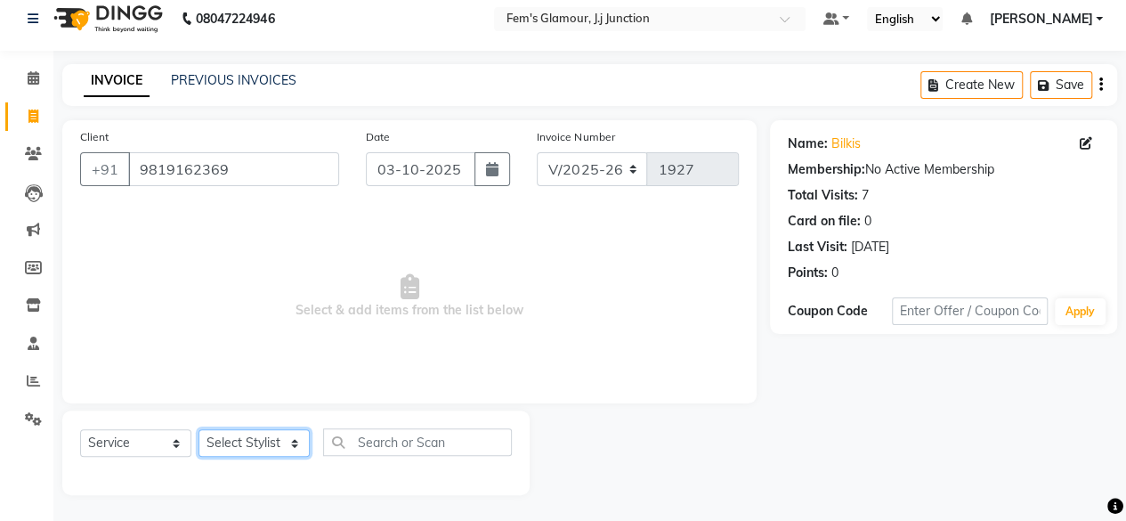
select select "21531"
click at [199, 429] on select "Select Stylist fatima maam [PERSON_NAME] [PERSON_NAME] maam MOON Nagma Nasreen …" at bounding box center [254, 443] width 111 height 28
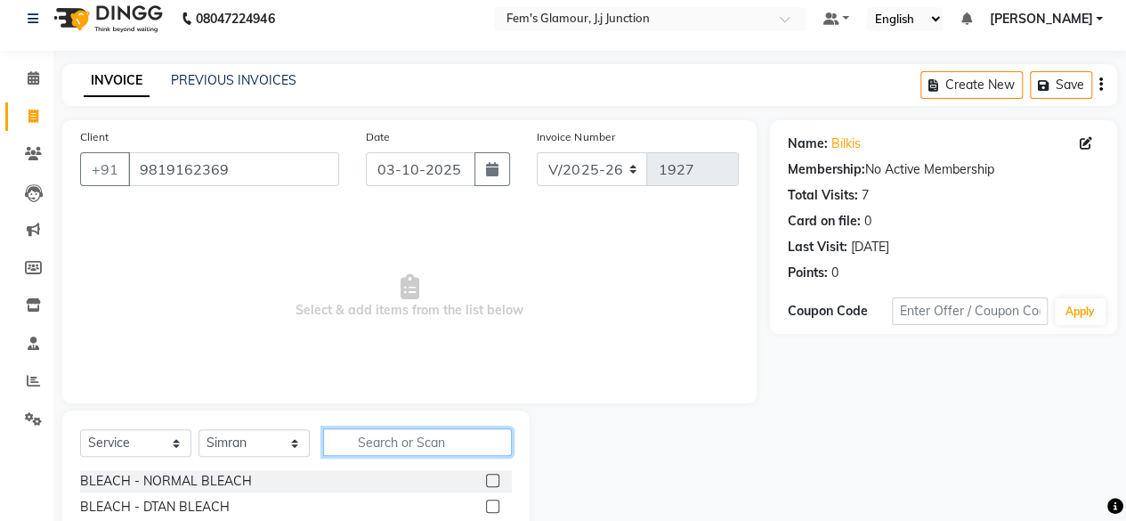
click at [385, 448] on input "text" at bounding box center [417, 442] width 189 height 28
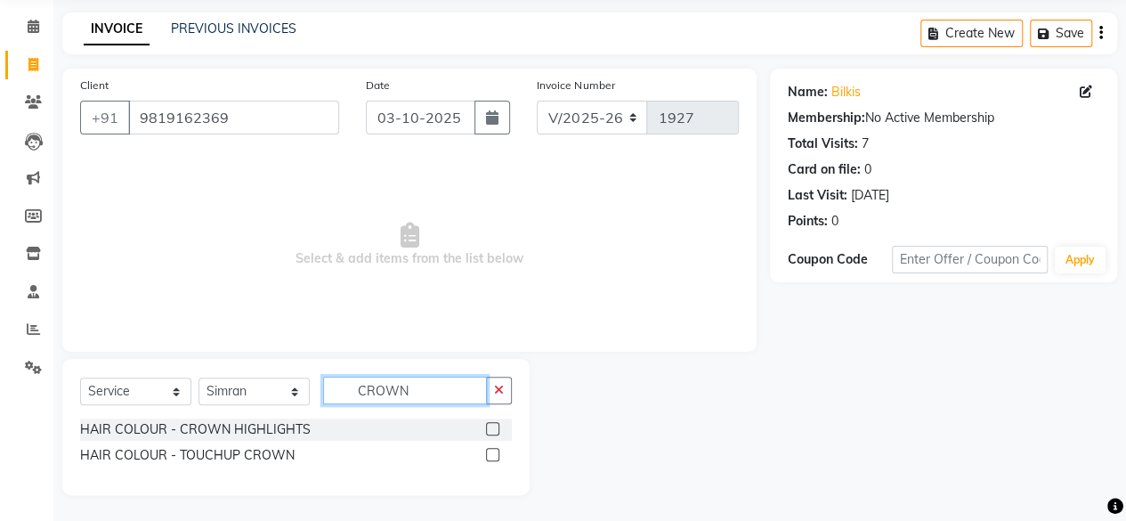
type input "CROWN"
click at [492, 456] on label at bounding box center [492, 454] width 13 height 13
click at [492, 456] on input "checkbox" at bounding box center [492, 456] width 12 height 12
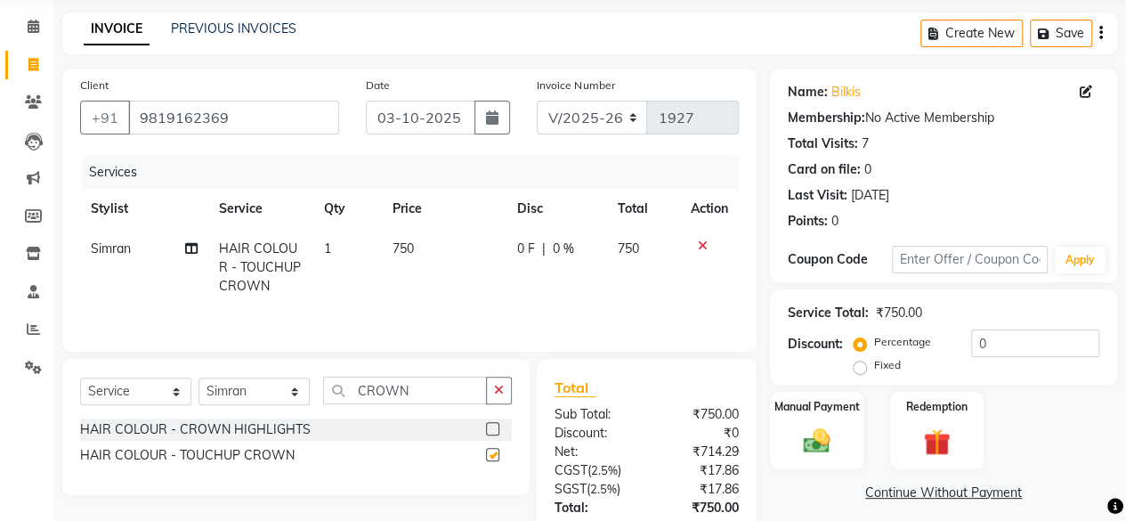
checkbox input "false"
click at [405, 252] on span "750" at bounding box center [403, 248] width 21 height 16
select select "21531"
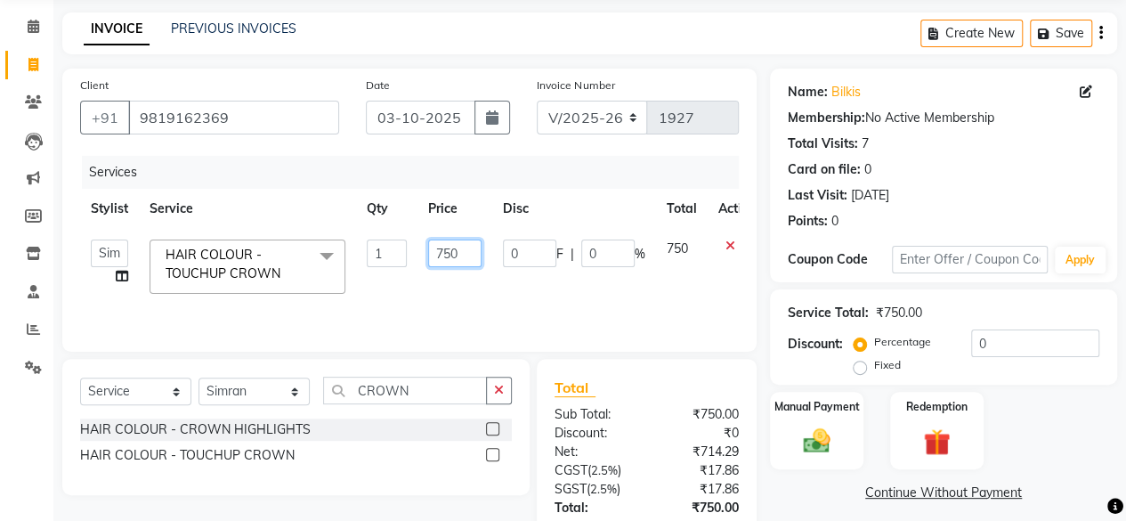
click at [449, 246] on input "750" at bounding box center [454, 254] width 53 height 28
type input "950"
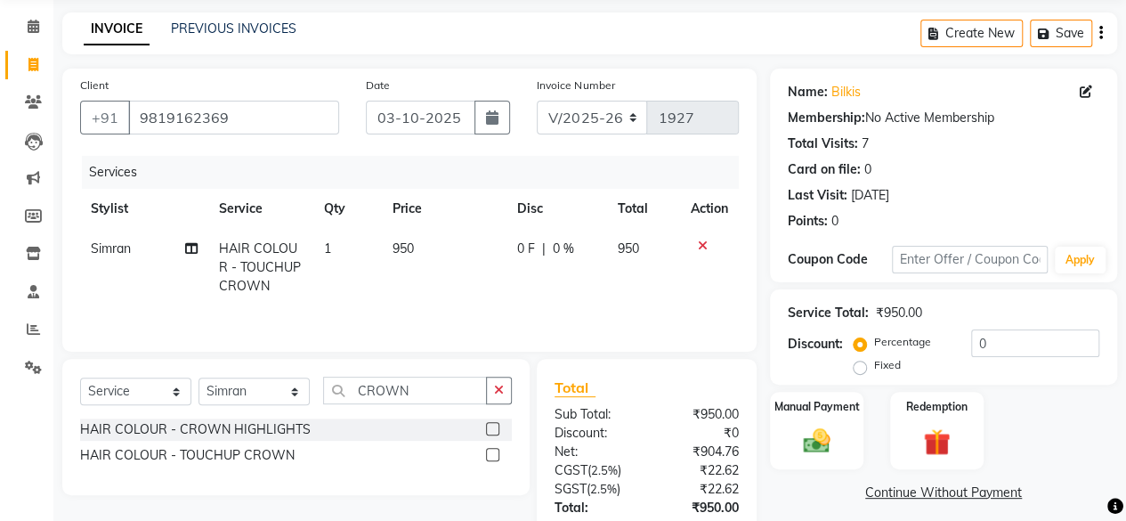
click at [887, 372] on div "Fixed" at bounding box center [879, 364] width 44 height 21
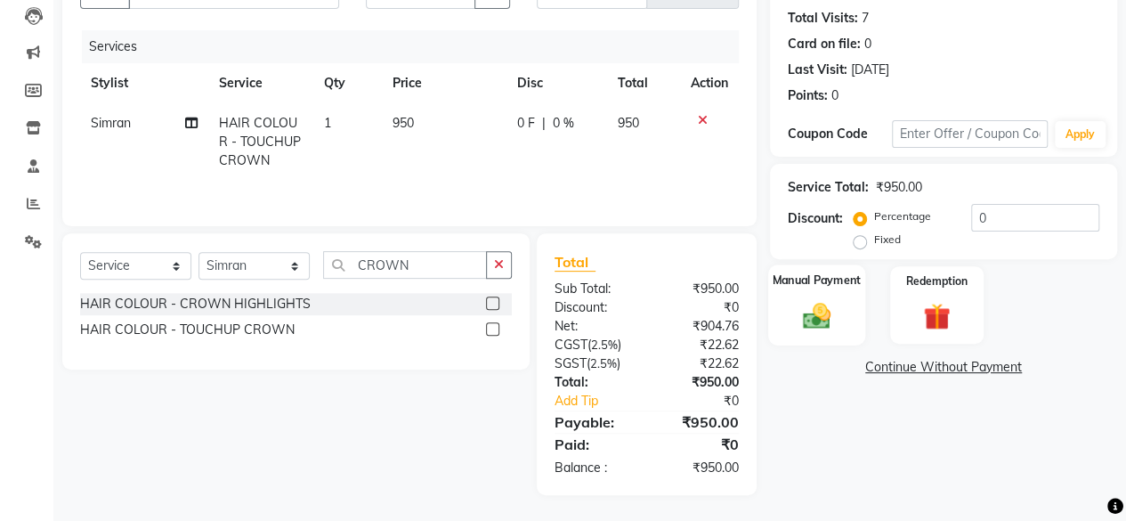
click at [805, 321] on img at bounding box center [816, 315] width 45 height 32
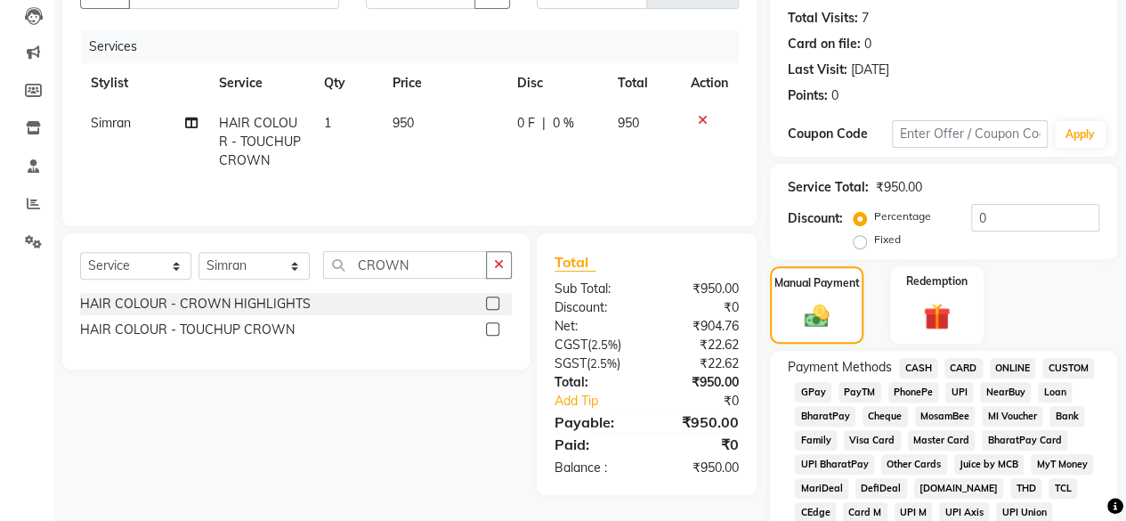
click at [813, 389] on span "GPay" at bounding box center [813, 392] width 37 height 20
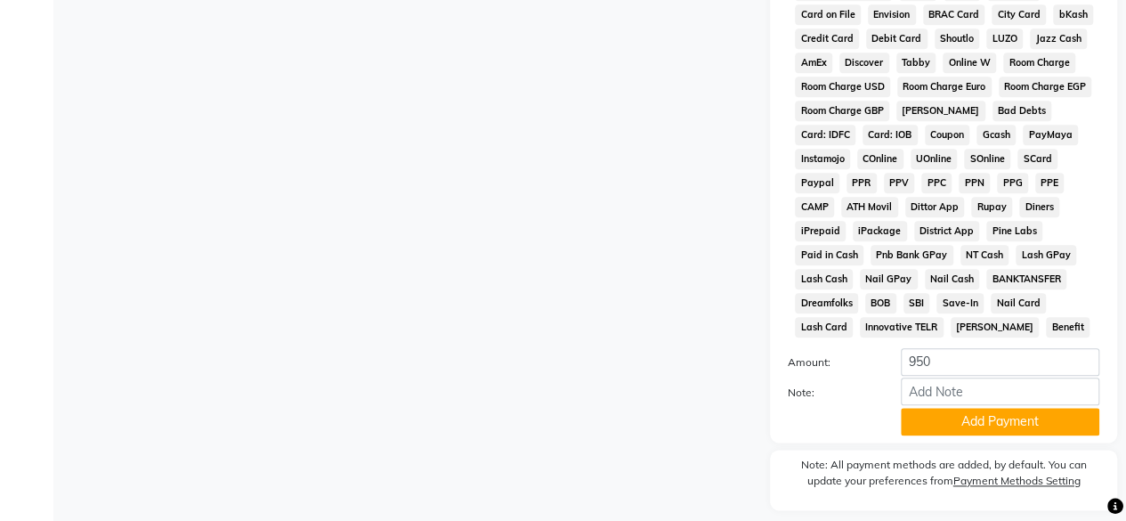
scroll to position [889, 0]
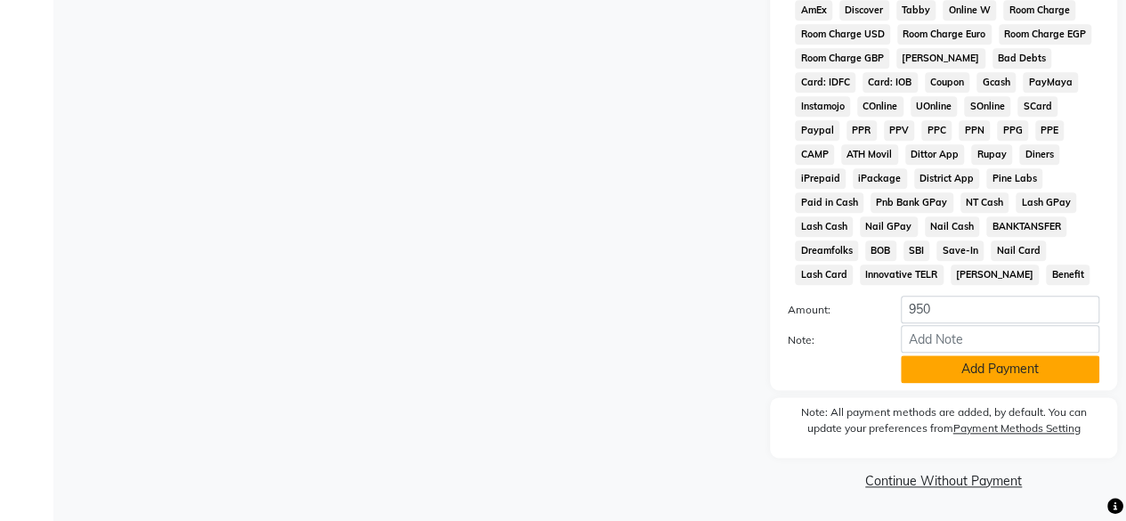
click at [1029, 362] on button "Add Payment" at bounding box center [1000, 369] width 199 height 28
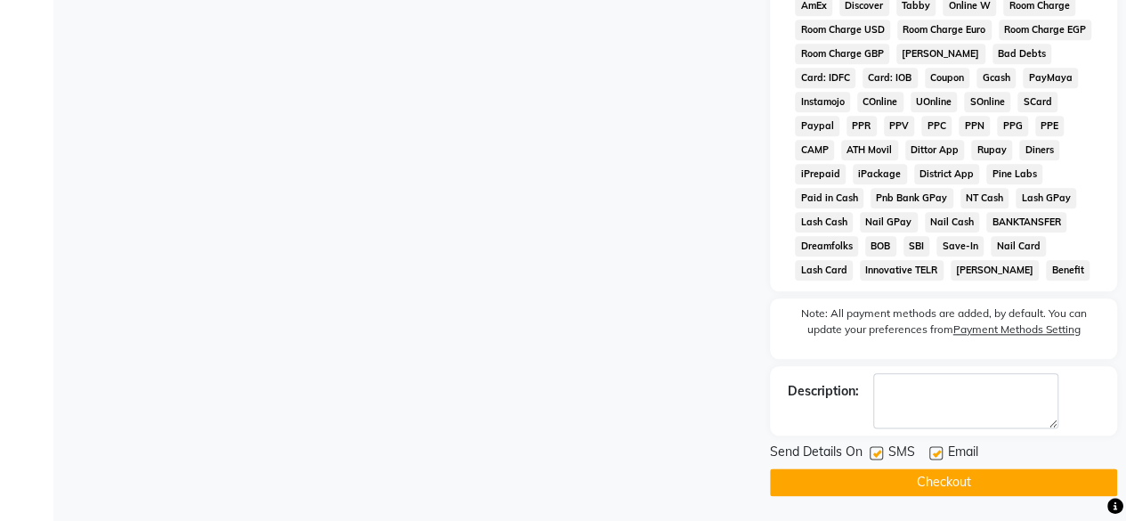
click at [868, 472] on div "Send Details On SMS Email Checkout" at bounding box center [943, 468] width 347 height 53
click at [868, 492] on button "Checkout" at bounding box center [943, 482] width 347 height 28
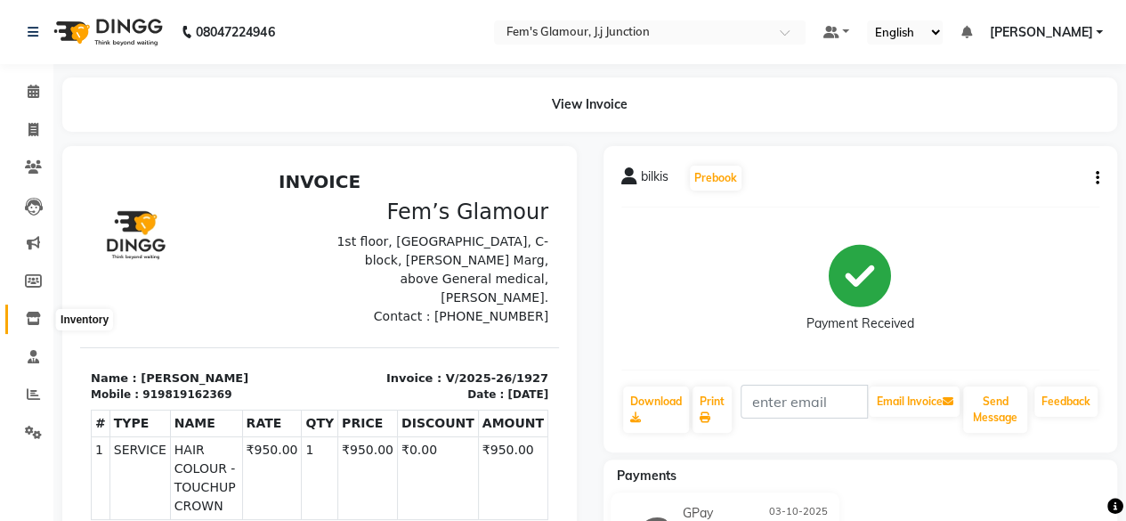
click at [26, 325] on icon at bounding box center [33, 318] width 15 height 13
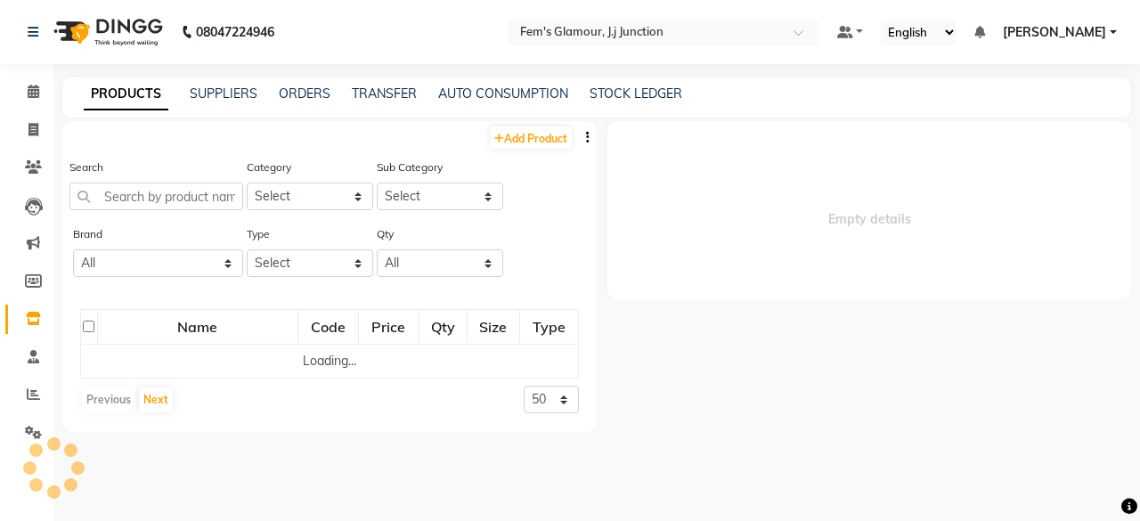
select select
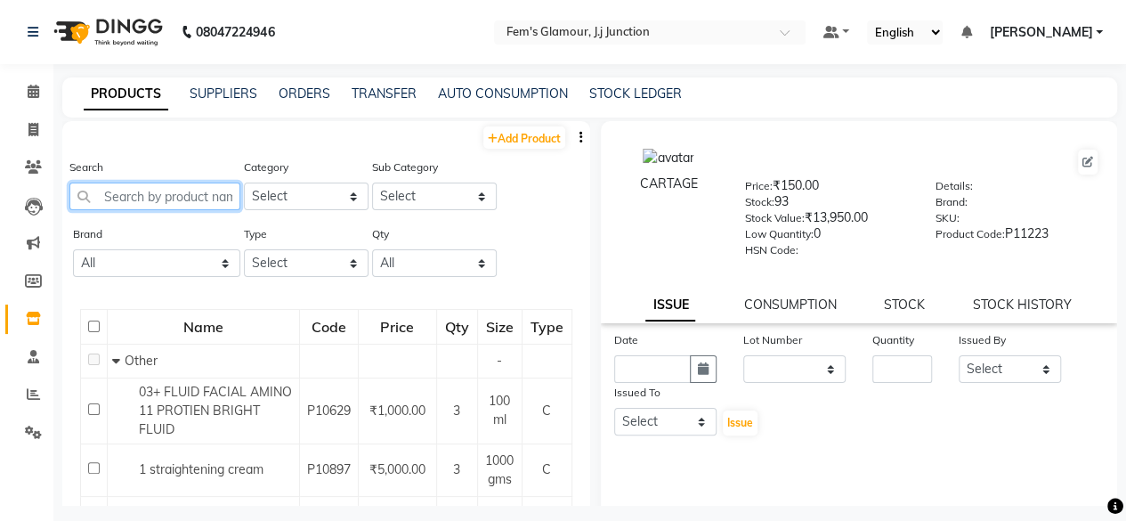
click at [150, 202] on input "text" at bounding box center [154, 197] width 171 height 28
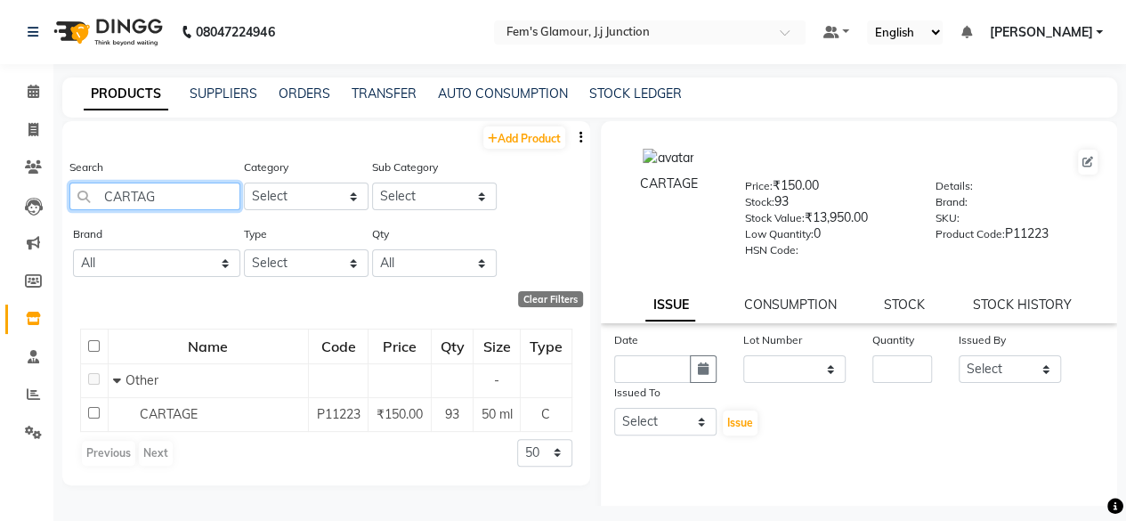
type input "CARTAG"
click at [207, 427] on td "CARTAGE" at bounding box center [208, 414] width 200 height 34
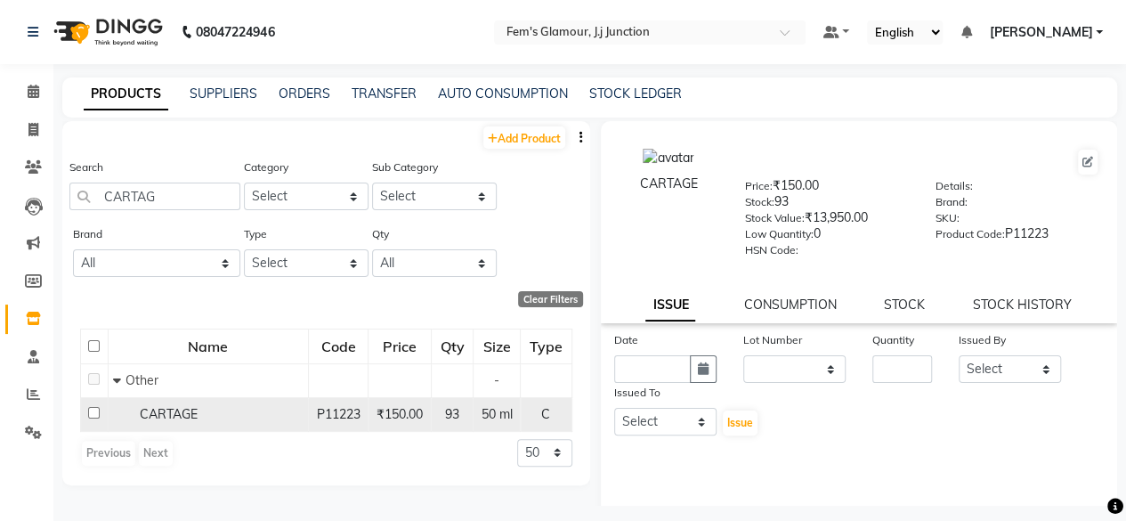
click at [423, 412] on span "₹150.00" at bounding box center [400, 414] width 46 height 16
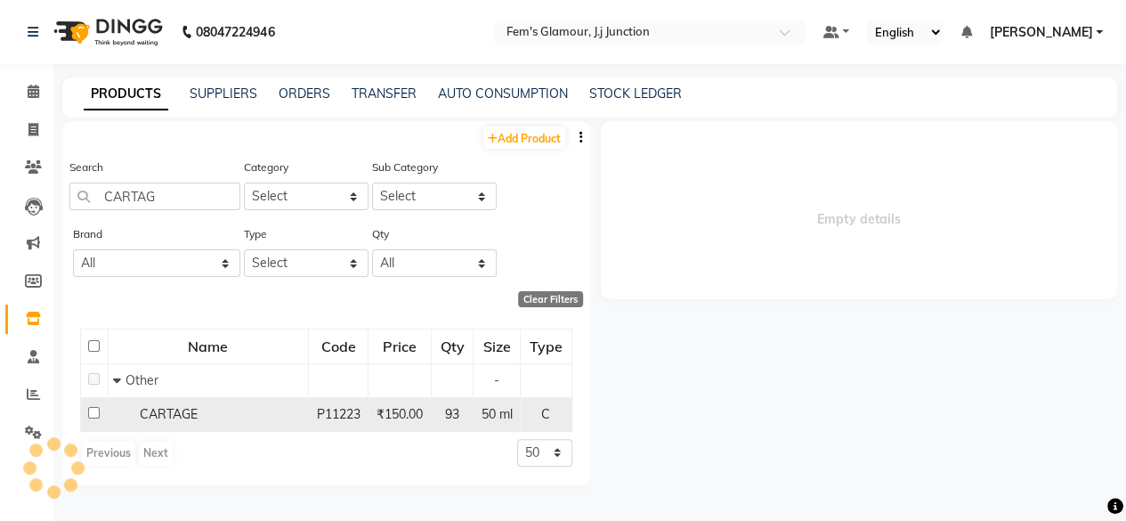
select select
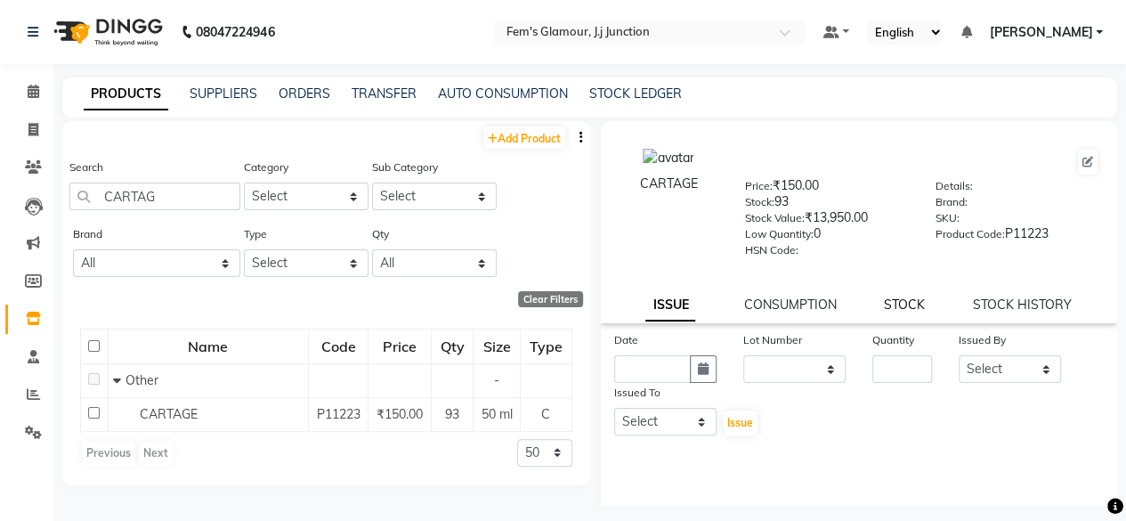
click at [909, 303] on link "STOCK" at bounding box center [904, 304] width 41 height 16
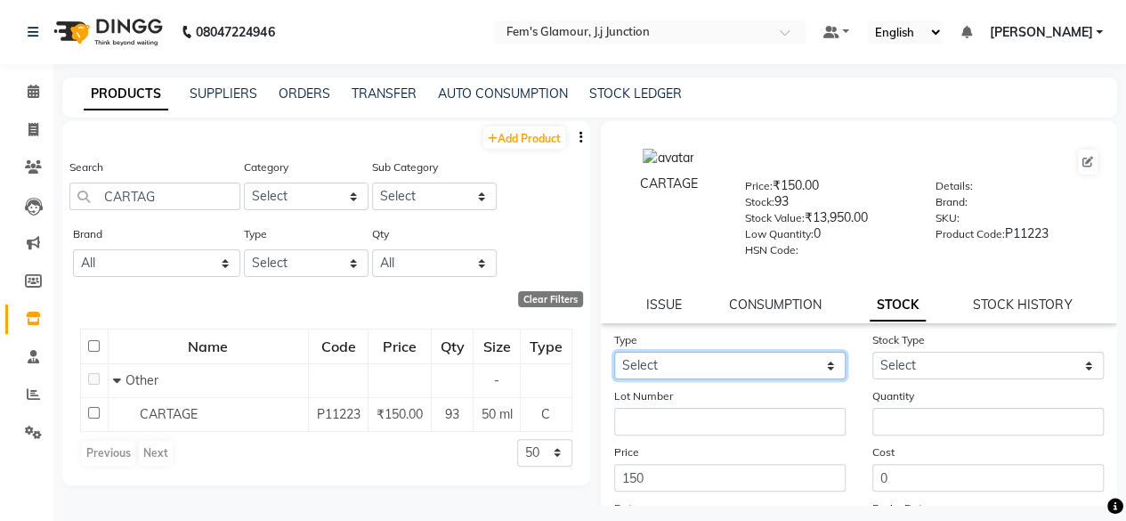
click at [816, 357] on select "Select In Out" at bounding box center [729, 366] width 231 height 28
select select "out"
click at [614, 352] on select "Select In Out" at bounding box center [729, 366] width 231 height 28
select select
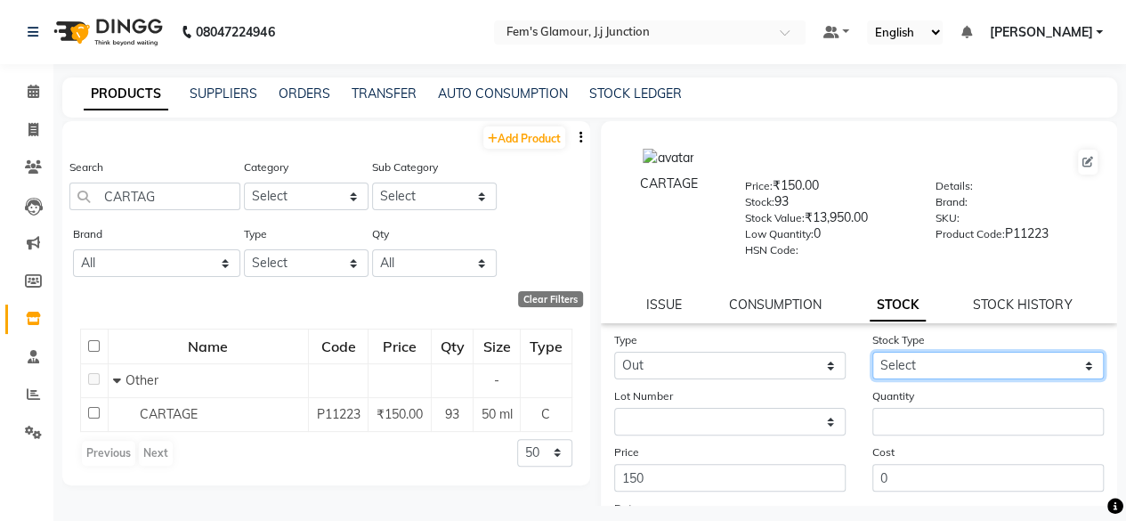
click at [908, 364] on select "Select Internal Use Damaged Expired Adjustment Return Other" at bounding box center [988, 366] width 231 height 28
select select "internal use"
click at [873, 352] on select "Select Internal Use Damaged Expired Adjustment Return Other" at bounding box center [988, 366] width 231 height 28
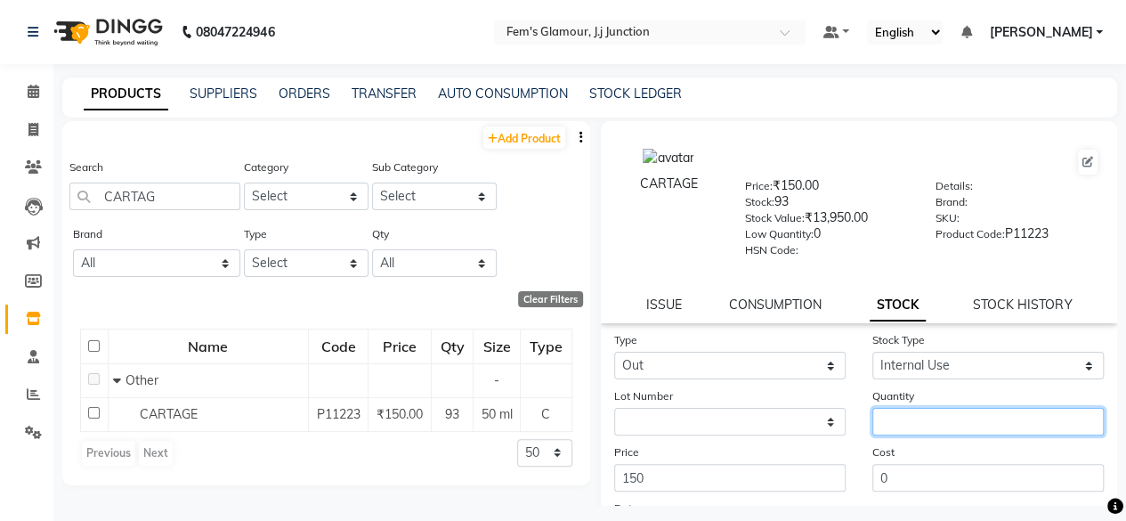
click at [905, 420] on input "number" at bounding box center [988, 422] width 231 height 28
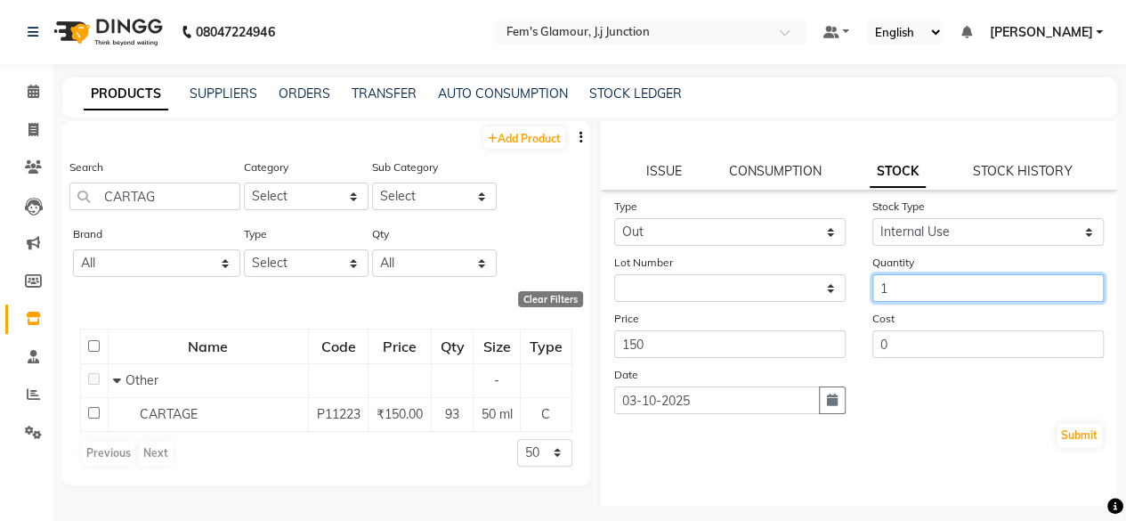
scroll to position [142, 0]
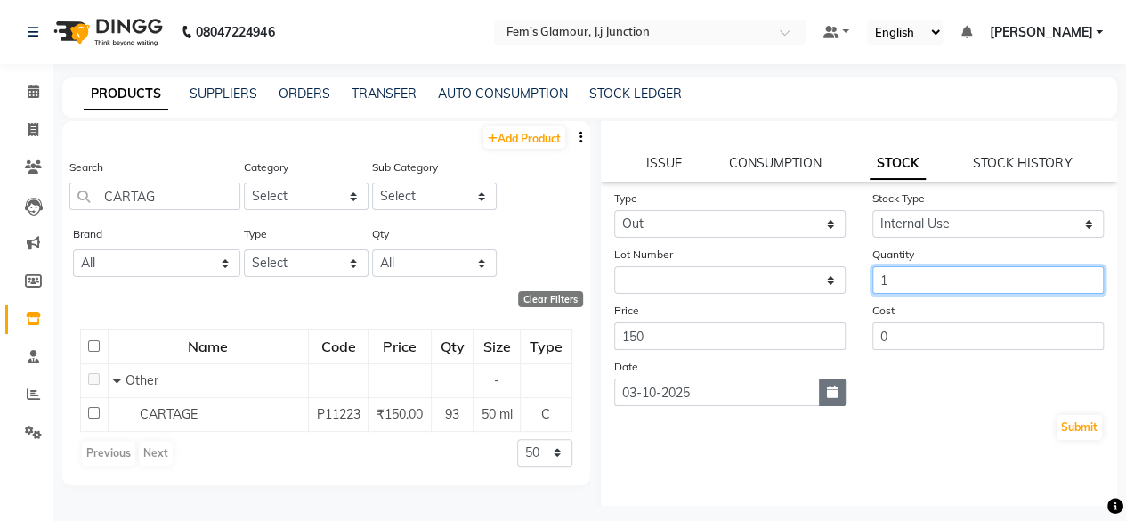
type input "1"
click at [833, 389] on button "button" at bounding box center [832, 392] width 27 height 28
select select "10"
select select "2025"
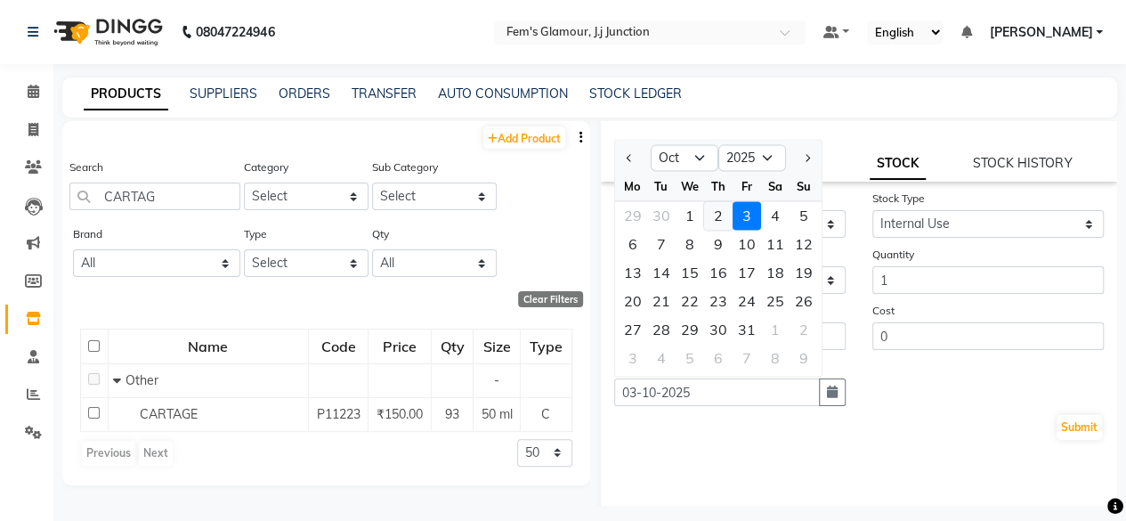
click at [721, 209] on div "2" at bounding box center [718, 215] width 28 height 28
type input "02-10-2025"
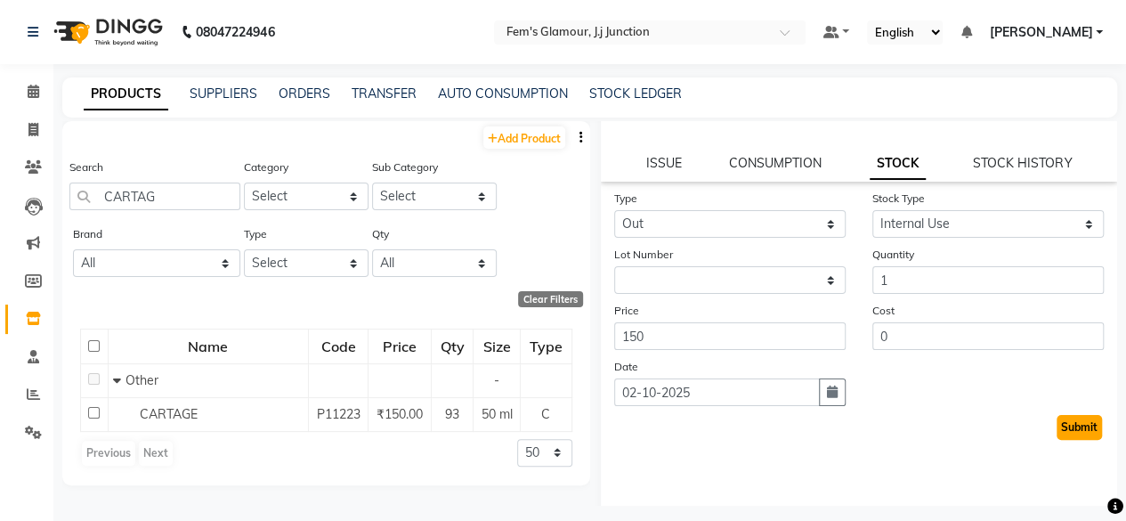
click at [1060, 416] on button "Submit" at bounding box center [1079, 427] width 45 height 25
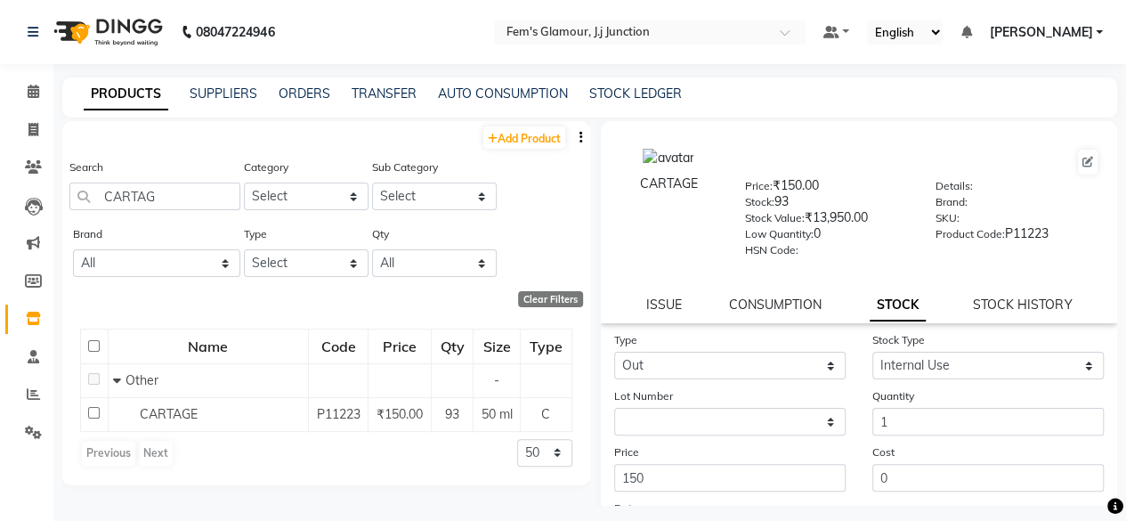
select select
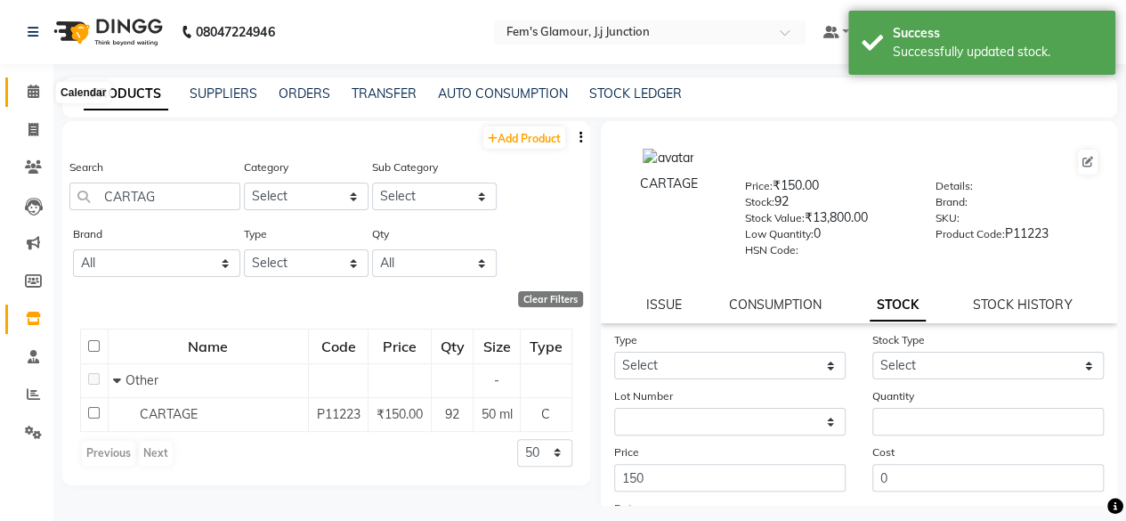
click at [30, 84] on span at bounding box center [33, 92] width 31 height 20
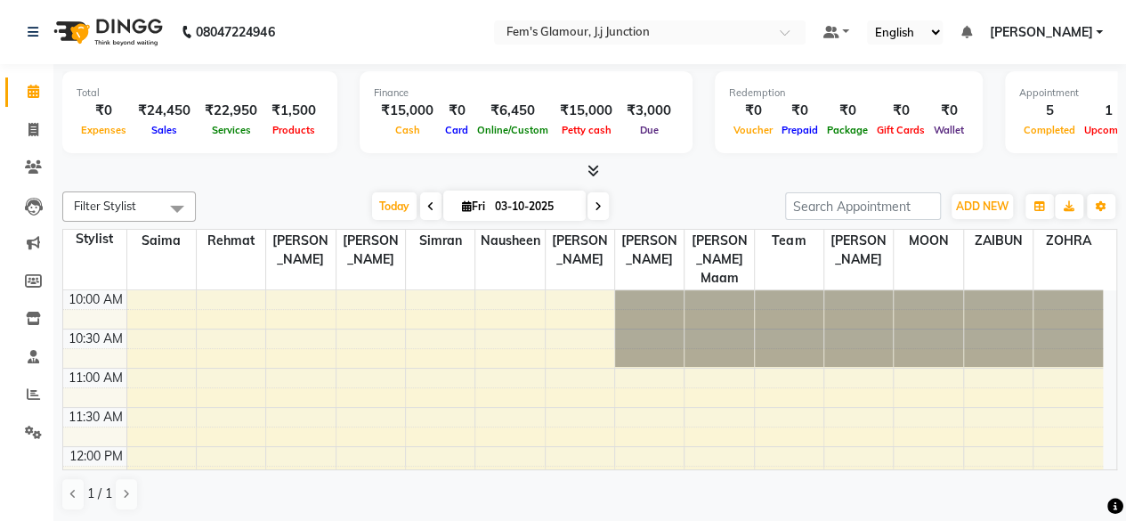
click at [723, 187] on div "Filter Stylist Select All fatima maam Imran Qureshi Lara Meraj maam MOON Nagma …" at bounding box center [589, 351] width 1055 height 334
click at [35, 324] on icon at bounding box center [33, 318] width 15 height 13
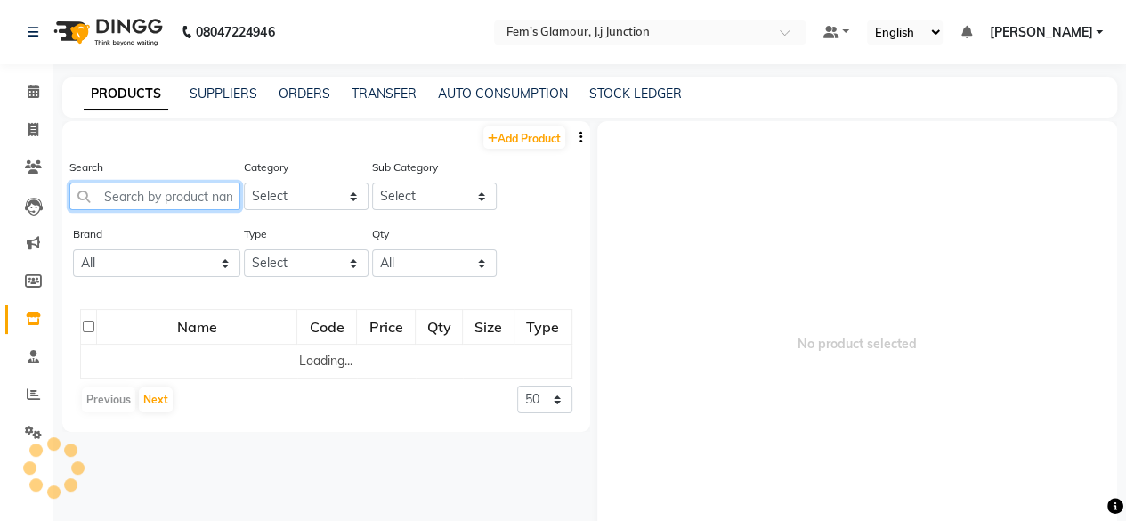
click at [187, 193] on input "text" at bounding box center [154, 197] width 171 height 28
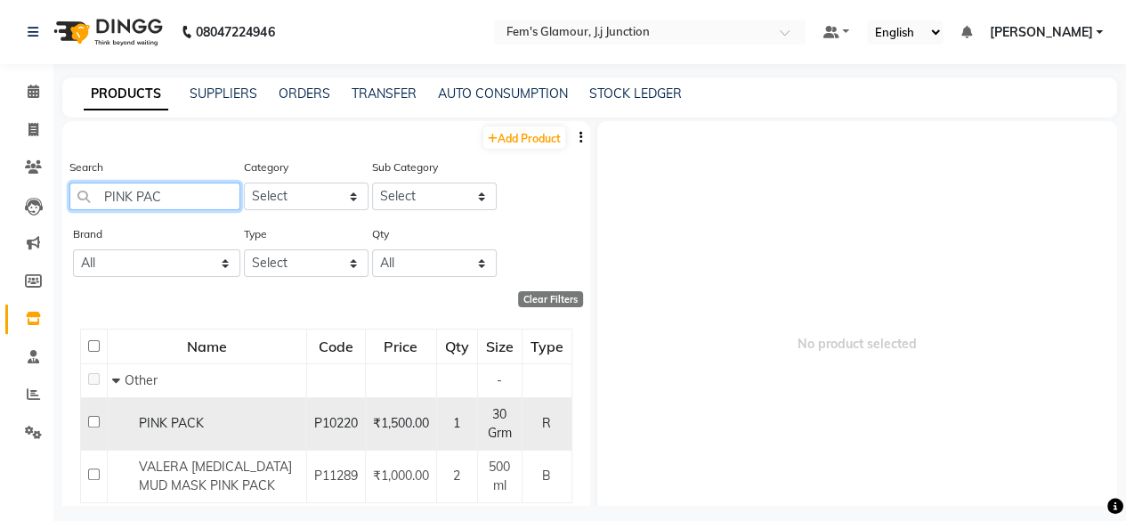
type input "PINK PAC"
click at [235, 426] on div "PINK PACK" at bounding box center [207, 423] width 190 height 19
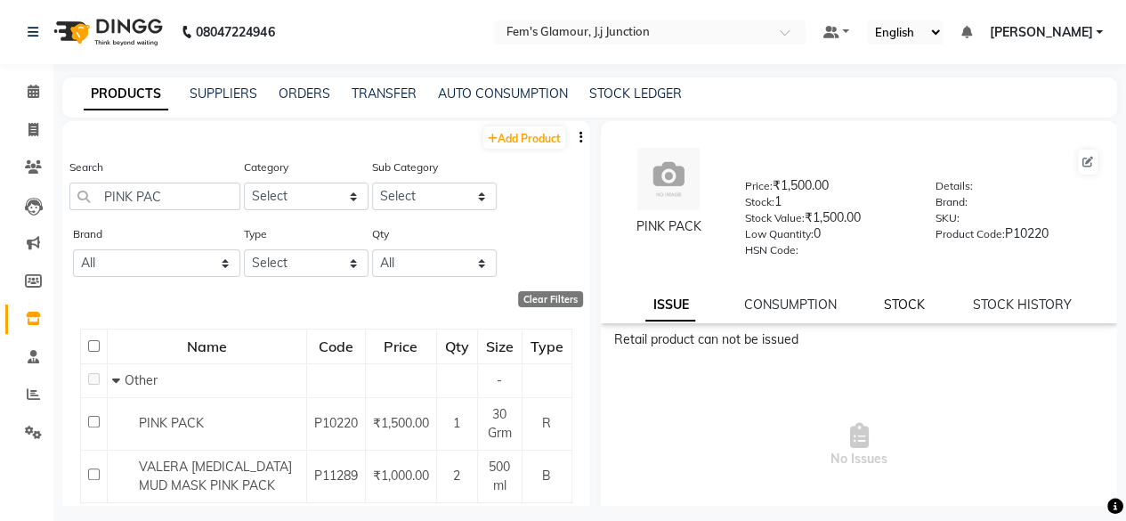
click at [909, 297] on link "STOCK" at bounding box center [904, 304] width 41 height 16
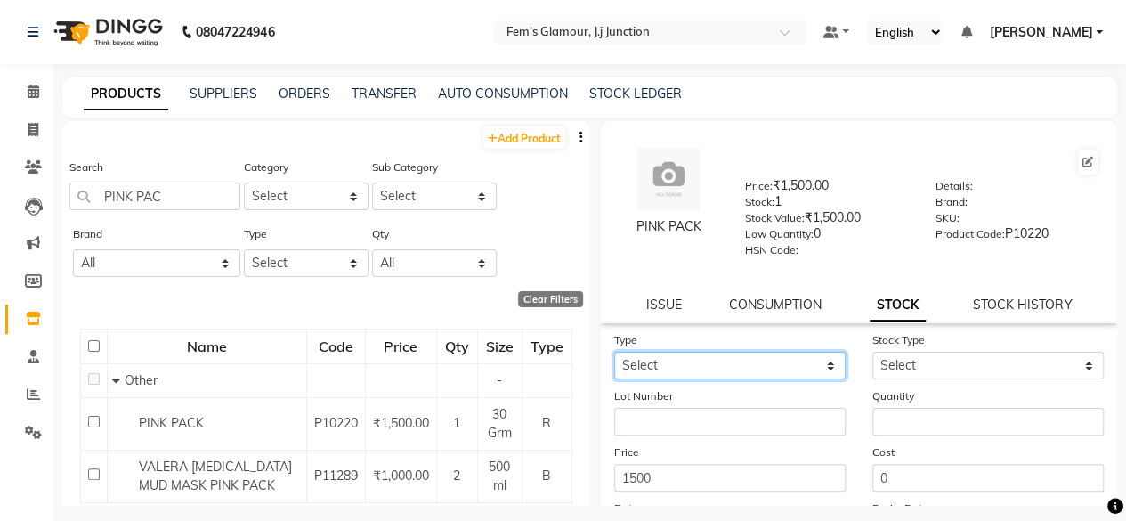
click at [755, 361] on select "Select In Out" at bounding box center [729, 366] width 231 height 28
select select "in"
click at [614, 352] on select "Select In Out" at bounding box center [729, 366] width 231 height 28
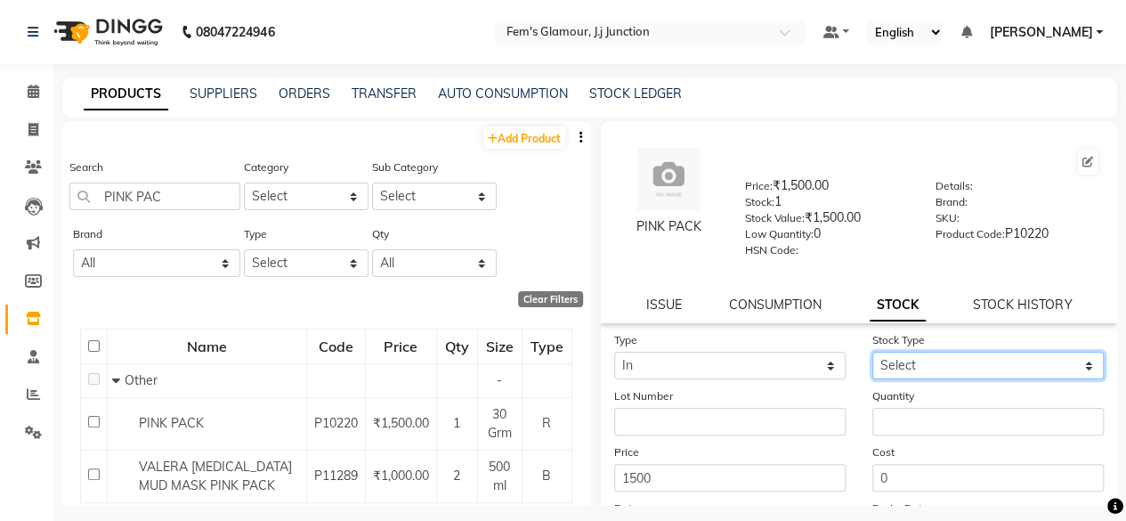
drag, startPoint x: 916, startPoint y: 371, endPoint x: 903, endPoint y: 415, distance: 45.6
click at [903, 415] on form "Type Select In Out Stock Type Select New Stock Adjustment Return Other Lot Numb…" at bounding box center [859, 456] width 491 height 253
select select "new stock"
click at [873, 352] on select "Select New Stock Adjustment Return Other" at bounding box center [988, 366] width 231 height 28
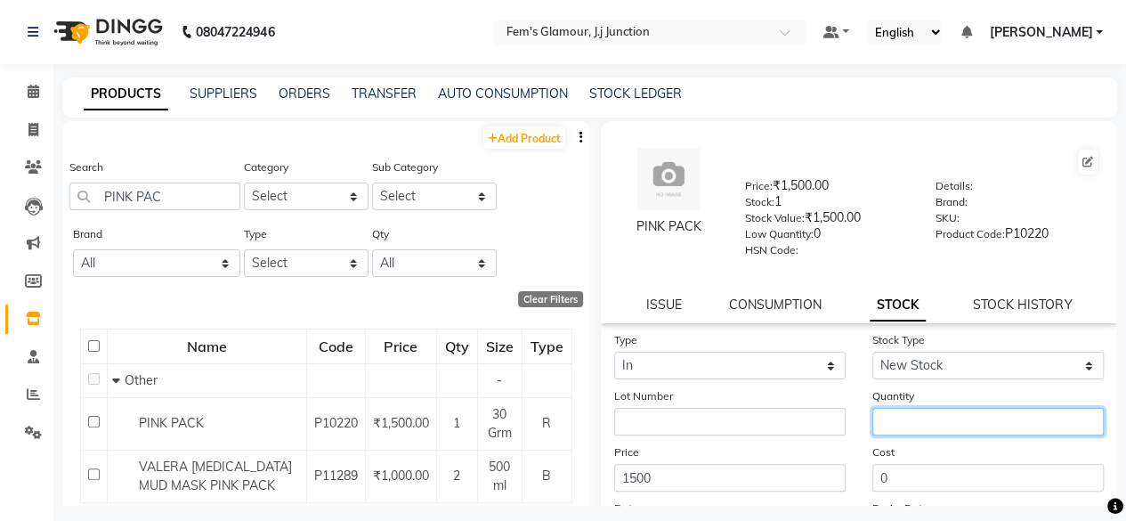
click at [903, 415] on input "number" at bounding box center [988, 422] width 231 height 28
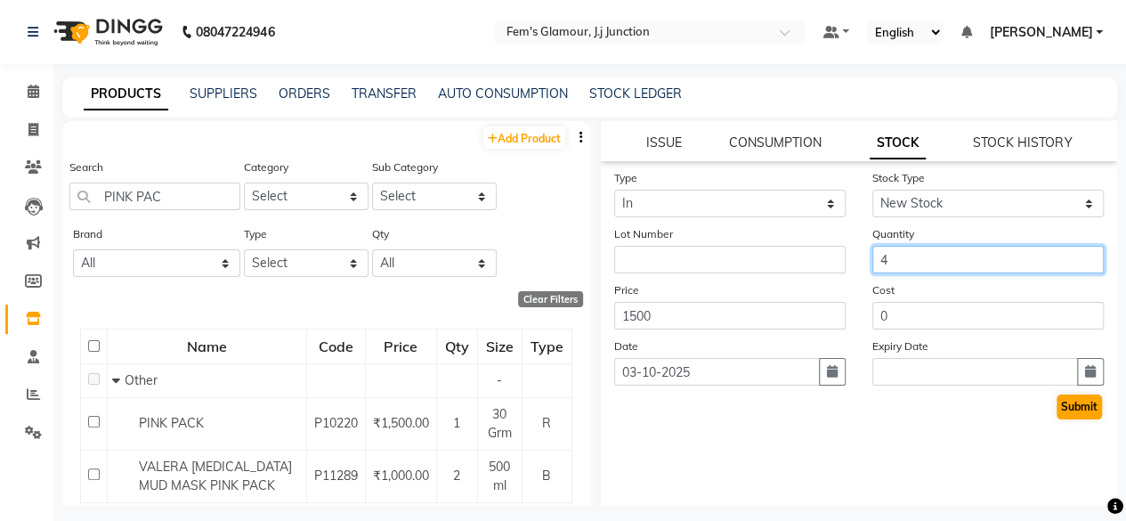
type input "4"
click at [1065, 408] on button "Submit" at bounding box center [1079, 406] width 45 height 25
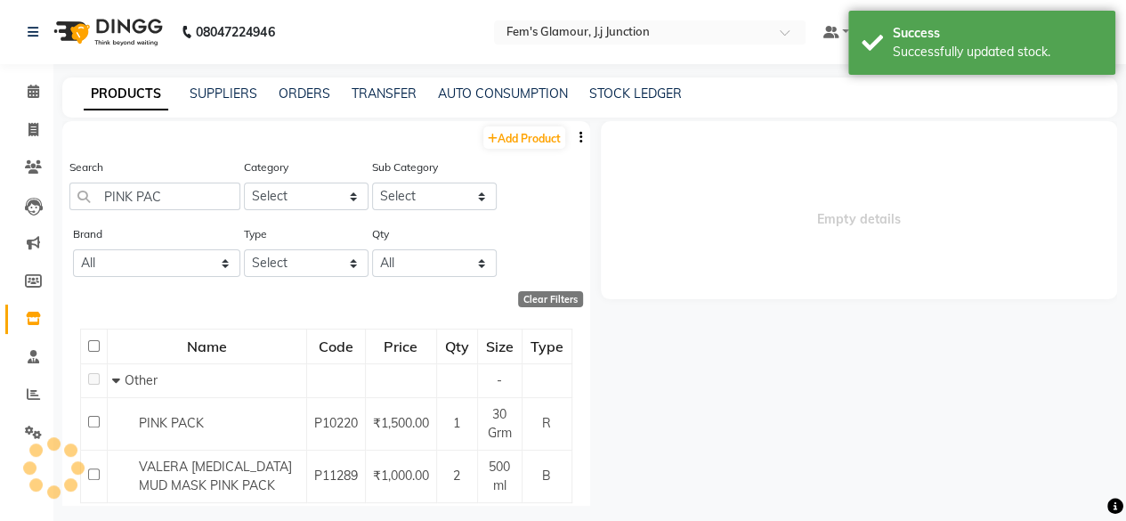
scroll to position [0, 0]
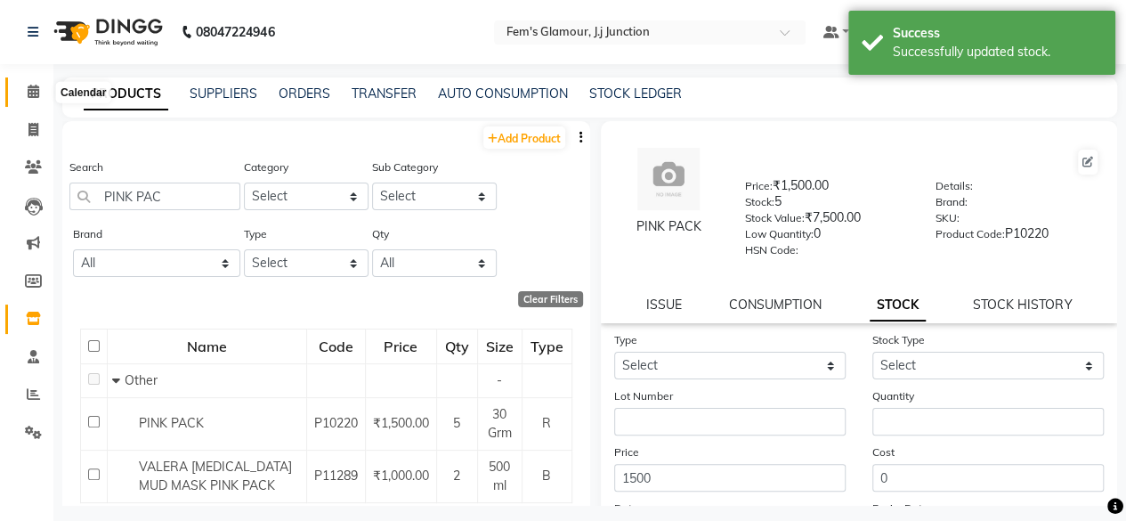
click at [45, 91] on span at bounding box center [33, 92] width 31 height 20
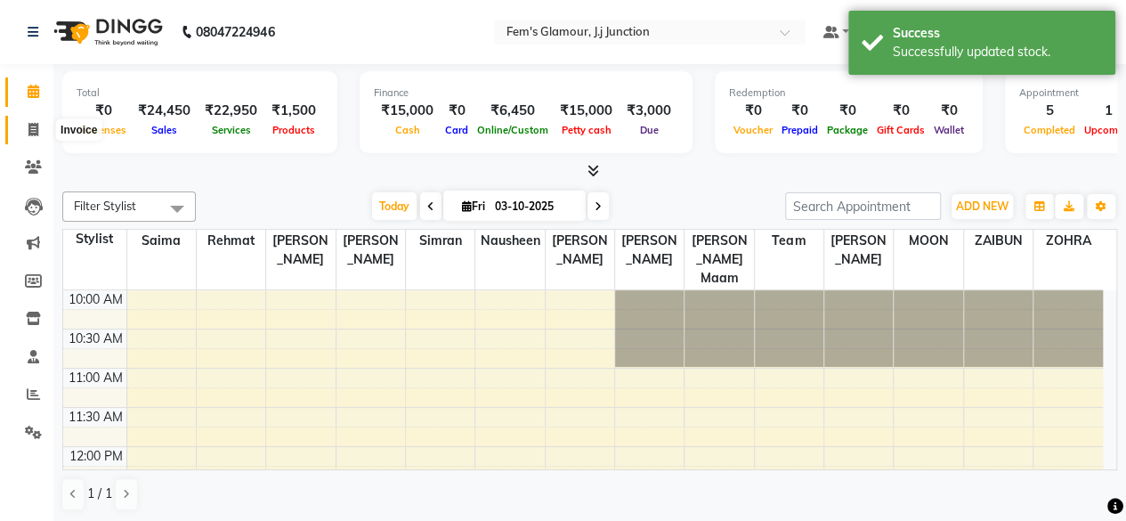
click at [36, 126] on icon at bounding box center [33, 129] width 10 height 13
select select "4132"
select select "service"
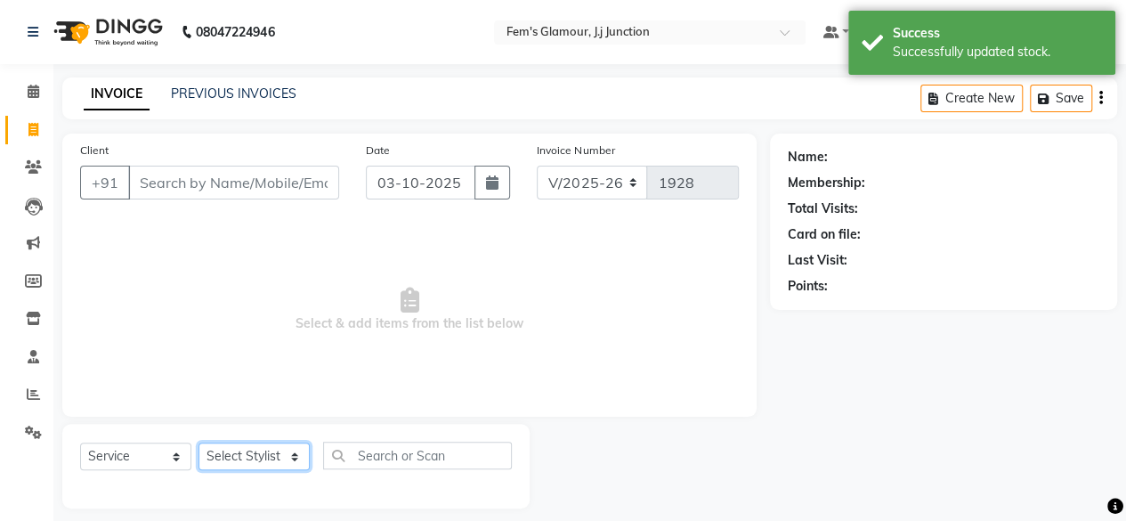
click at [267, 468] on select "Select Stylist fatima maam [PERSON_NAME] [PERSON_NAME] maam MOON Nagma Nasreen …" at bounding box center [254, 456] width 111 height 28
select select "78083"
click at [199, 442] on select "Select Stylist fatima maam [PERSON_NAME] [PERSON_NAME] maam MOON Nagma Nasreen …" at bounding box center [254, 456] width 111 height 28
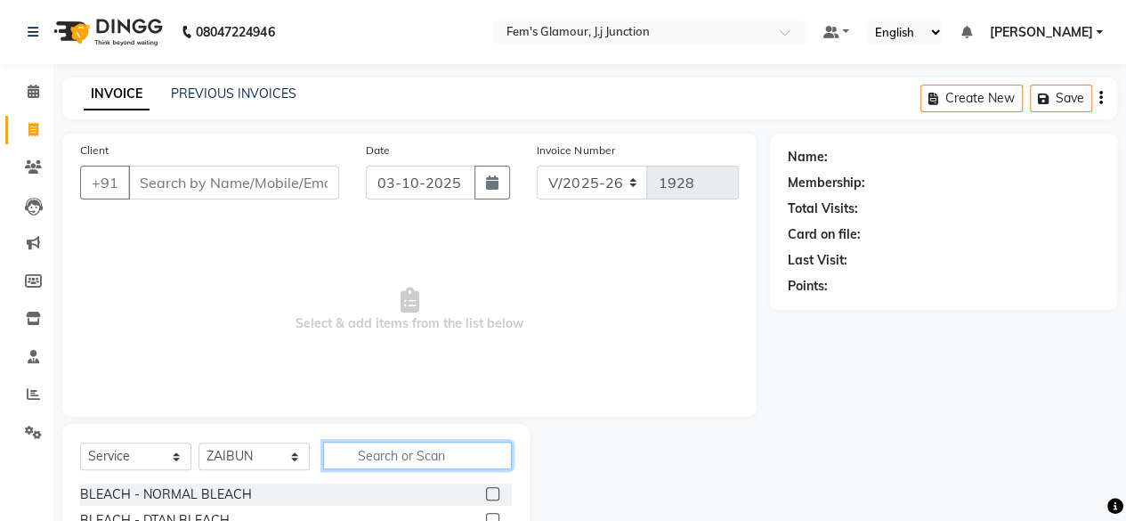
click at [447, 452] on input "text" at bounding box center [417, 456] width 189 height 28
type input "DTA"
click at [490, 489] on label at bounding box center [492, 493] width 13 height 13
click at [490, 489] on input "checkbox" at bounding box center [492, 495] width 12 height 12
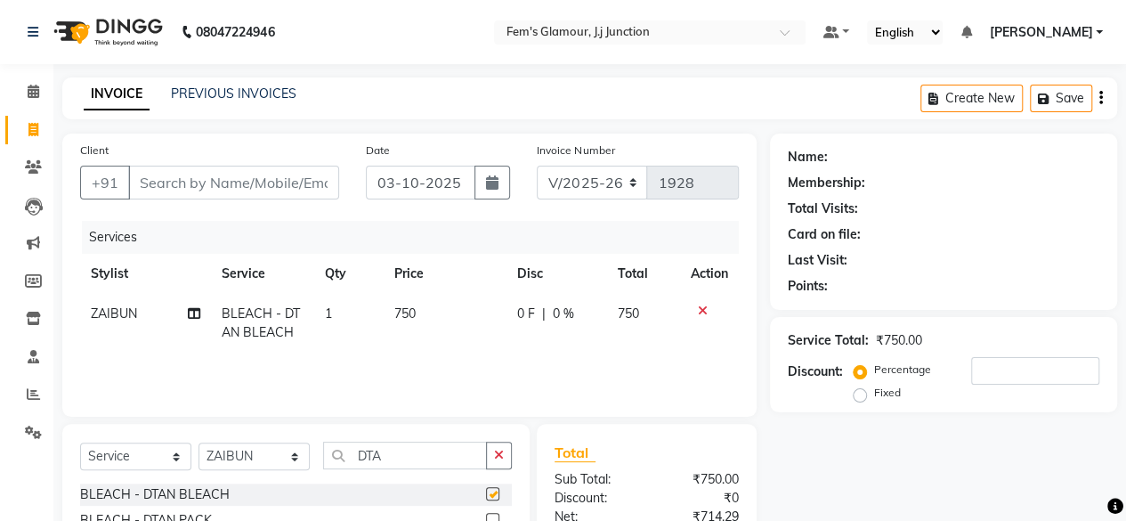
checkbox input "false"
click at [451, 451] on input "DTA" at bounding box center [405, 456] width 164 height 28
type input "D"
type input "HERB"
click at [491, 498] on label at bounding box center [492, 493] width 13 height 13
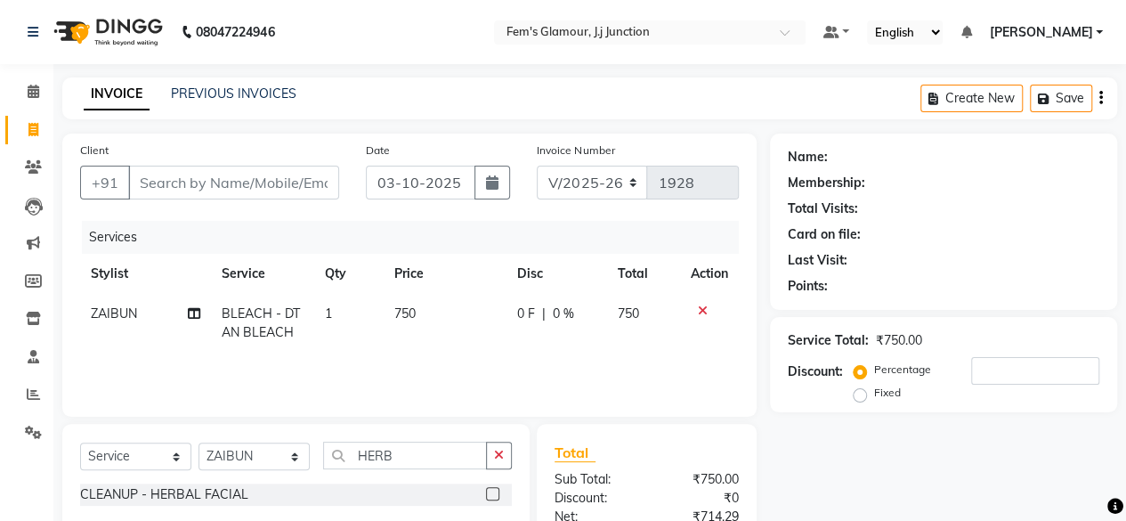
click at [491, 498] on input "checkbox" at bounding box center [492, 495] width 12 height 12
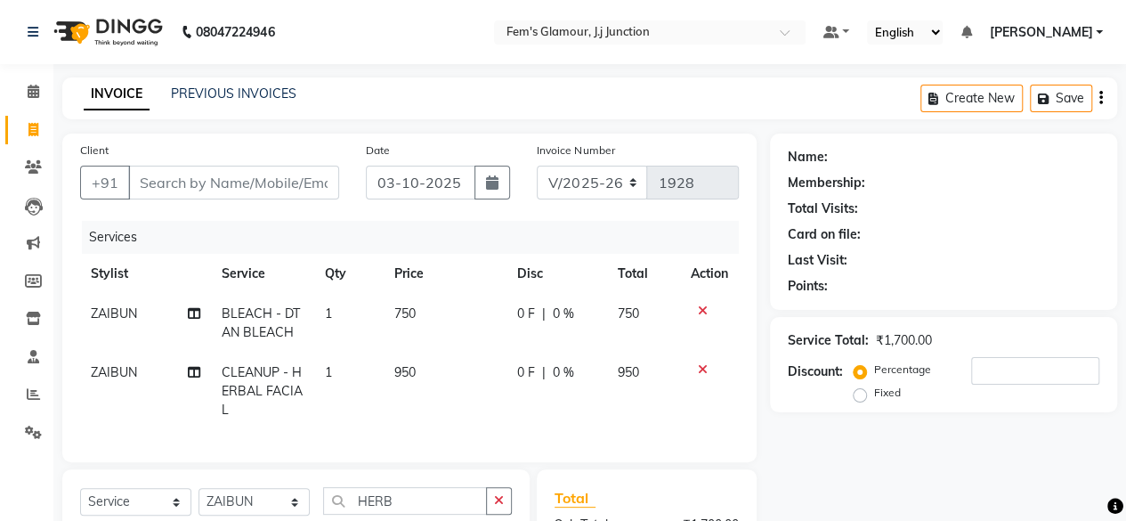
checkbox input "false"
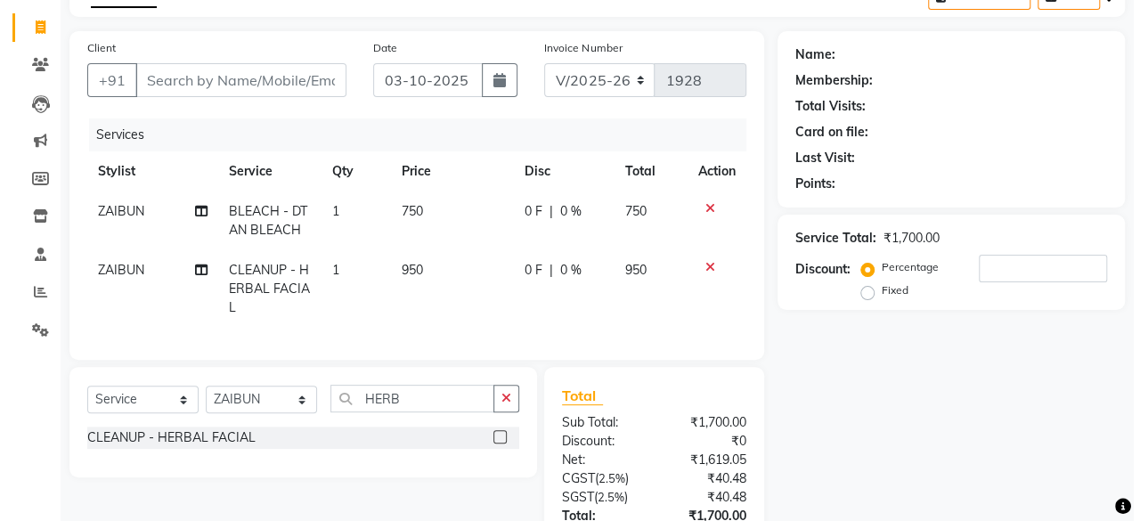
scroll to position [101, 0]
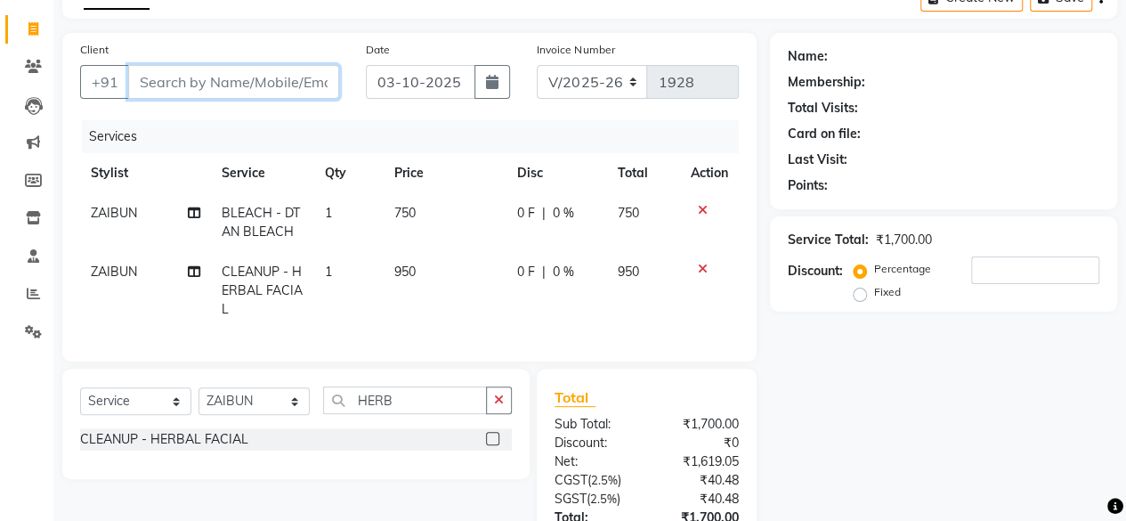
click at [240, 65] on input "Client" at bounding box center [233, 82] width 211 height 34
type input "9"
type input "0"
type input "9004250204"
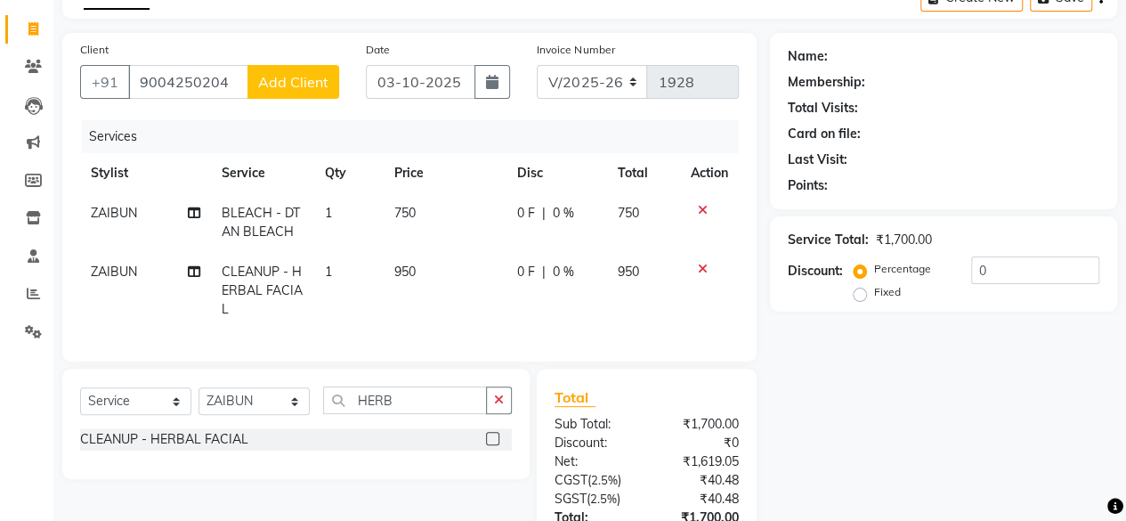
click at [289, 85] on span "Add Client" at bounding box center [293, 82] width 70 height 18
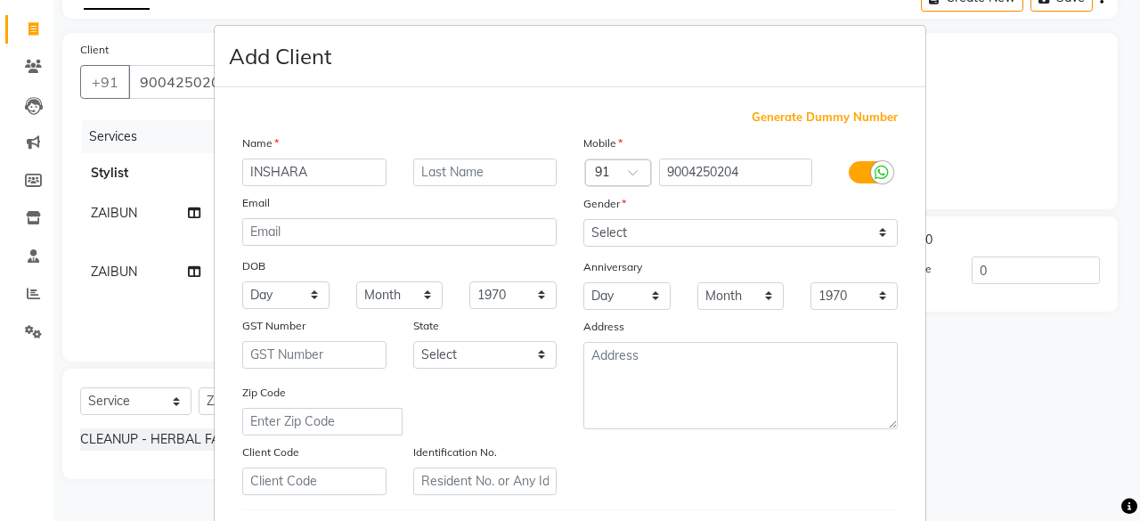
type input "INSHARA"
click at [481, 156] on div "Name" at bounding box center [399, 146] width 341 height 25
click at [470, 182] on input "text" at bounding box center [485, 172] width 144 height 28
type input "SHAIKH"
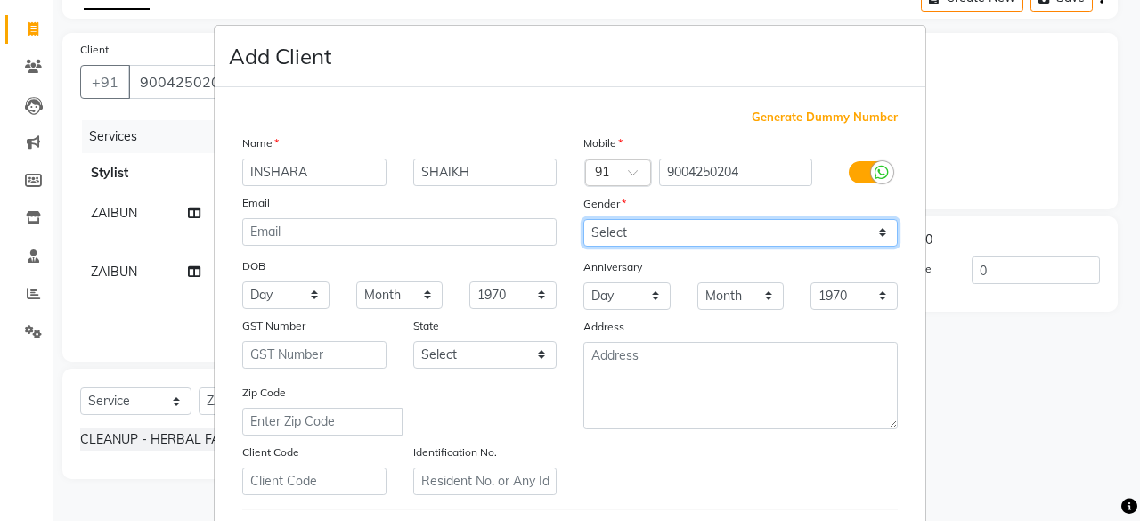
click at [605, 219] on select "Select Male Female Other Prefer Not To Say" at bounding box center [740, 233] width 314 height 28
select select "[DEMOGRAPHIC_DATA]"
click at [583, 219] on select "Select Male Female Other Prefer Not To Say" at bounding box center [740, 233] width 314 height 28
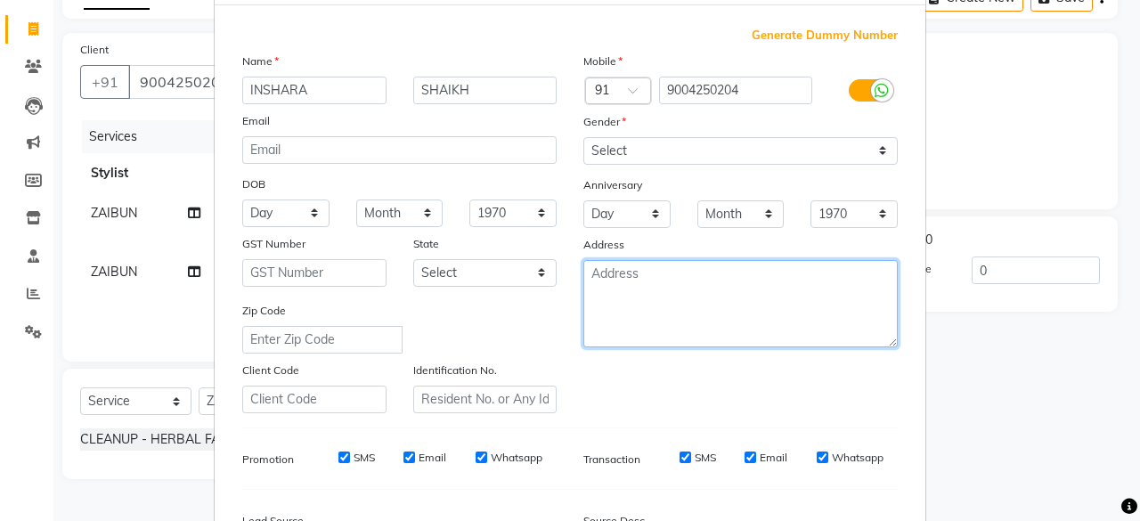
click at [607, 296] on textarea at bounding box center [740, 303] width 314 height 87
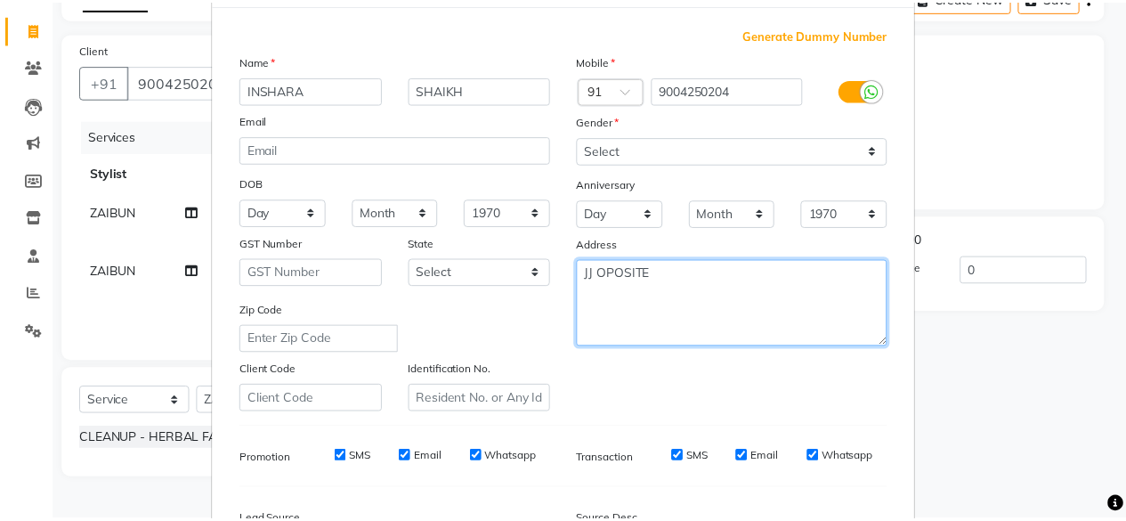
scroll to position [297, 0]
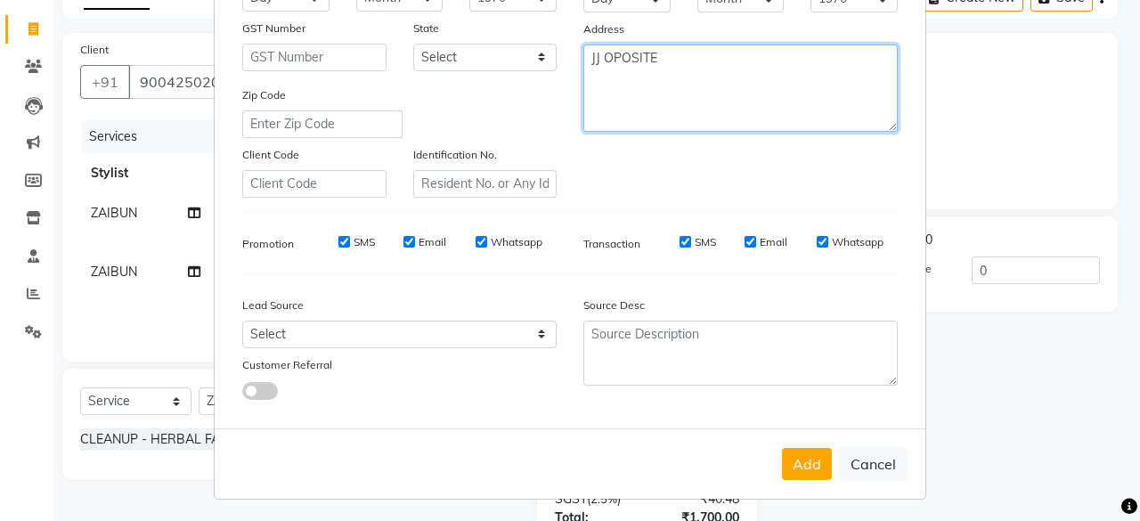
type textarea "JJ OPOSITE"
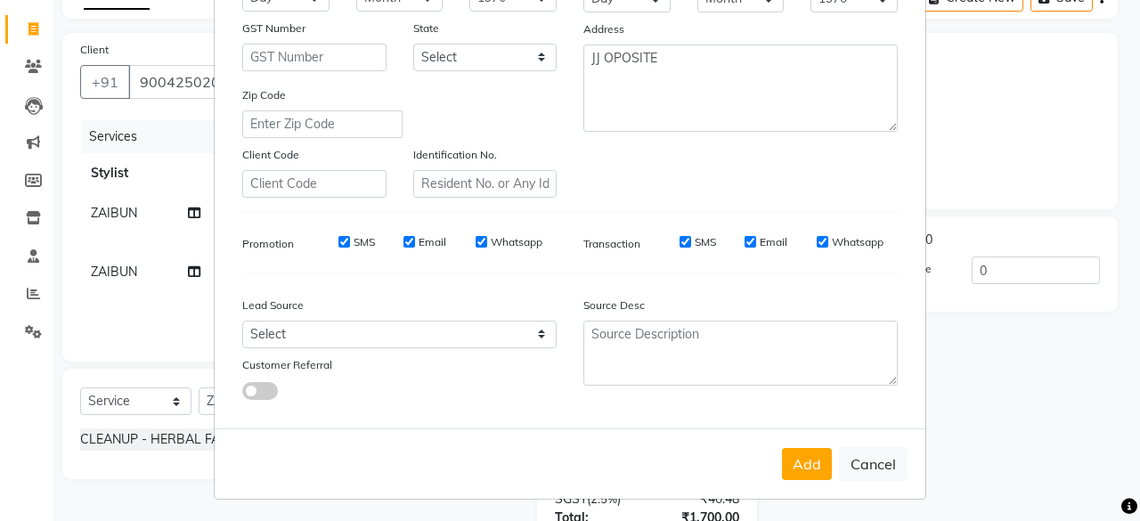
click at [786, 443] on div "Add Cancel" at bounding box center [570, 463] width 710 height 70
click at [792, 457] on button "Add" at bounding box center [807, 464] width 50 height 32
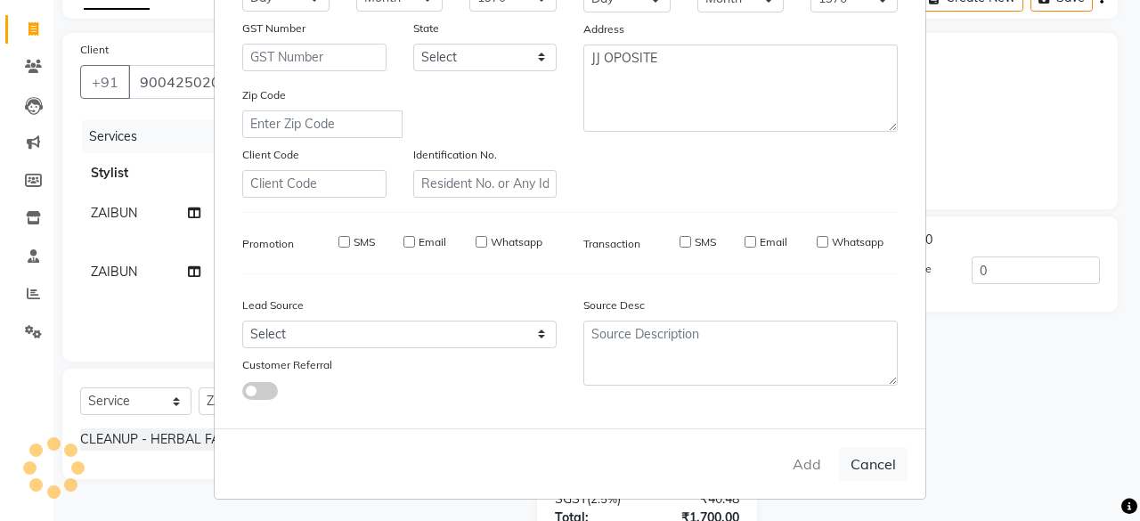
select select
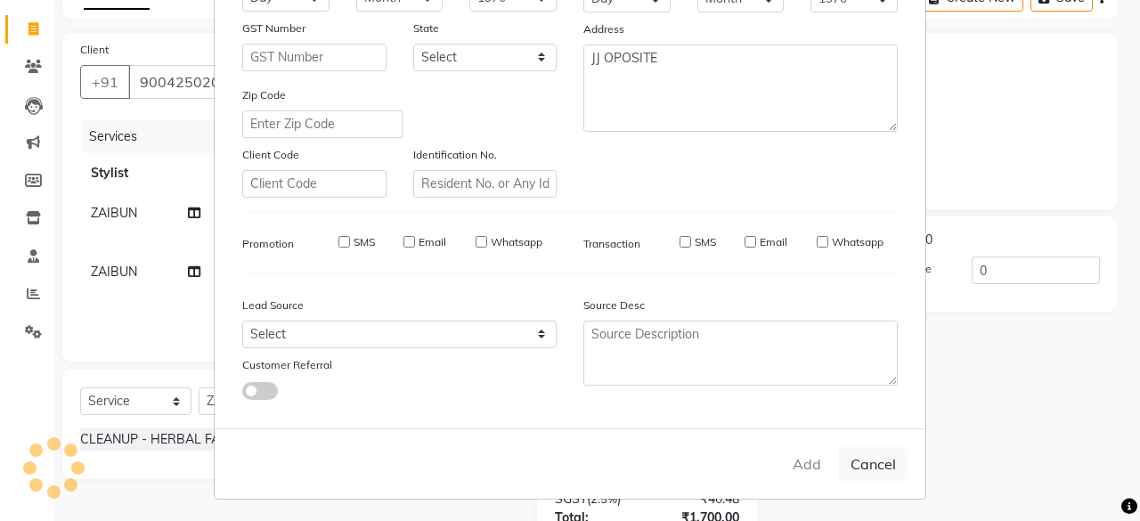
select select
checkbox input "false"
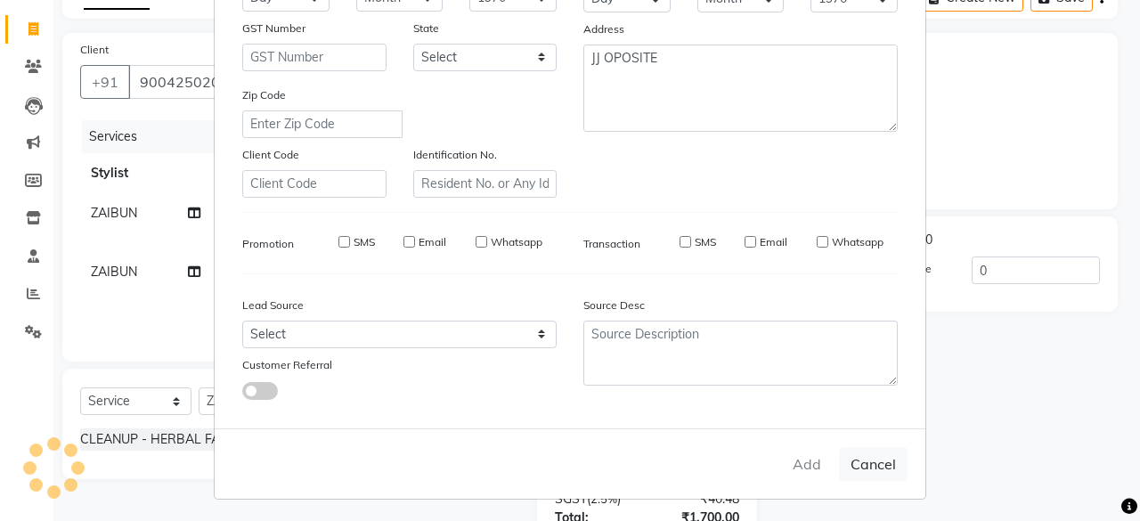
checkbox input "false"
type input "2"
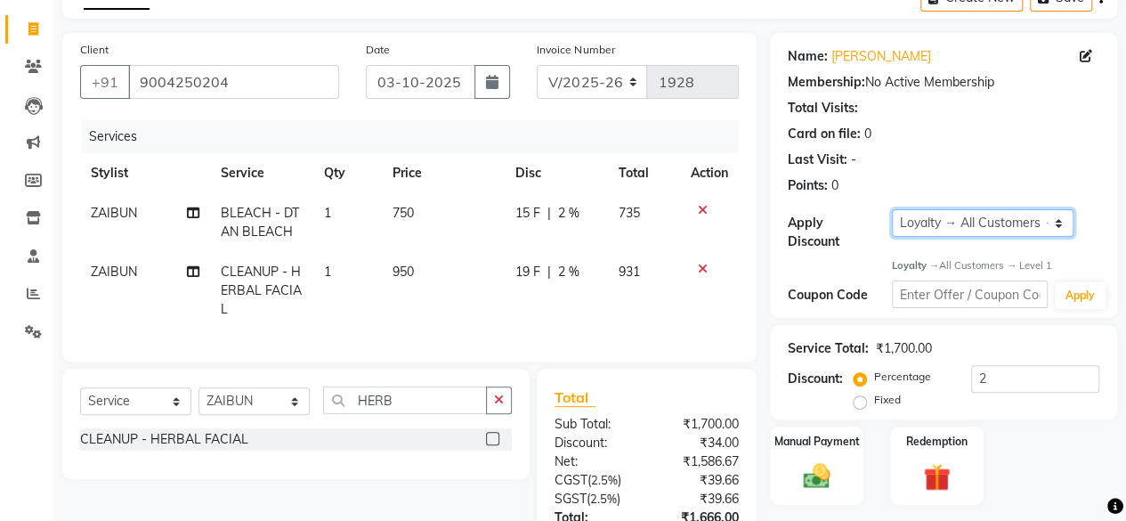
drag, startPoint x: 973, startPoint y: 223, endPoint x: 947, endPoint y: 255, distance: 41.2
click at [947, 255] on div "Name: Inshara Shaikh Membership: No Active Membership Total Visits: Card on fil…" at bounding box center [943, 175] width 347 height 285
select select "0:"
click at [892, 209] on select "Select Loyalty → All Customers → Level 1" at bounding box center [983, 223] width 182 height 28
type input "0"
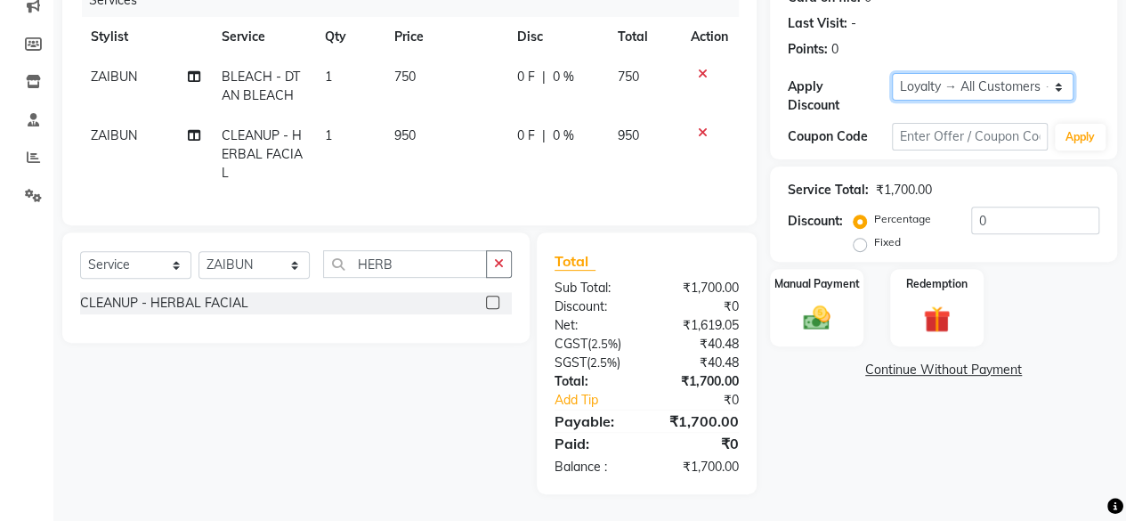
scroll to position [248, 0]
click at [835, 302] on img at bounding box center [816, 318] width 45 height 32
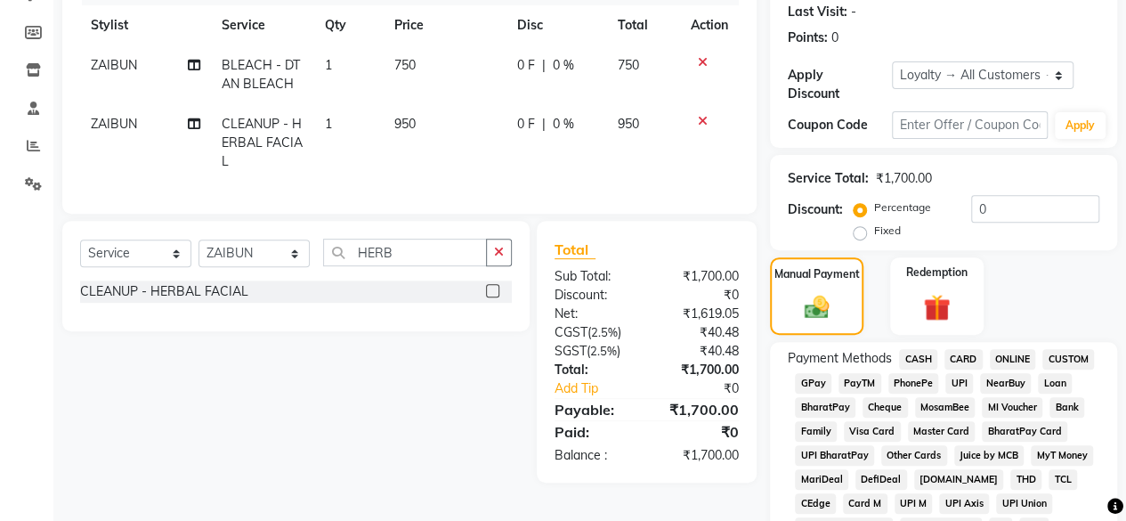
click at [911, 357] on span "CASH" at bounding box center [918, 359] width 38 height 20
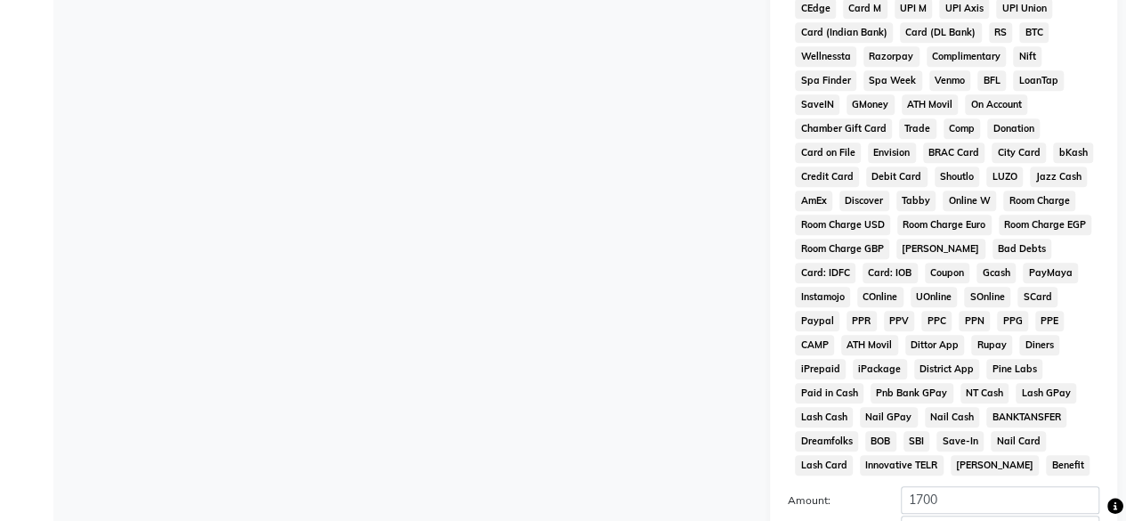
scroll to position [938, 0]
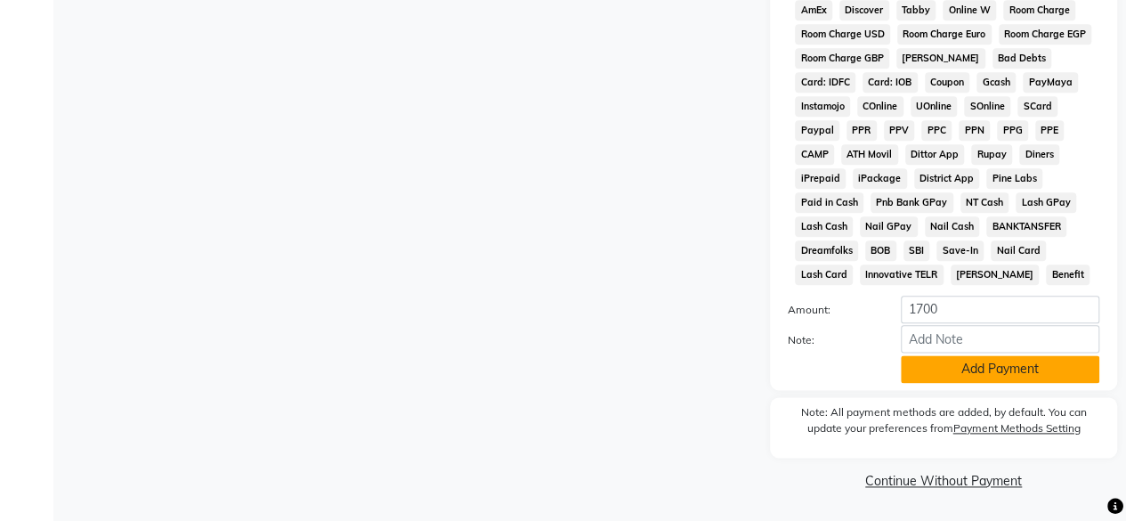
click at [992, 358] on button "Add Payment" at bounding box center [1000, 369] width 199 height 28
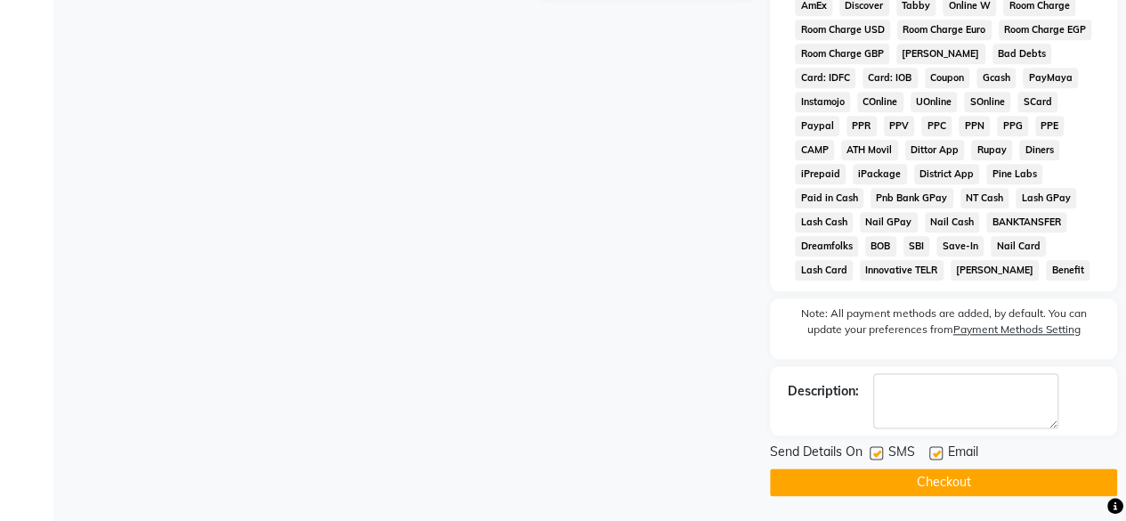
click at [885, 491] on button "Checkout" at bounding box center [943, 482] width 347 height 28
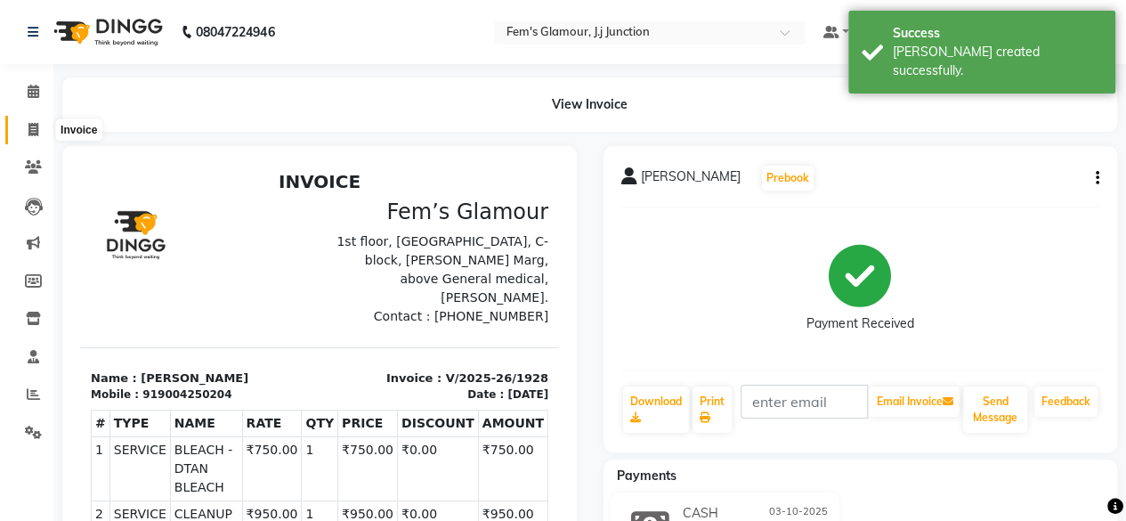
click at [32, 136] on icon at bounding box center [33, 129] width 10 height 13
select select "4132"
select select "service"
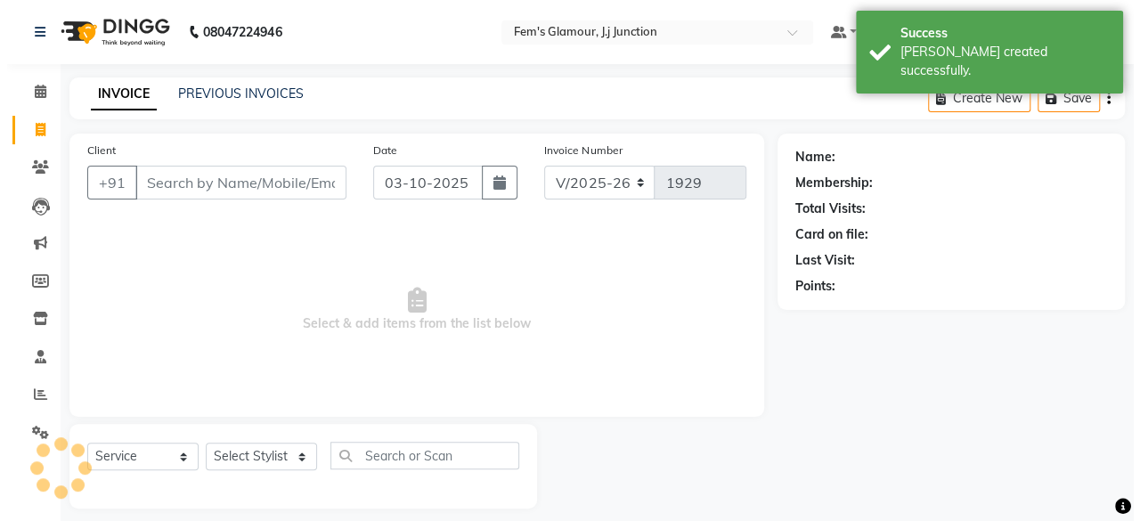
scroll to position [13, 0]
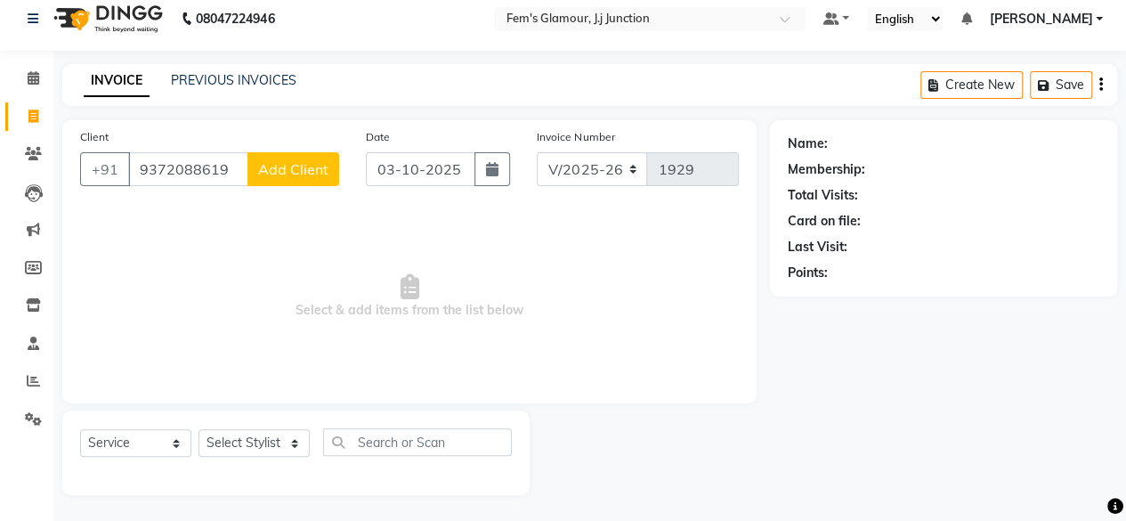
type input "9372088619"
click at [303, 177] on span "Add Client" at bounding box center [293, 169] width 70 height 18
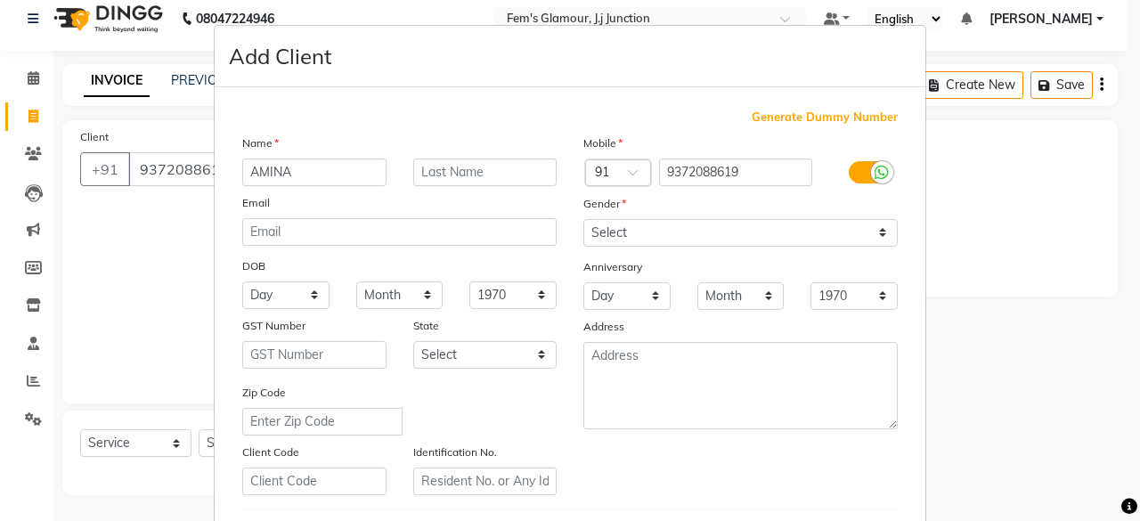
type input "AMINA"
click at [463, 166] on input "text" at bounding box center [485, 172] width 144 height 28
type input "[PERSON_NAME]"
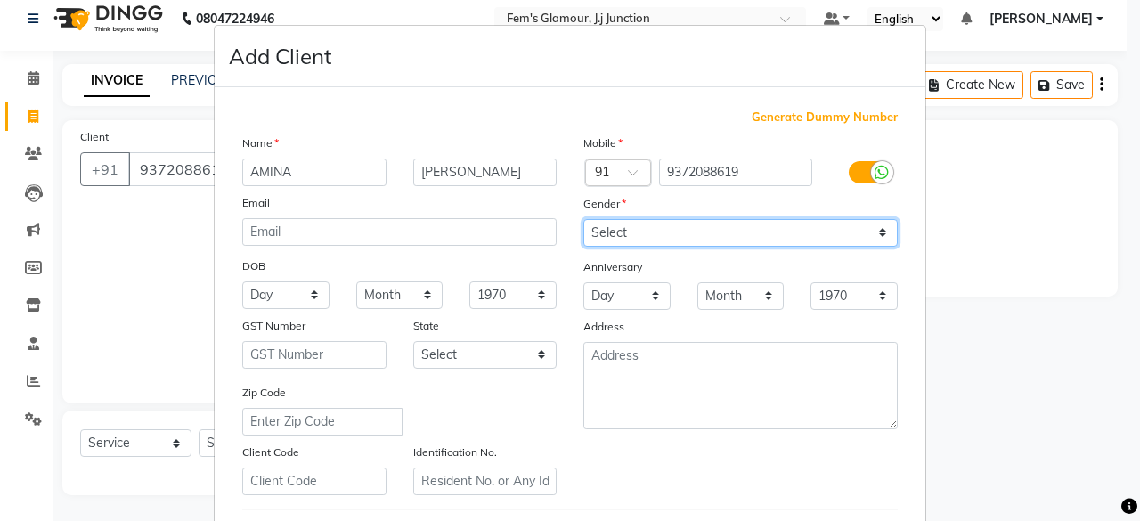
click at [643, 240] on select "Select Male Female Other Prefer Not To Say" at bounding box center [740, 233] width 314 height 28
select select "[DEMOGRAPHIC_DATA]"
click at [583, 219] on select "Select Male Female Other Prefer Not To Say" at bounding box center [740, 233] width 314 height 28
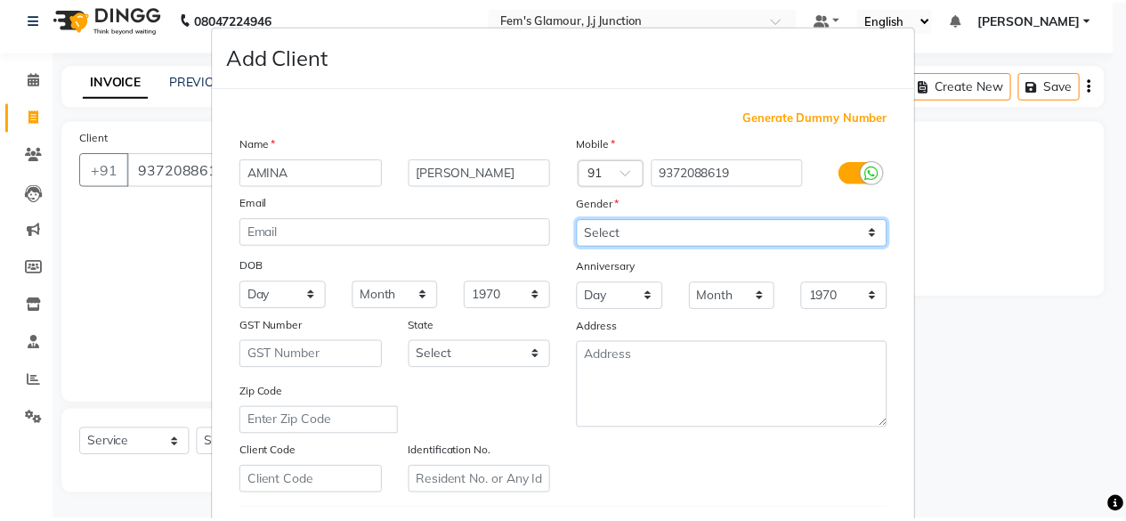
scroll to position [297, 0]
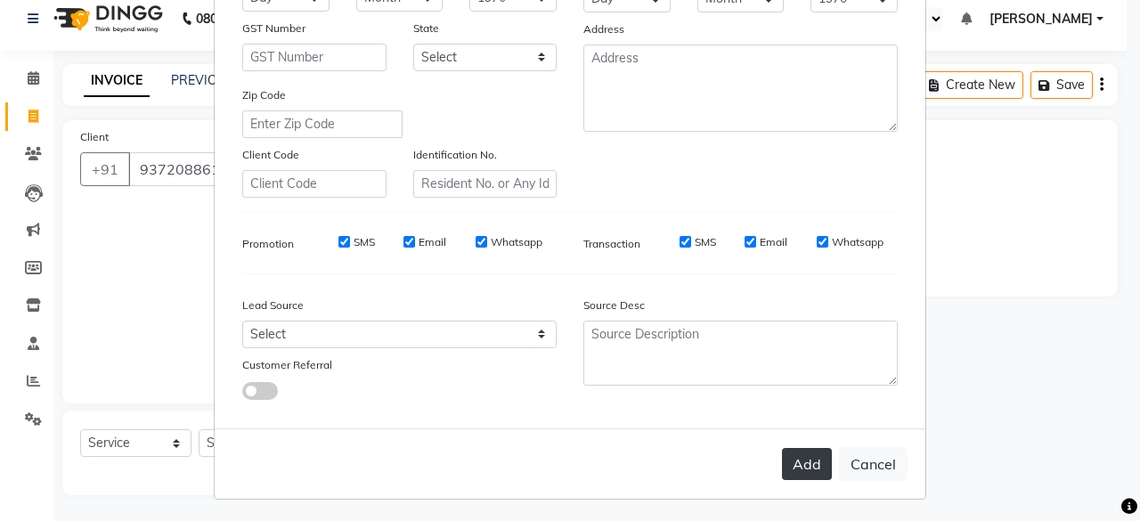
click at [792, 457] on button "Add" at bounding box center [807, 464] width 50 height 32
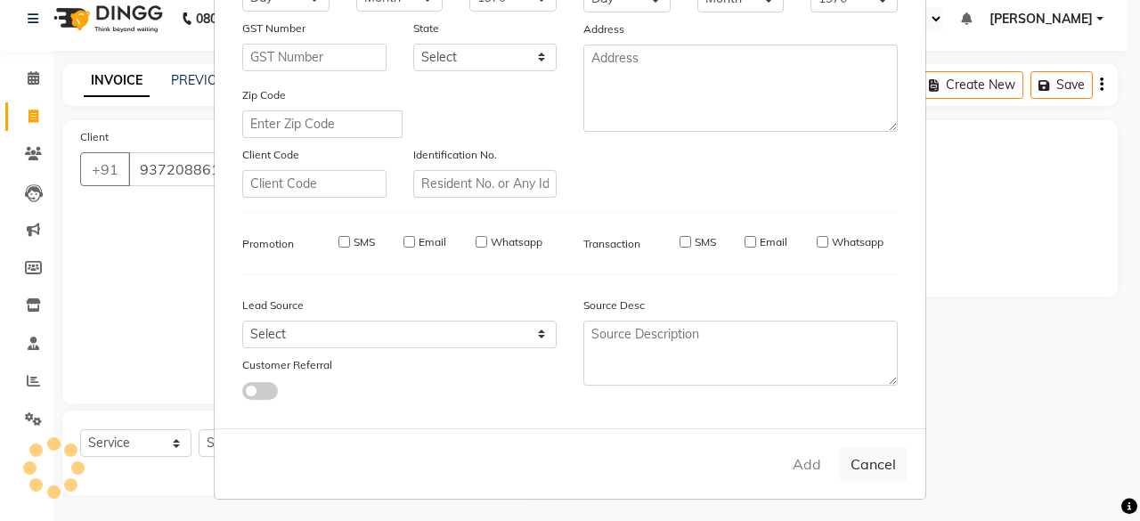
select select
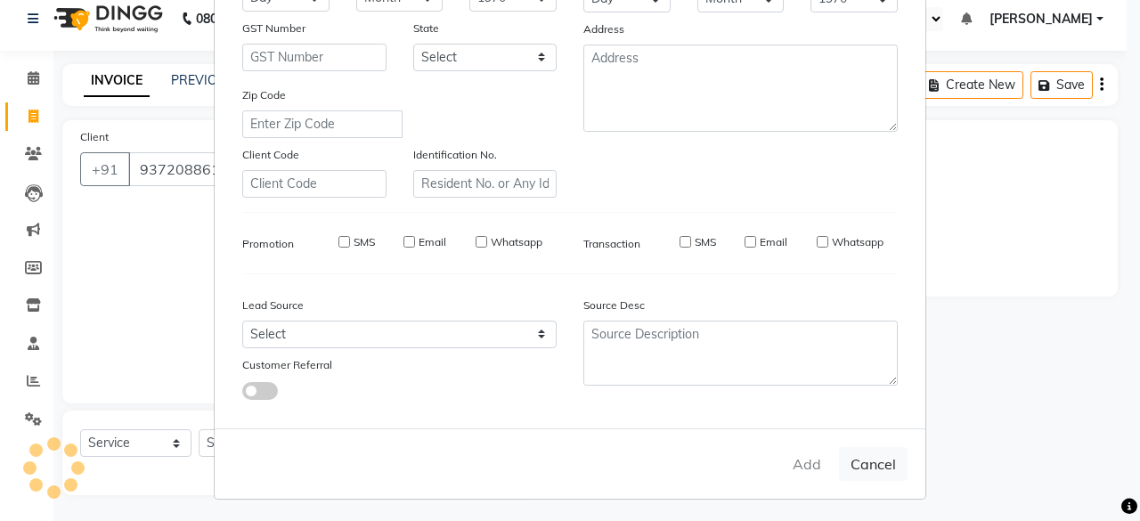
select select
checkbox input "false"
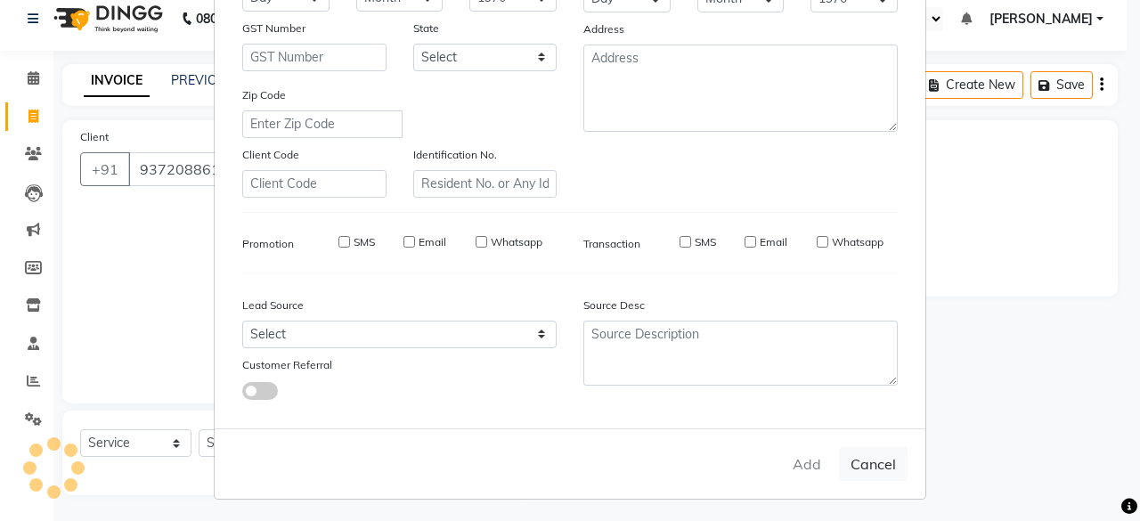
checkbox input "false"
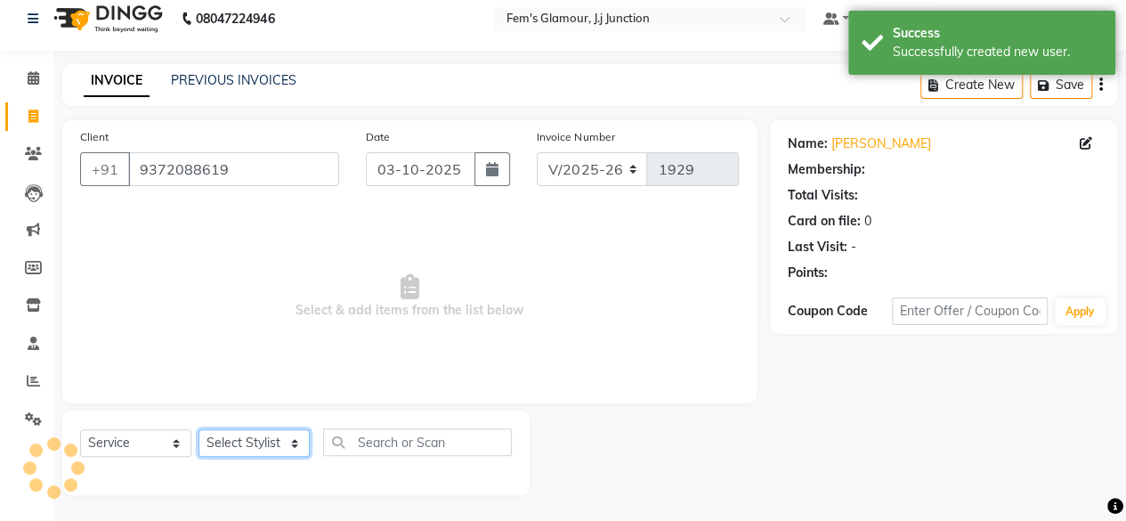
click at [226, 435] on select "Select Stylist fatima maam [PERSON_NAME] [PERSON_NAME] maam MOON Nagma Nasreen …" at bounding box center [254, 443] width 111 height 28
select select "1: Object"
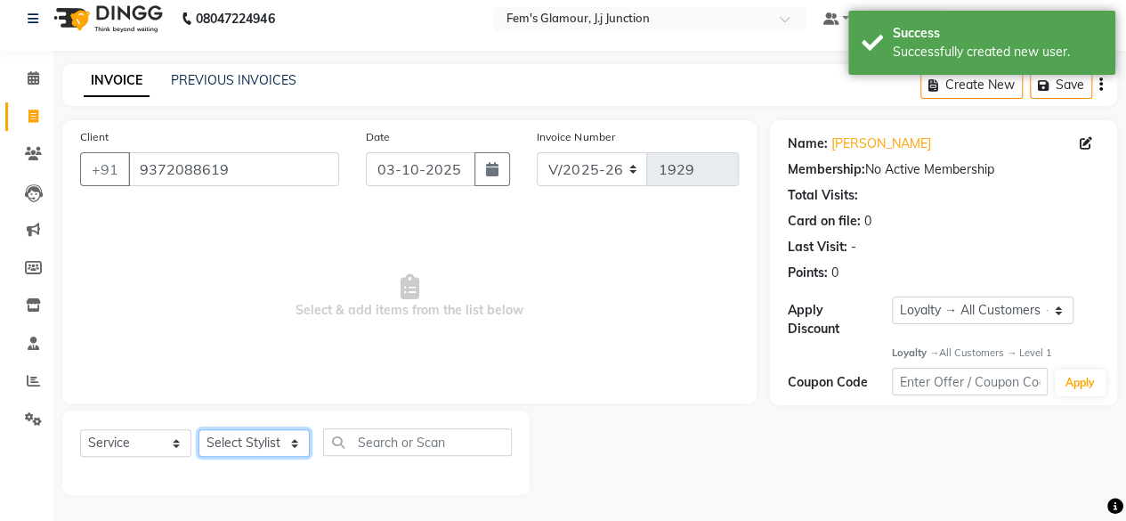
select select "22798"
click at [199, 429] on select "Select Stylist fatima maam [PERSON_NAME] [PERSON_NAME] maam MOON Nagma Nasreen …" at bounding box center [254, 443] width 111 height 28
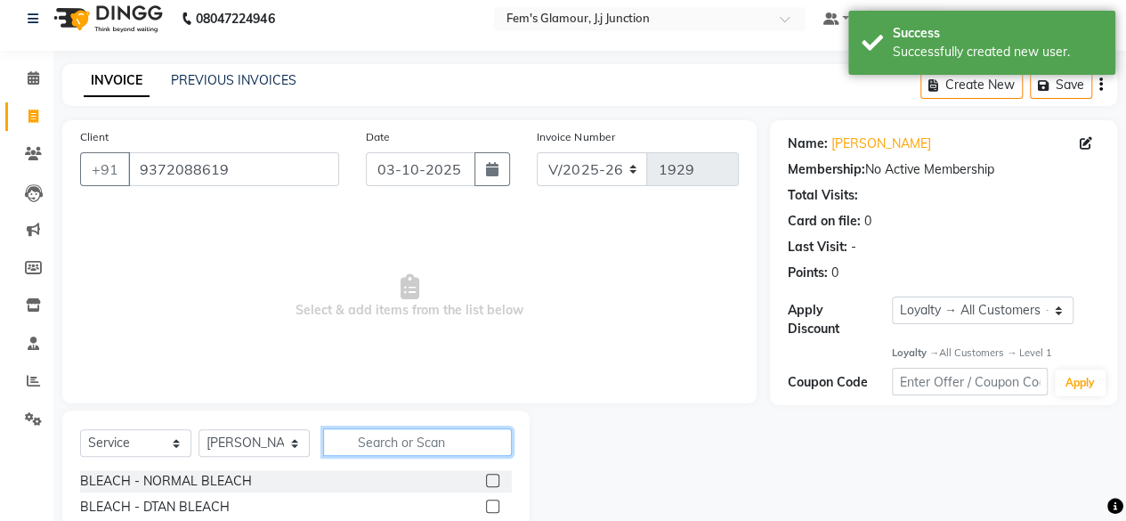
click at [381, 435] on input "text" at bounding box center [417, 442] width 189 height 28
type input "HAIRC"
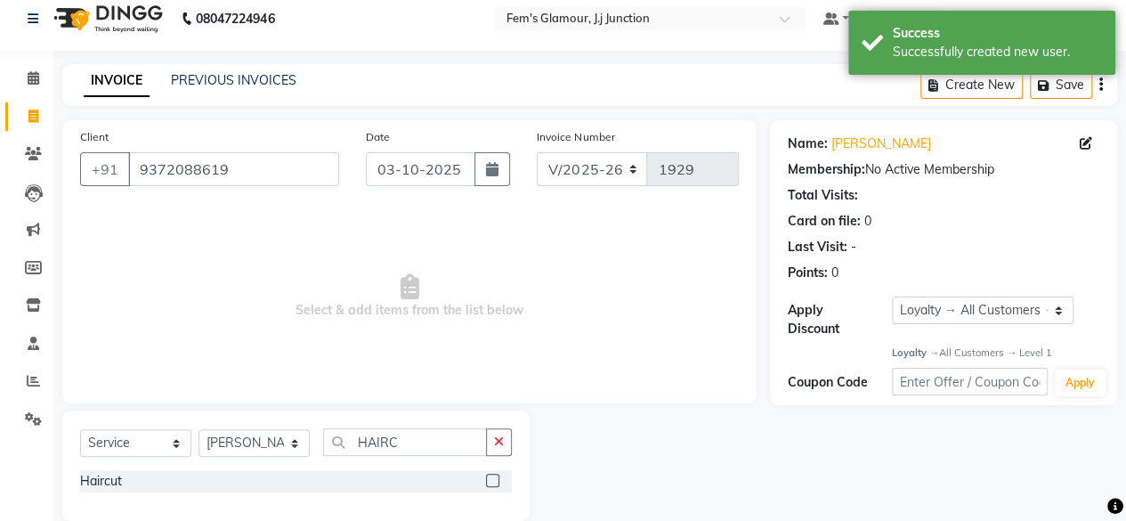
click at [491, 480] on label at bounding box center [492, 480] width 13 height 13
click at [491, 480] on input "checkbox" at bounding box center [492, 481] width 12 height 12
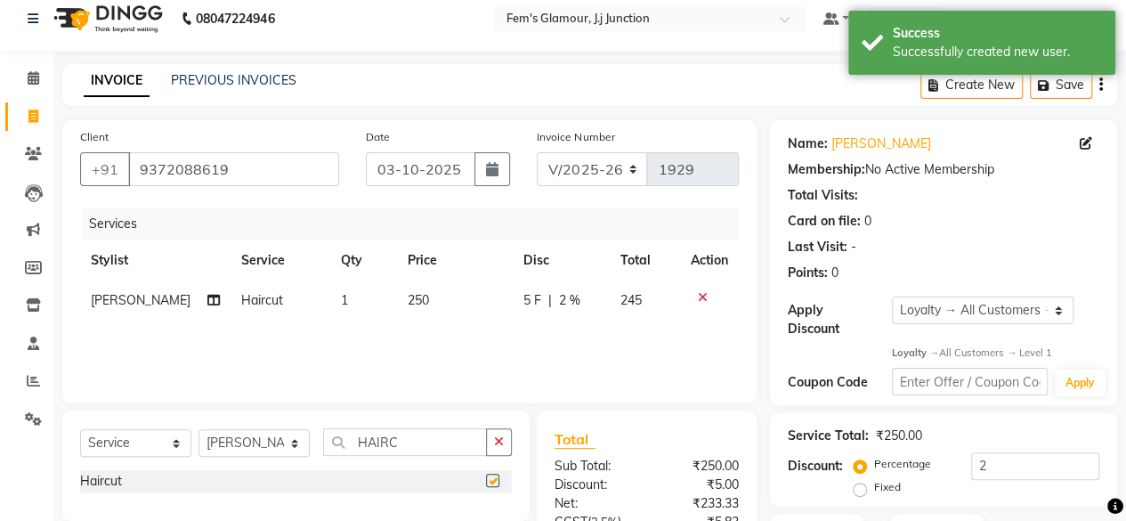
checkbox input "false"
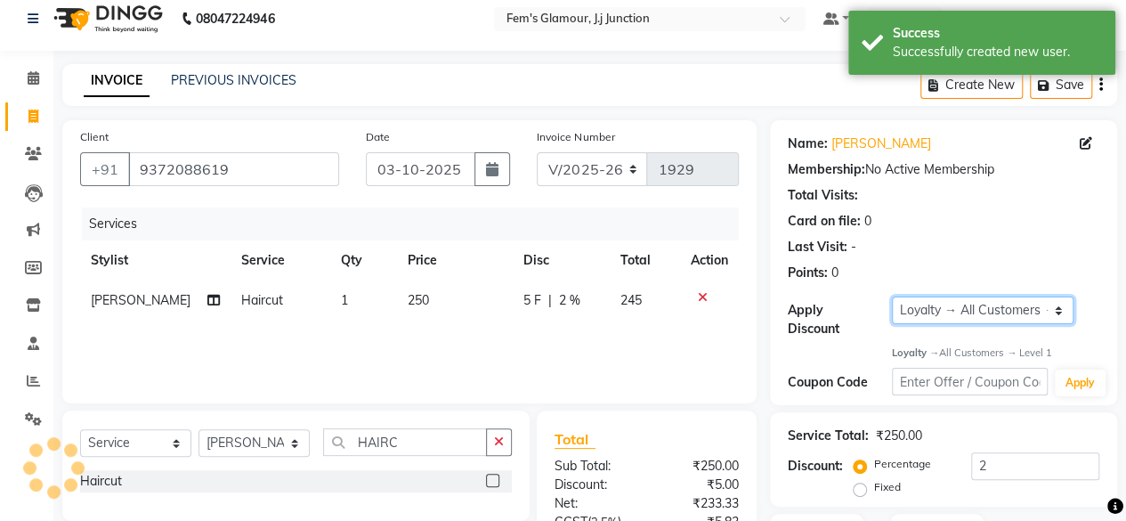
click at [948, 309] on select "Select Loyalty → All Customers → Level 1" at bounding box center [983, 310] width 182 height 28
select select "0:"
click at [892, 296] on select "Select Loyalty → All Customers → Level 1" at bounding box center [983, 310] width 182 height 28
type input "0"
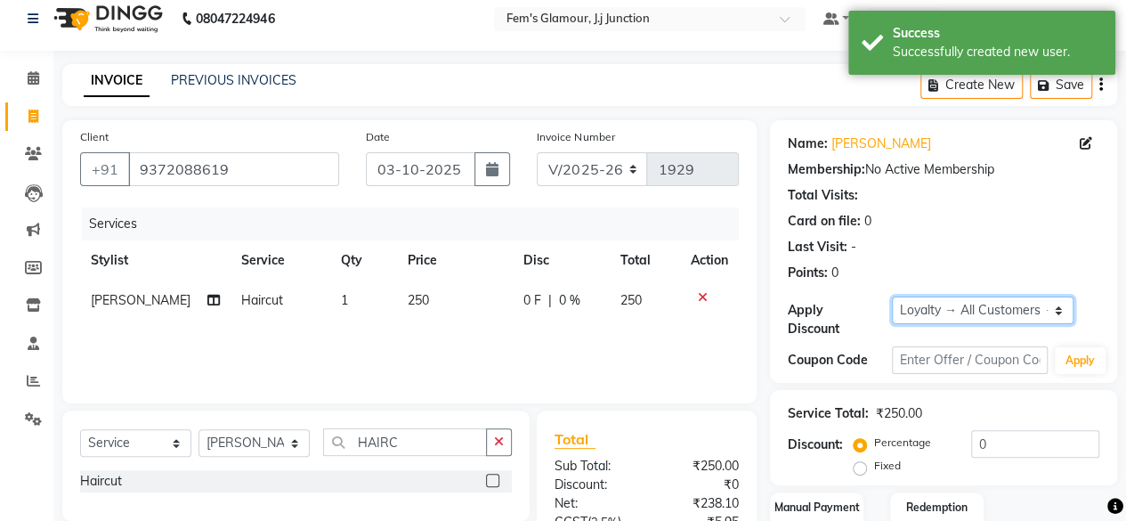
scroll to position [190, 0]
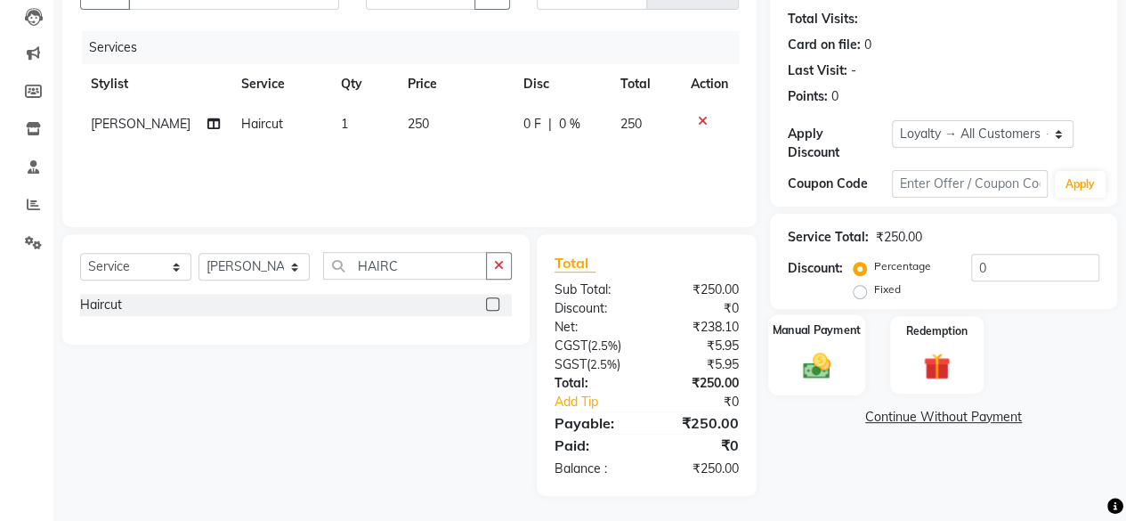
click at [792, 348] on div "Manual Payment" at bounding box center [816, 354] width 97 height 81
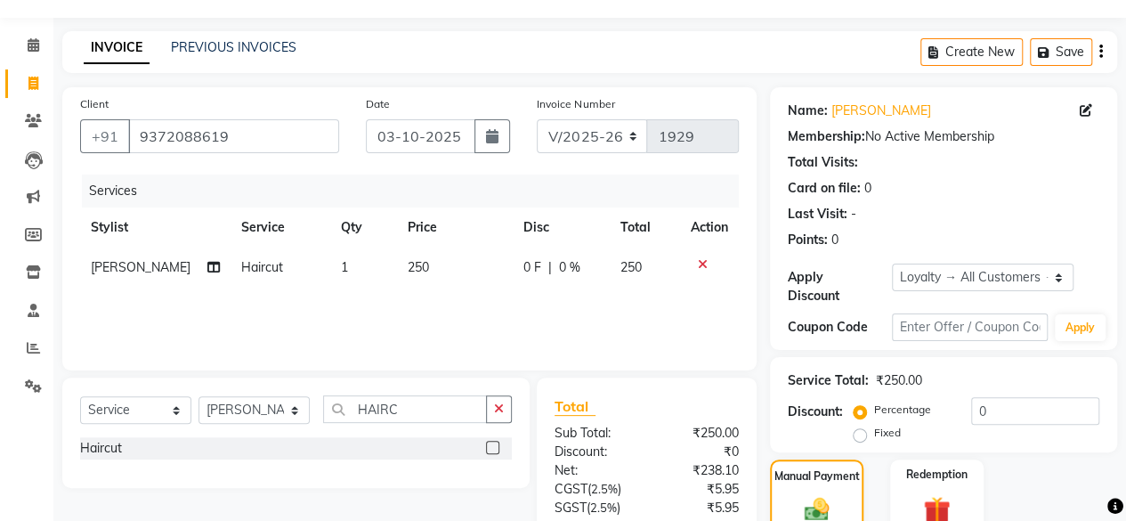
scroll to position [45, 0]
click at [397, 264] on td "250" at bounding box center [455, 268] width 116 height 40
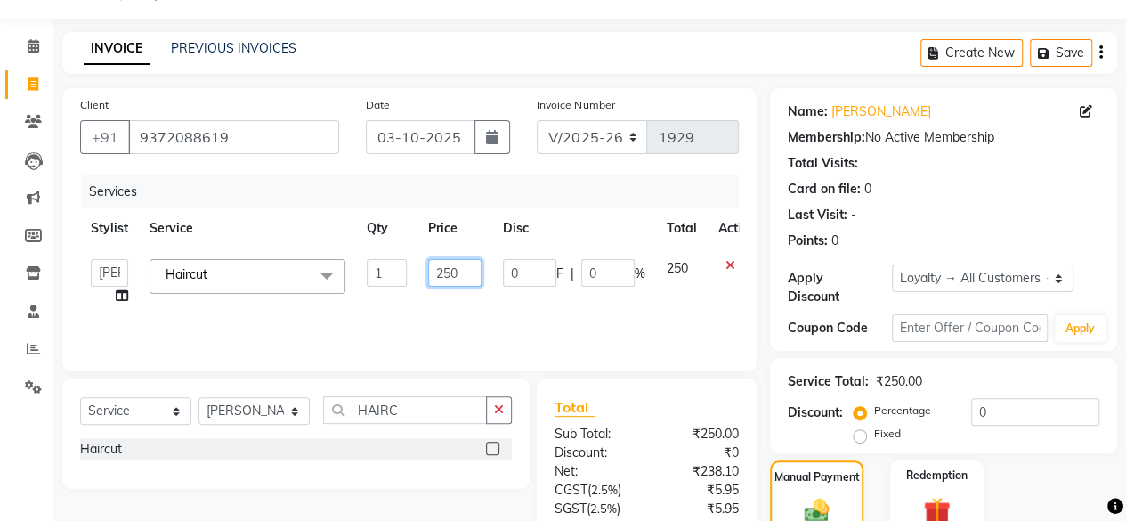
click at [439, 274] on input "250" at bounding box center [454, 273] width 53 height 28
type input "350"
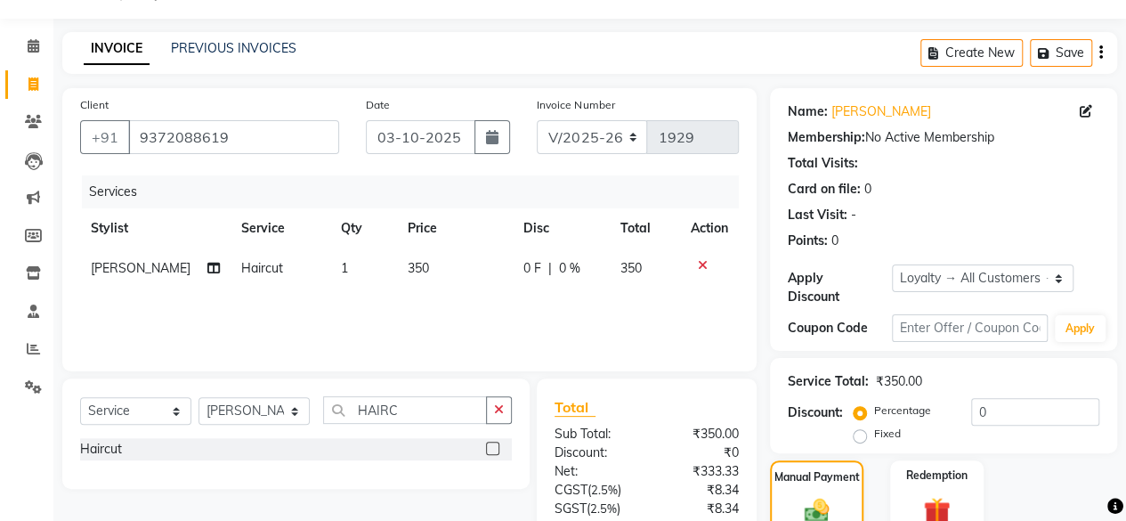
click at [529, 173] on div "Client +91 9372088619 Date 03-10-2025 Invoice Number V/2025 V/2025-26 1929 Serv…" at bounding box center [409, 229] width 694 height 283
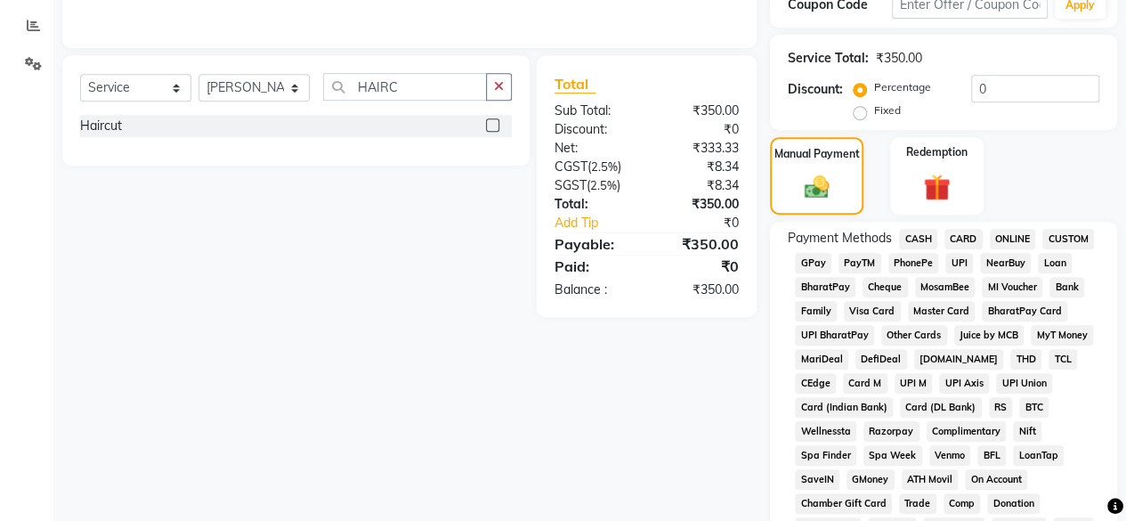
scroll to position [377, 0]
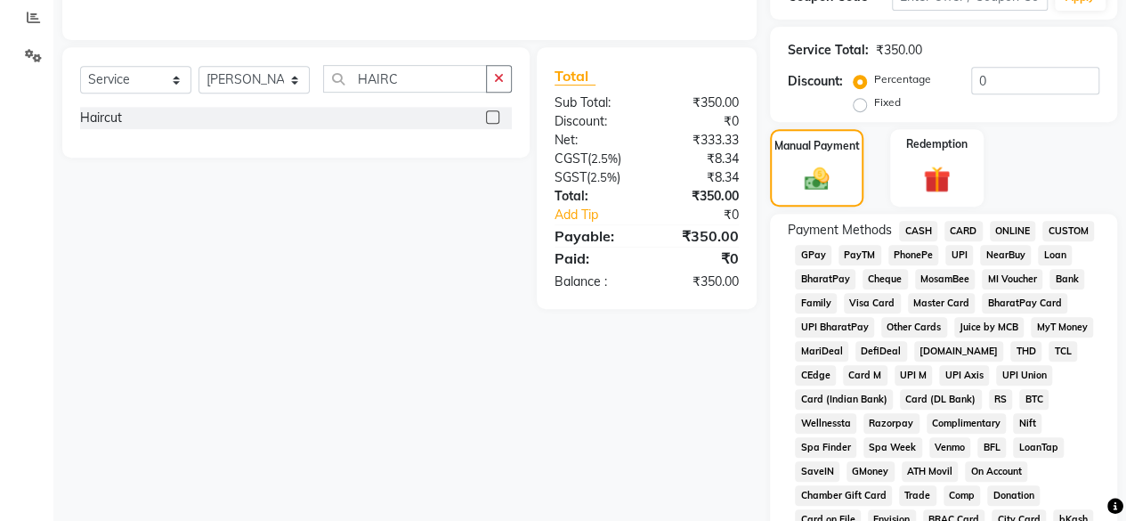
click at [810, 257] on span "GPay" at bounding box center [813, 255] width 37 height 20
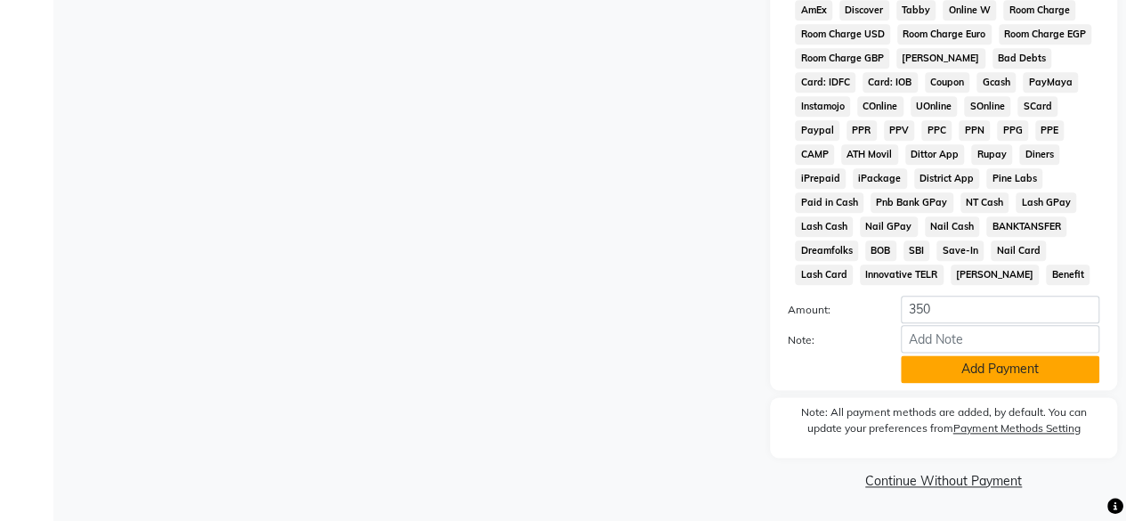
click at [946, 364] on button "Add Payment" at bounding box center [1000, 369] width 199 height 28
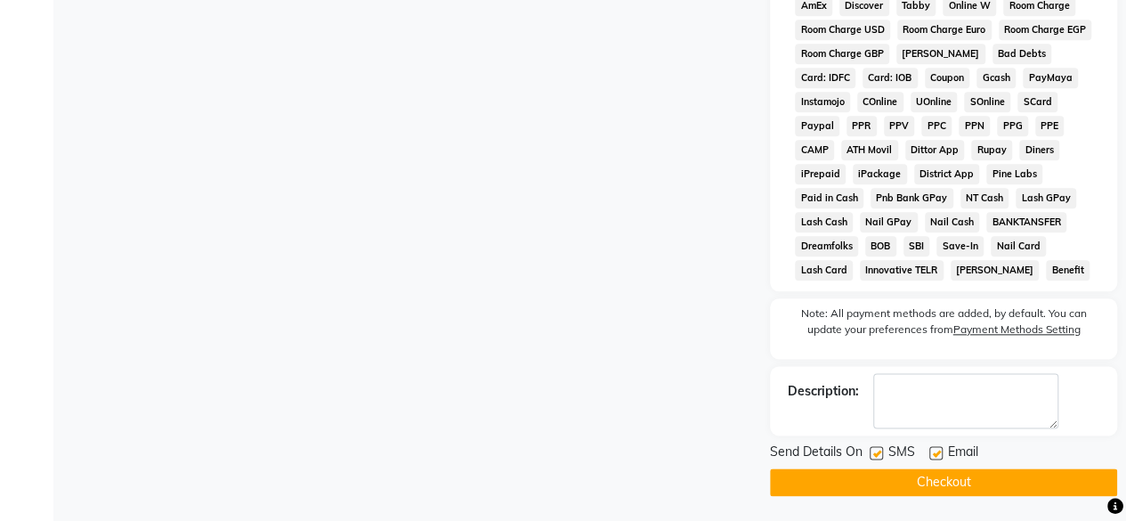
click at [912, 489] on button "Checkout" at bounding box center [943, 482] width 347 height 28
